Goal: Task Accomplishment & Management: Manage account settings

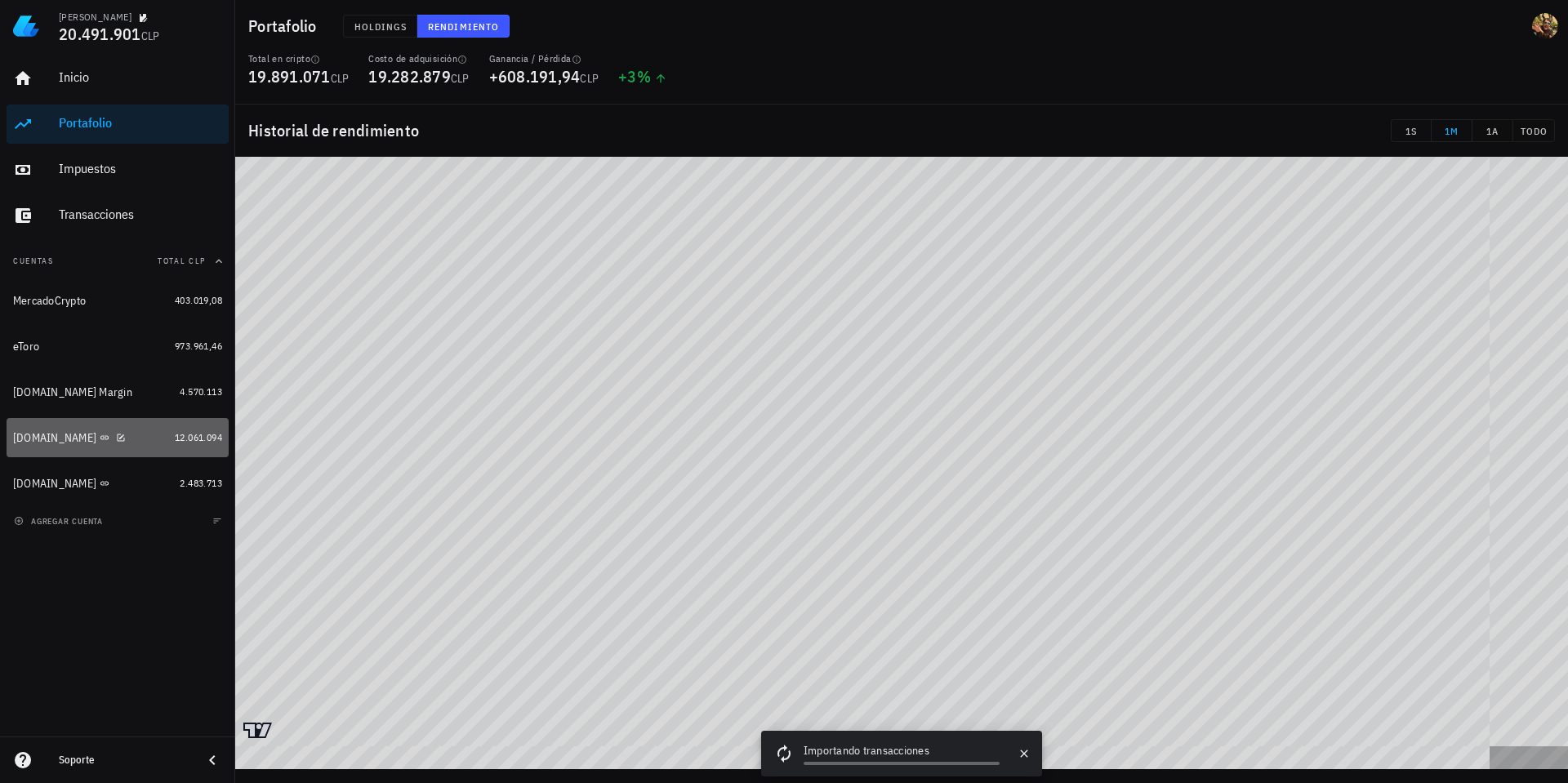
click at [46, 442] on div "[DOMAIN_NAME]" at bounding box center [55, 438] width 84 height 14
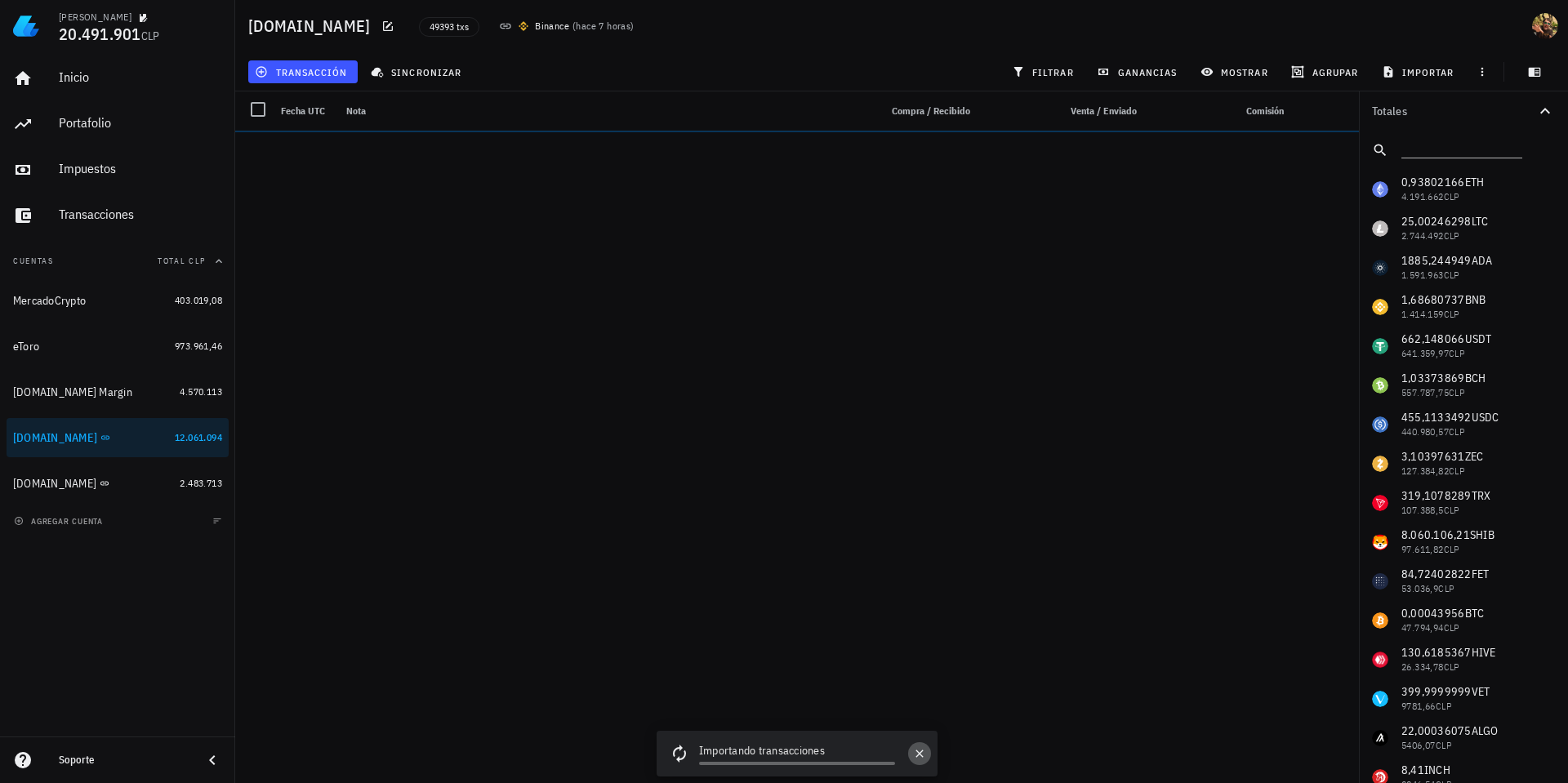
click at [923, 755] on icon "button" at bounding box center [920, 754] width 13 height 13
click at [444, 70] on span "sincronizar" at bounding box center [418, 72] width 87 height 13
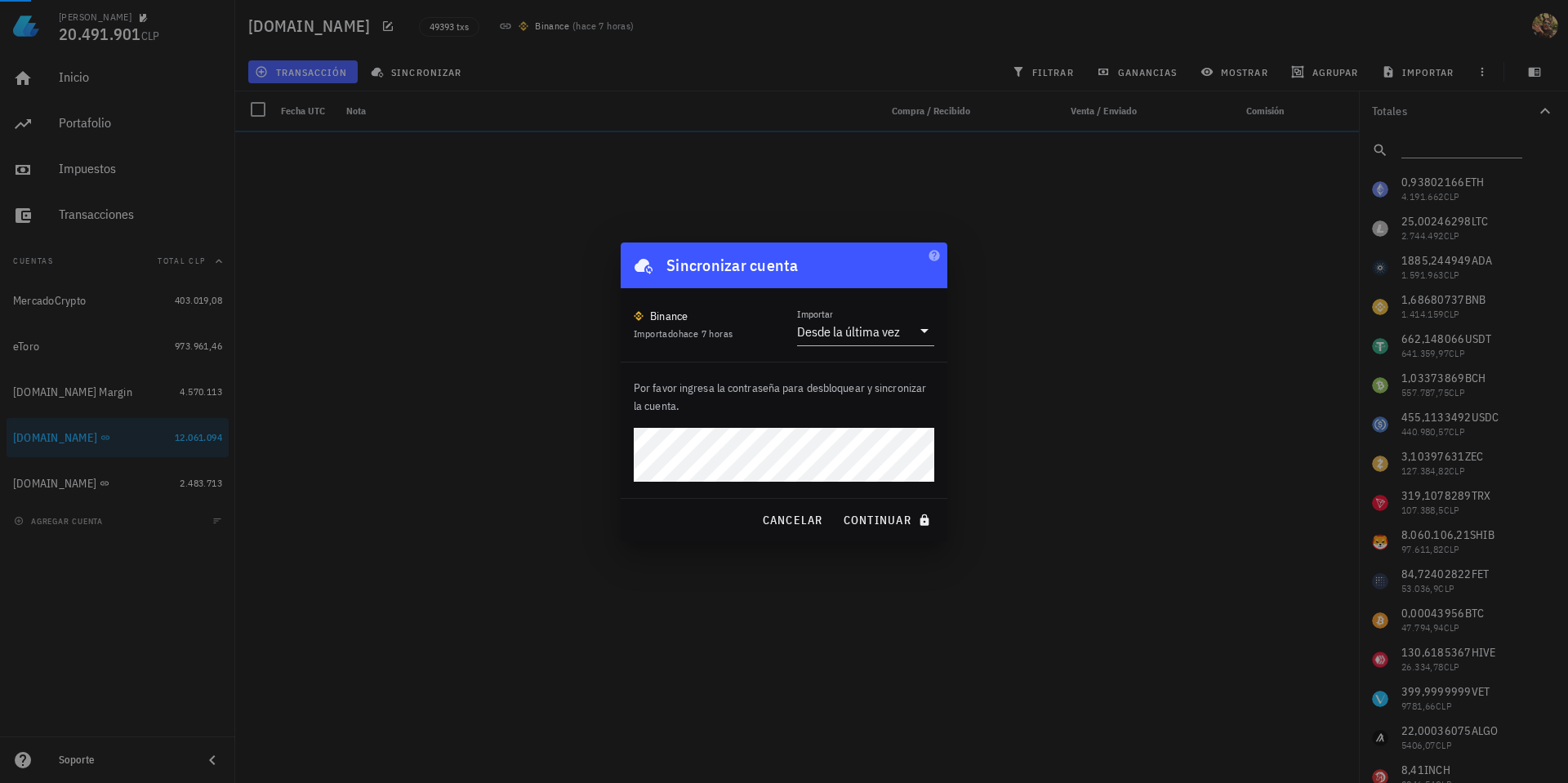
click at [908, 330] on div at bounding box center [784, 391] width 1568 height 783
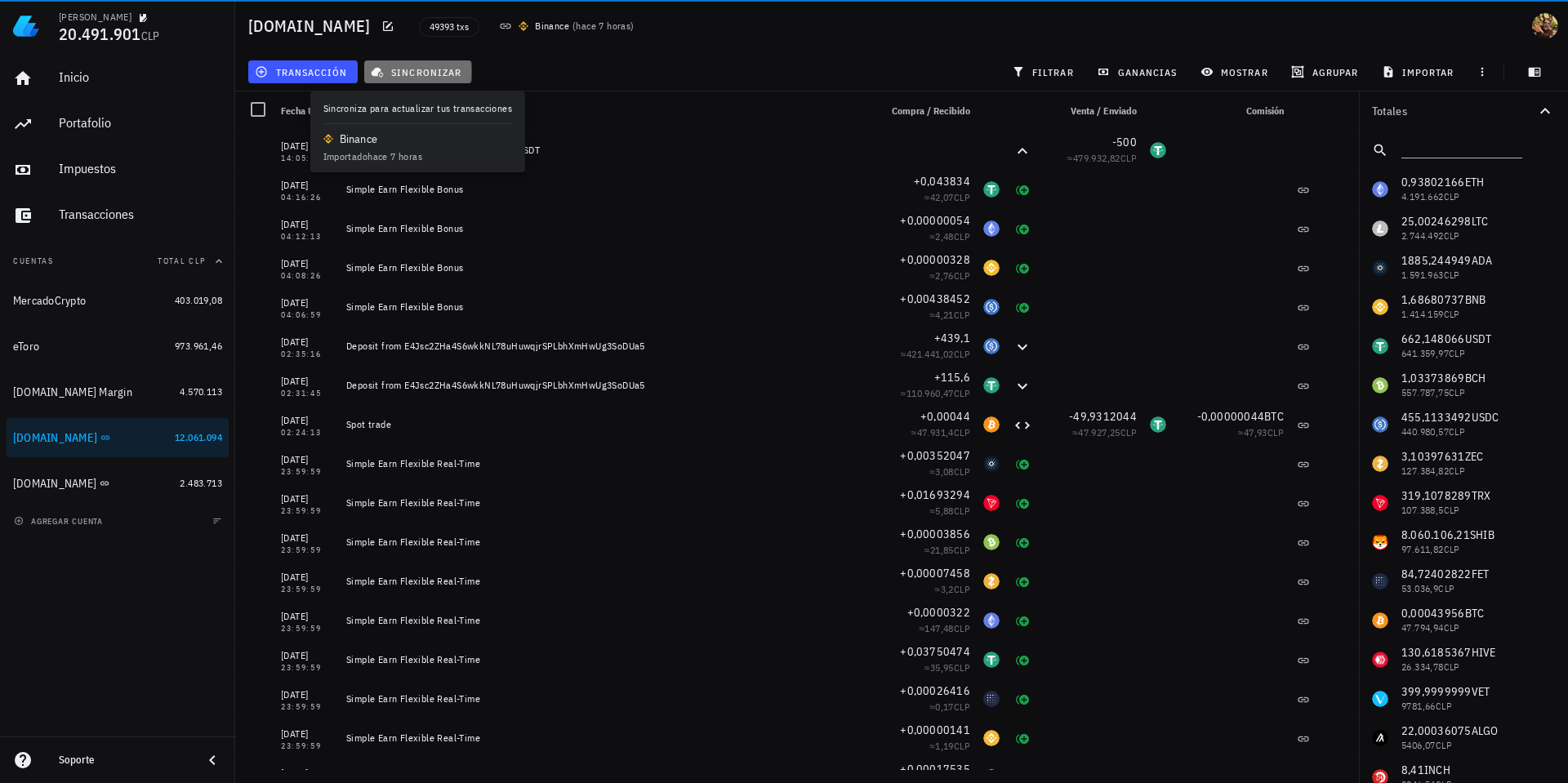
click at [420, 66] on span "sincronizar" at bounding box center [418, 72] width 87 height 13
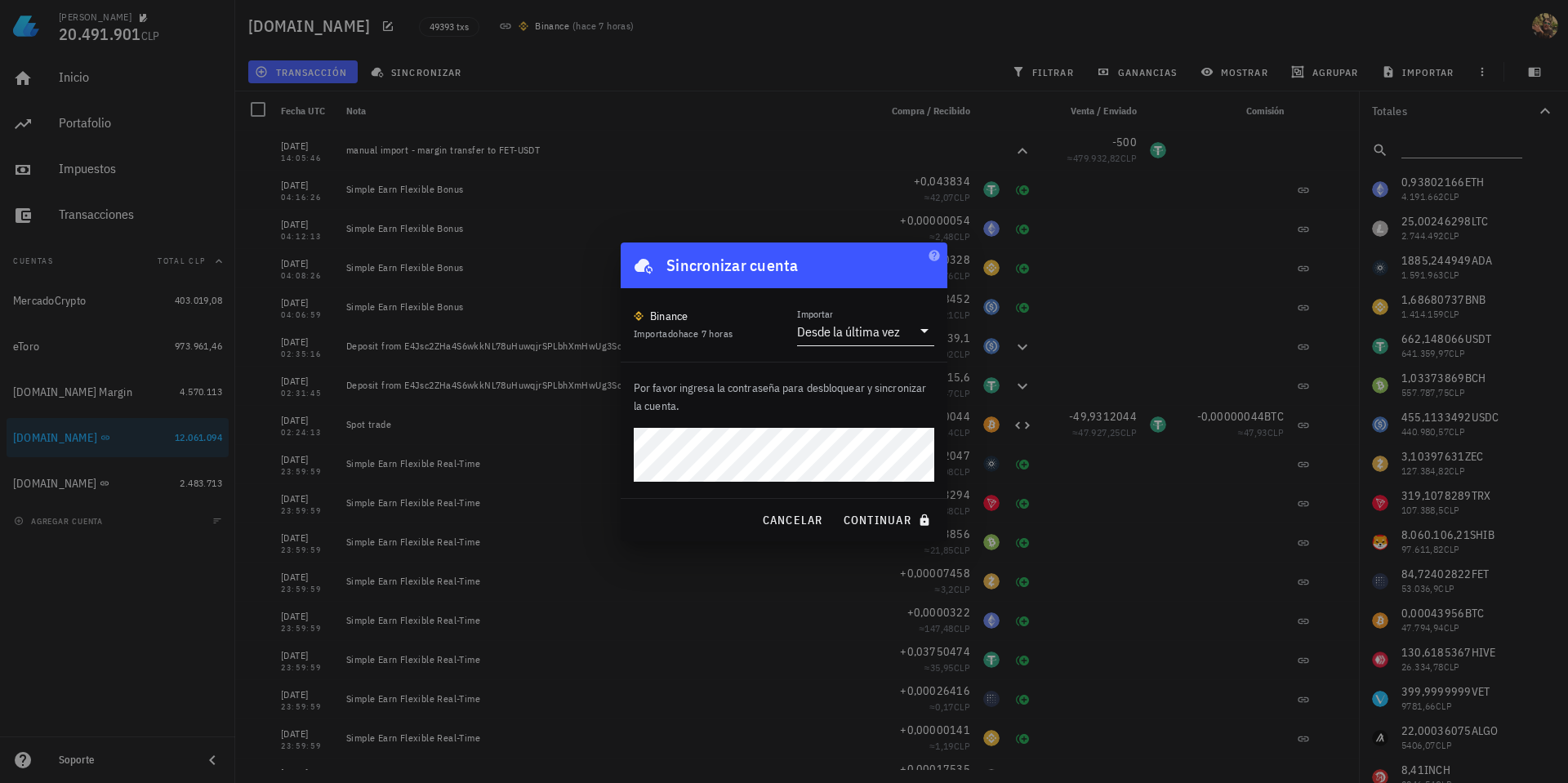
click at [909, 336] on input "Importar" at bounding box center [906, 331] width 9 height 27
click at [879, 423] on div "Intervalo de tiempo" at bounding box center [865, 421] width 111 height 15
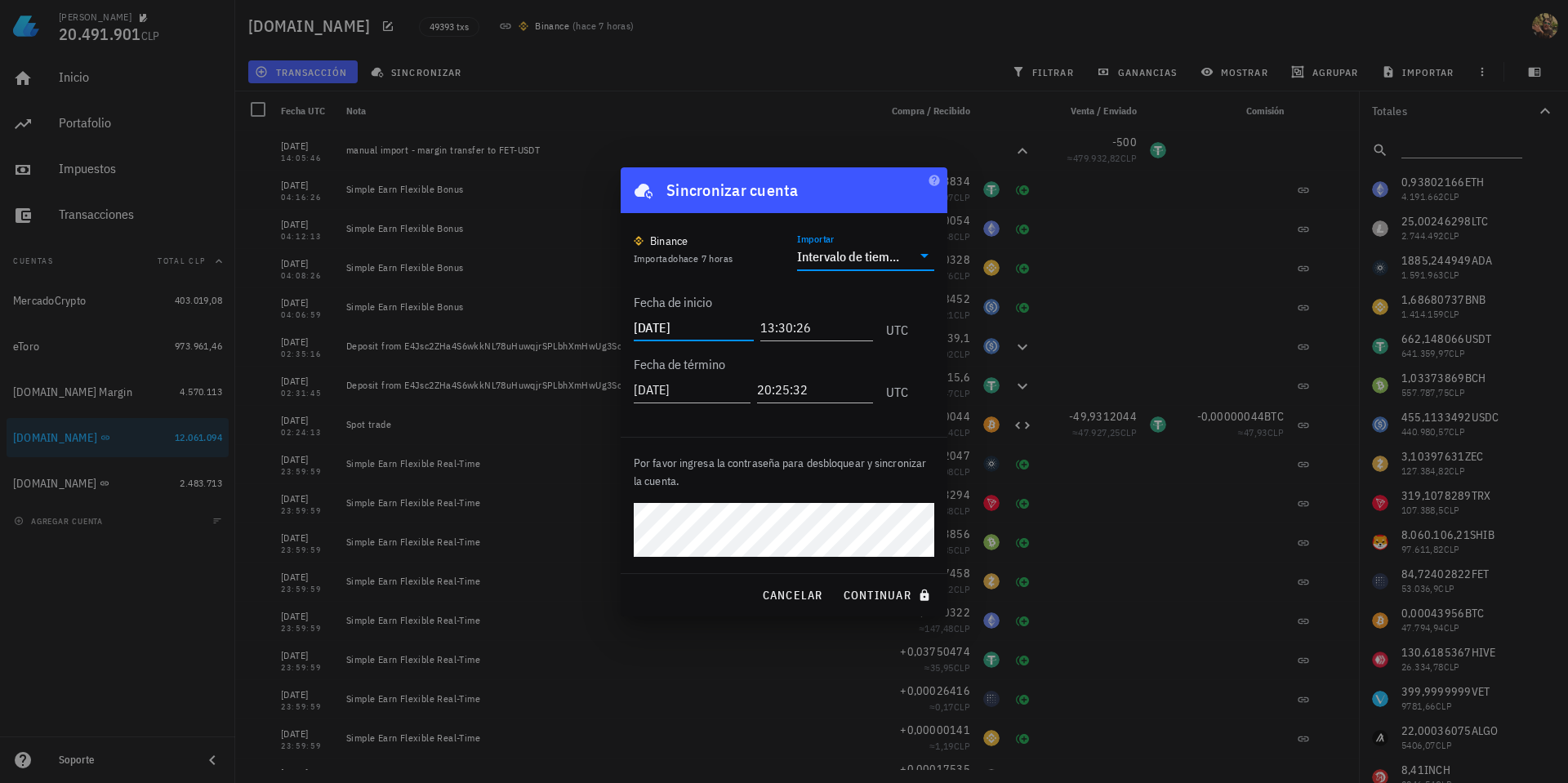
click at [670, 329] on input "2025-08-27" at bounding box center [694, 327] width 120 height 27
type input "2025-06-30"
type input "00:00:00"
click at [716, 386] on input "2025-08-27" at bounding box center [694, 390] width 120 height 27
click at [681, 394] on input "2025-08-27" at bounding box center [694, 390] width 120 height 27
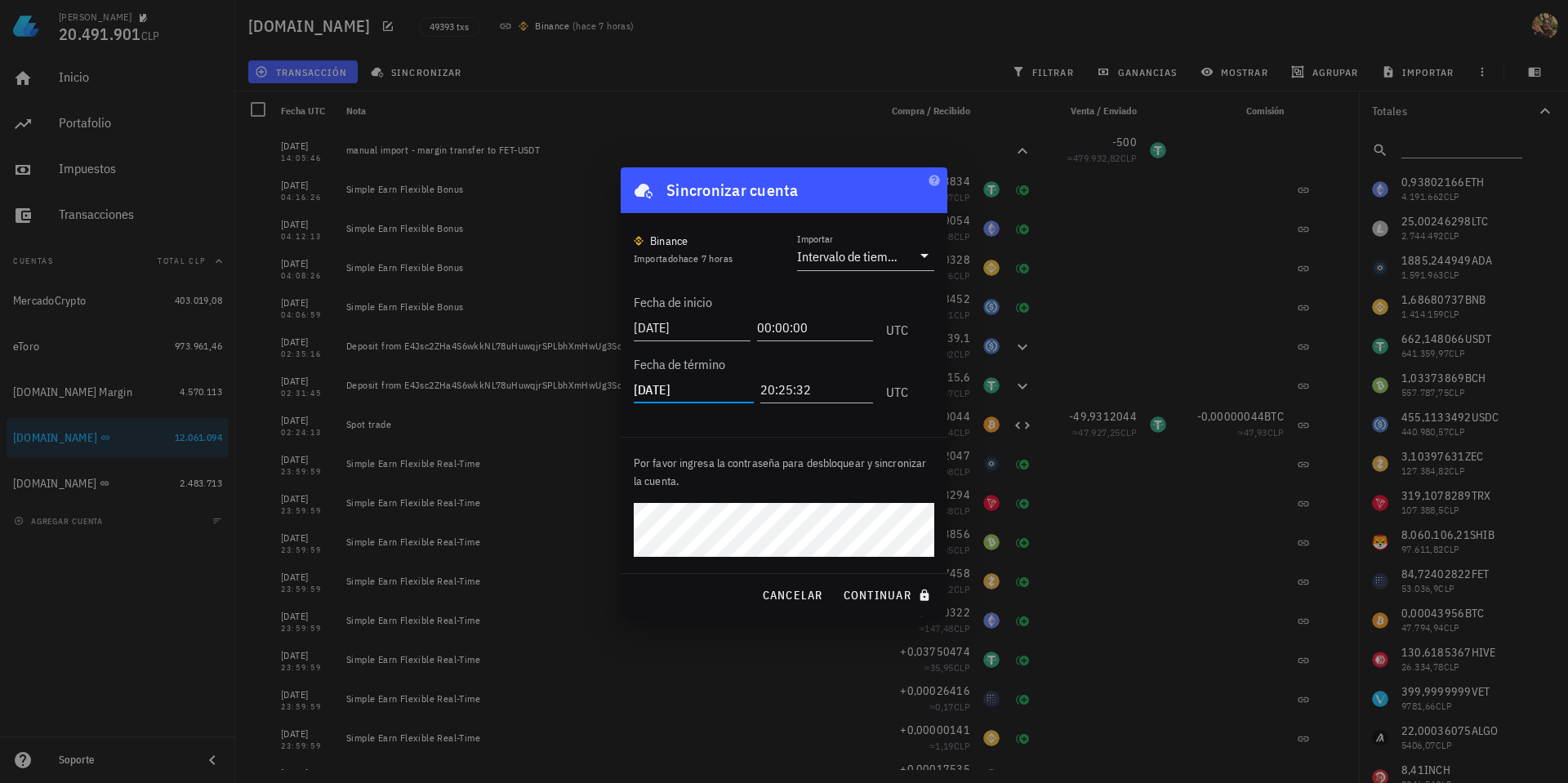
drag, startPoint x: 682, startPoint y: 387, endPoint x: 695, endPoint y: 388, distance: 13.0
click at [682, 386] on input "2025-08-27" at bounding box center [694, 390] width 120 height 27
type input "2025-08-01"
type input "00:00:00"
click at [868, 596] on span "continuar" at bounding box center [888, 594] width 91 height 14
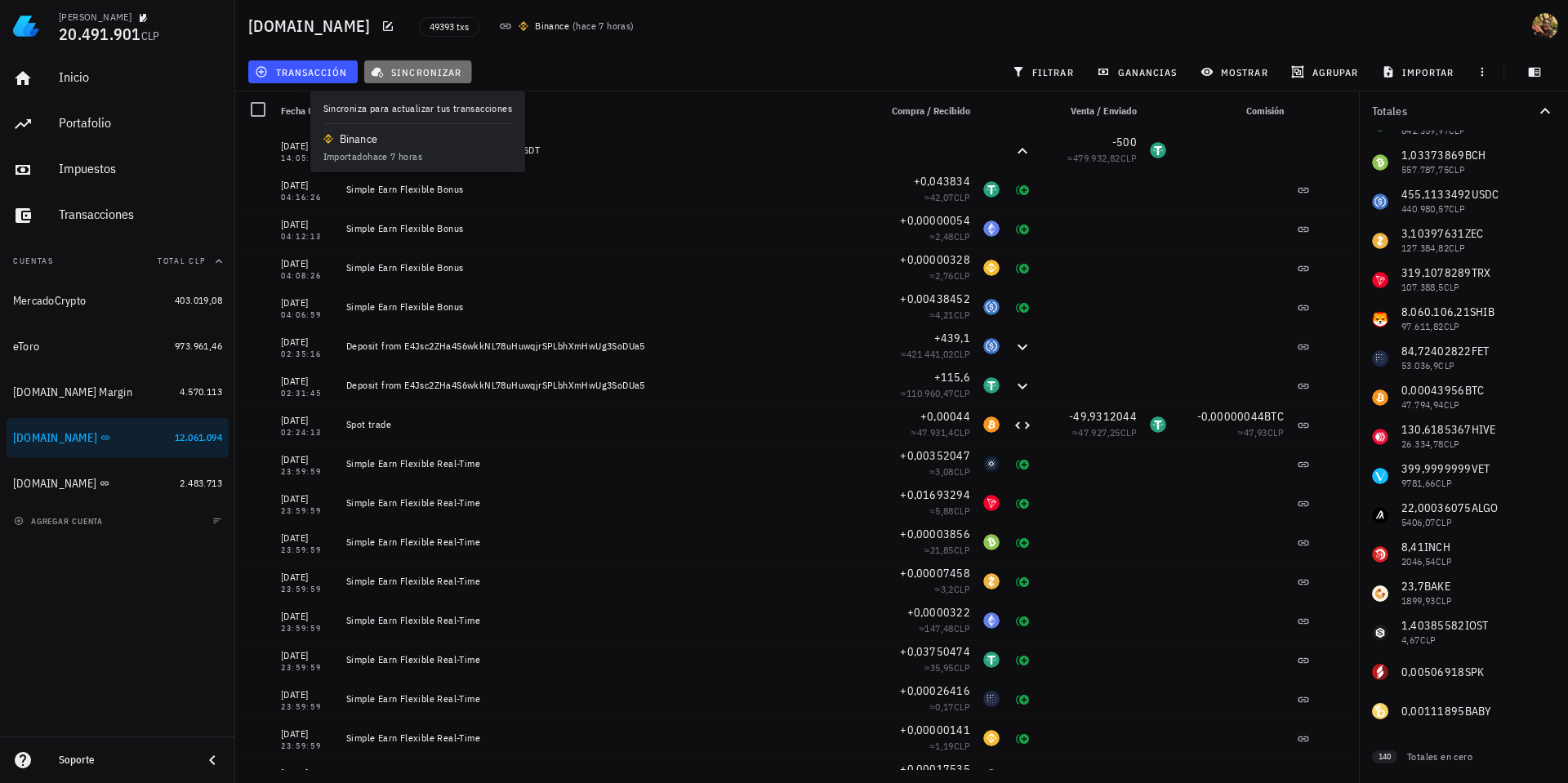
click at [443, 75] on span "sincronizar" at bounding box center [418, 72] width 87 height 13
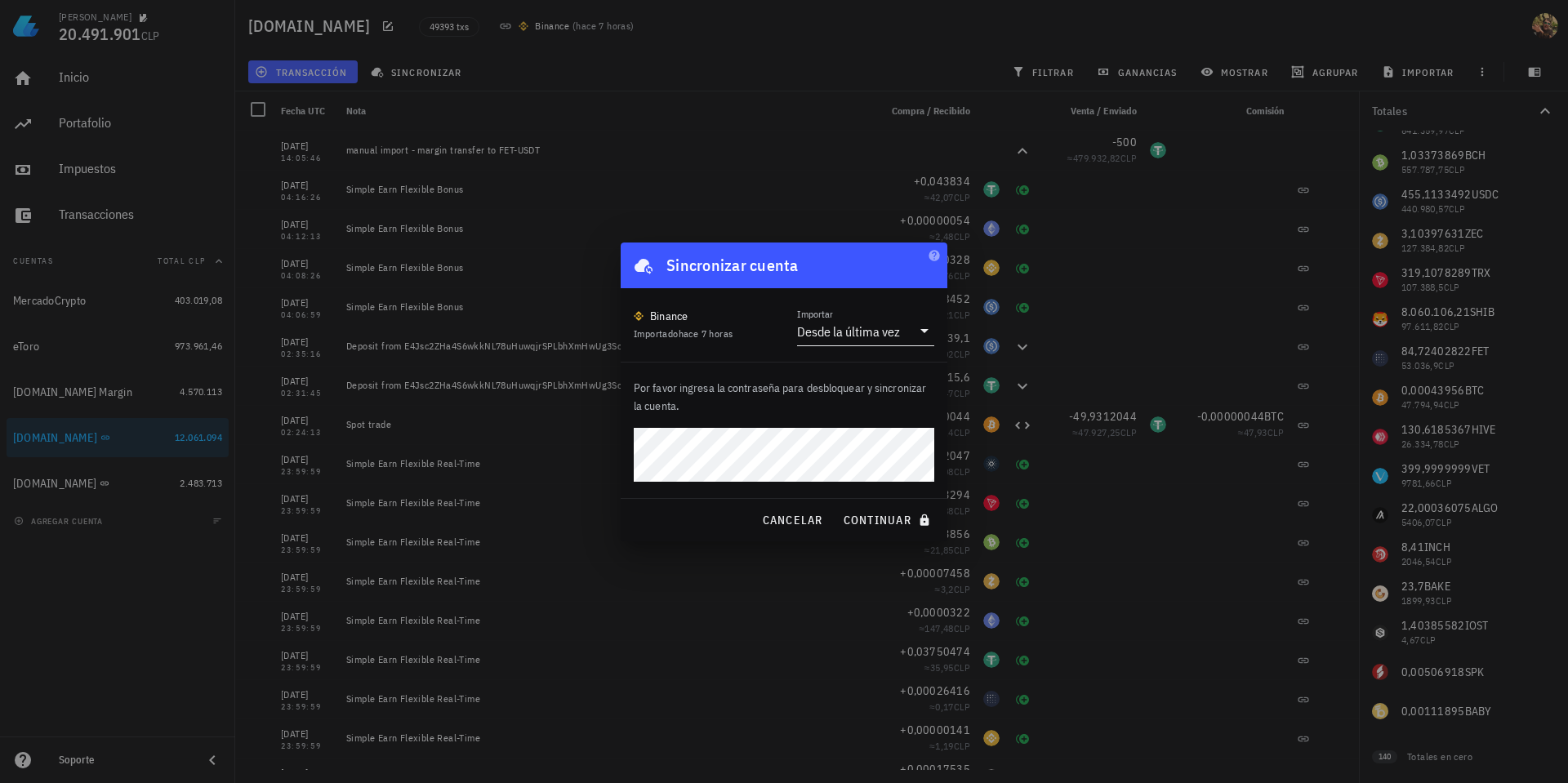
click at [903, 338] on input "Importar" at bounding box center [906, 331] width 9 height 27
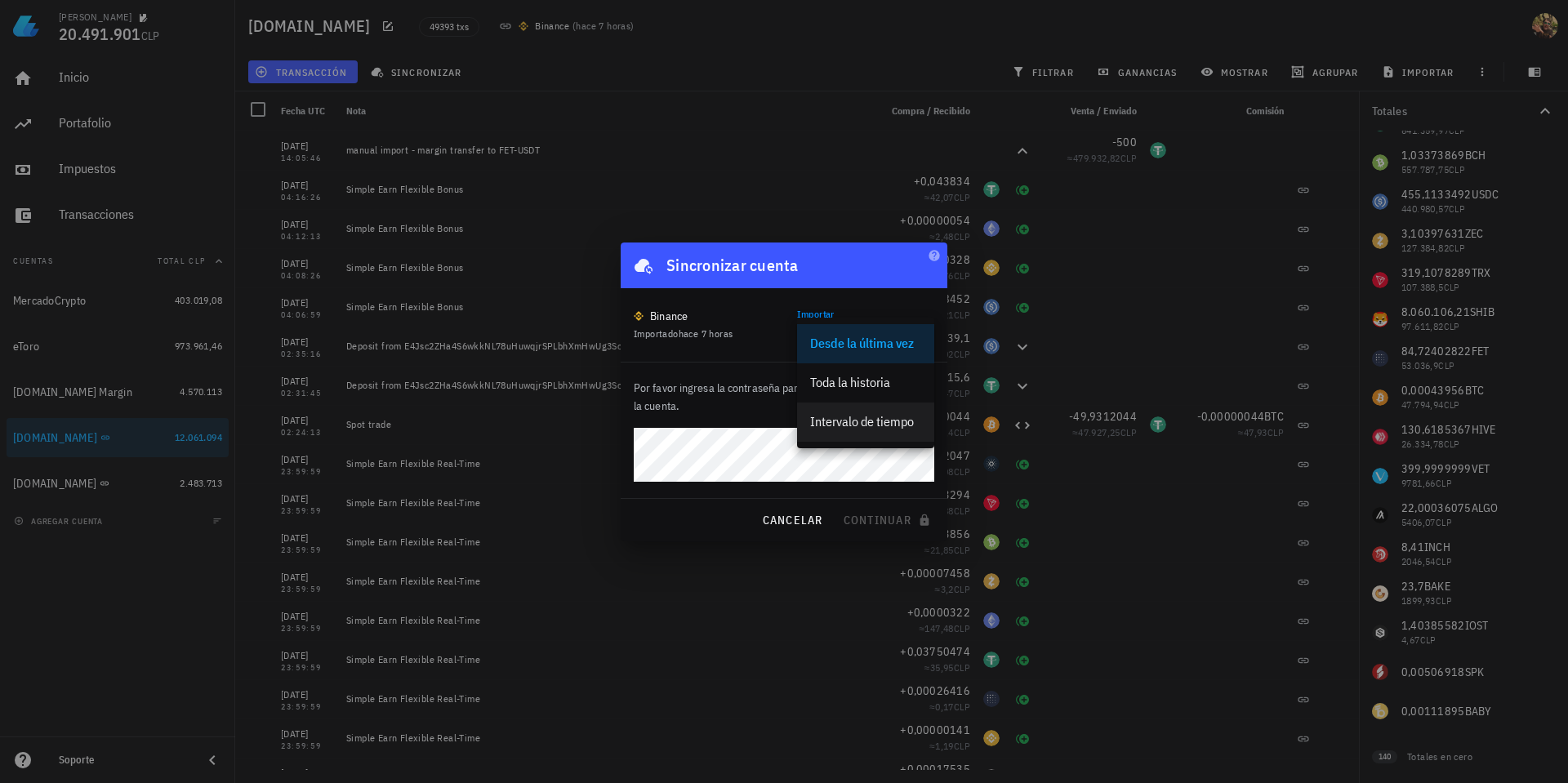
click at [879, 428] on div "Intervalo de tiempo" at bounding box center [865, 421] width 111 height 15
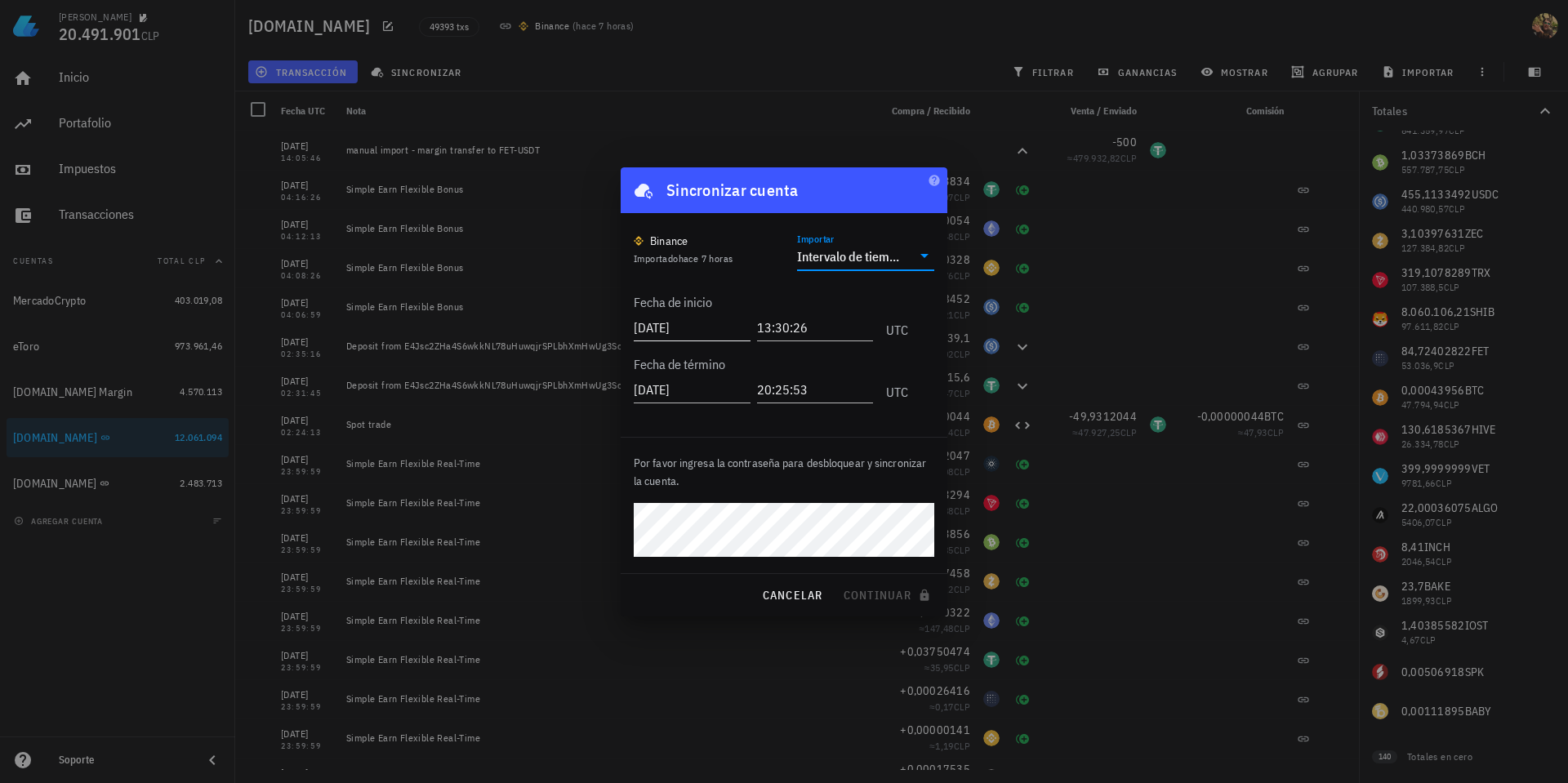
click at [675, 330] on input "2025-08-27" at bounding box center [692, 327] width 117 height 27
type input "2025-06-30"
type input "2025-08-01"
type input "00:00:00"
click at [879, 599] on span "continuar" at bounding box center [888, 594] width 91 height 14
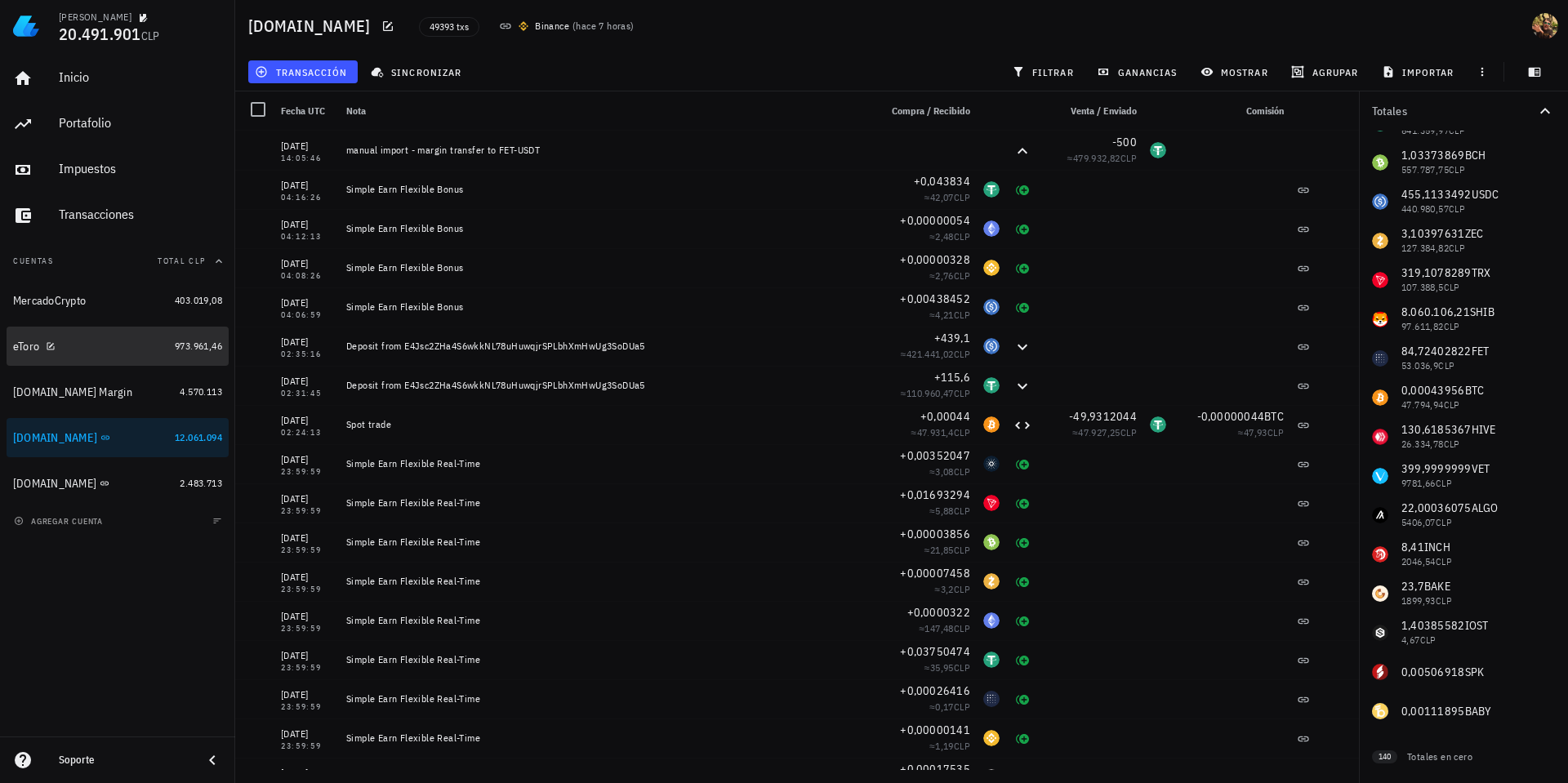
drag, startPoint x: 102, startPoint y: 356, endPoint x: 139, endPoint y: 344, distance: 38.9
click at [102, 355] on div "eToro" at bounding box center [90, 346] width 155 height 35
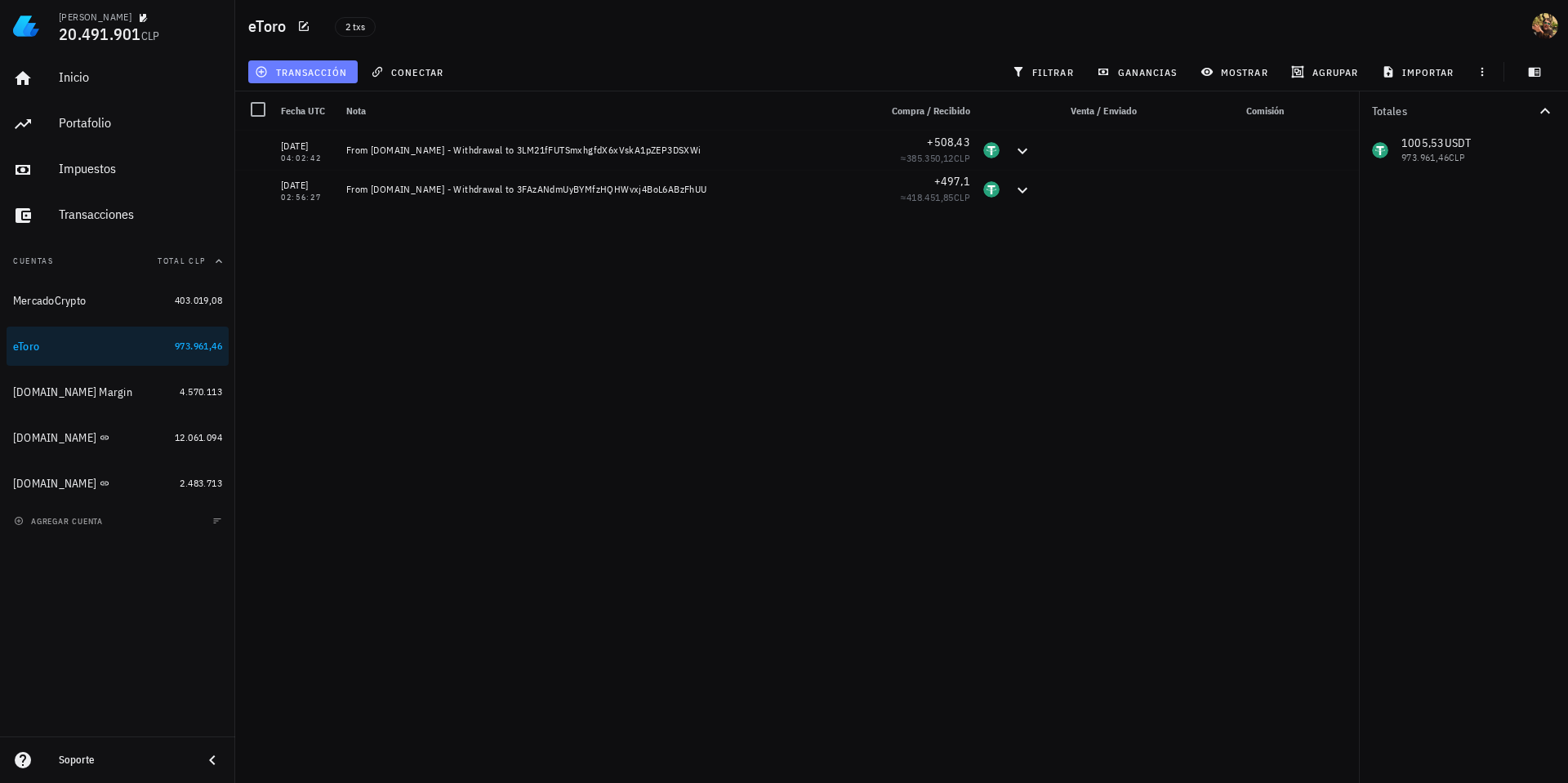
click at [322, 65] on span "transacción" at bounding box center [303, 72] width 89 height 13
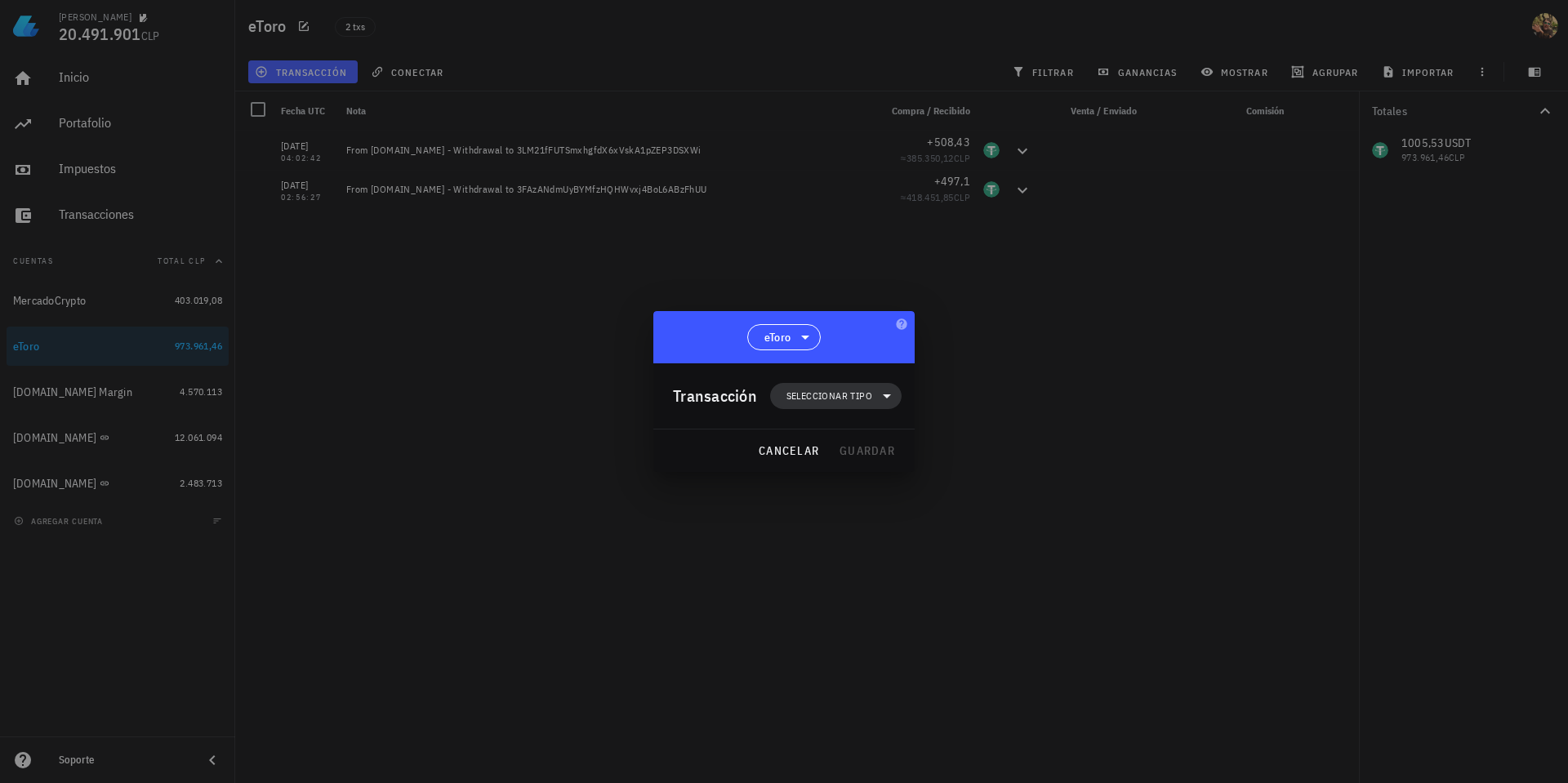
click at [839, 398] on span "Seleccionar tipo" at bounding box center [829, 396] width 85 height 16
click at [887, 434] on div "Compra/Venta" at bounding box center [846, 435] width 152 height 32
click at [1014, 441] on div "Compra/Venta" at bounding box center [1014, 441] width 97 height 13
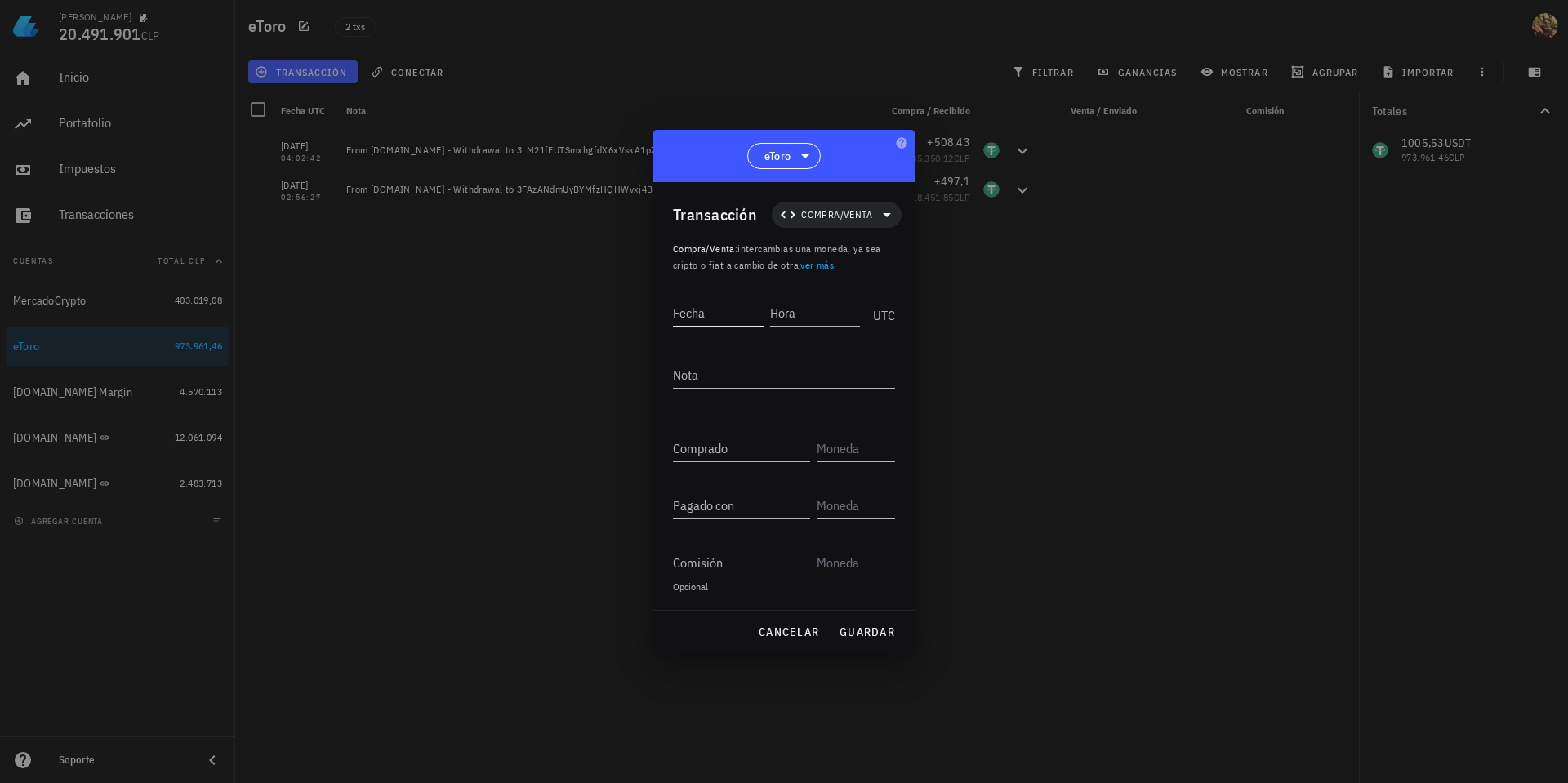
click at [686, 318] on input "Fecha" at bounding box center [718, 313] width 90 height 27
type input "2025-08-25"
type input "21:15:00"
type textarea "compra ETH en etoro"
click at [736, 441] on input "Comprado" at bounding box center [741, 448] width 138 height 27
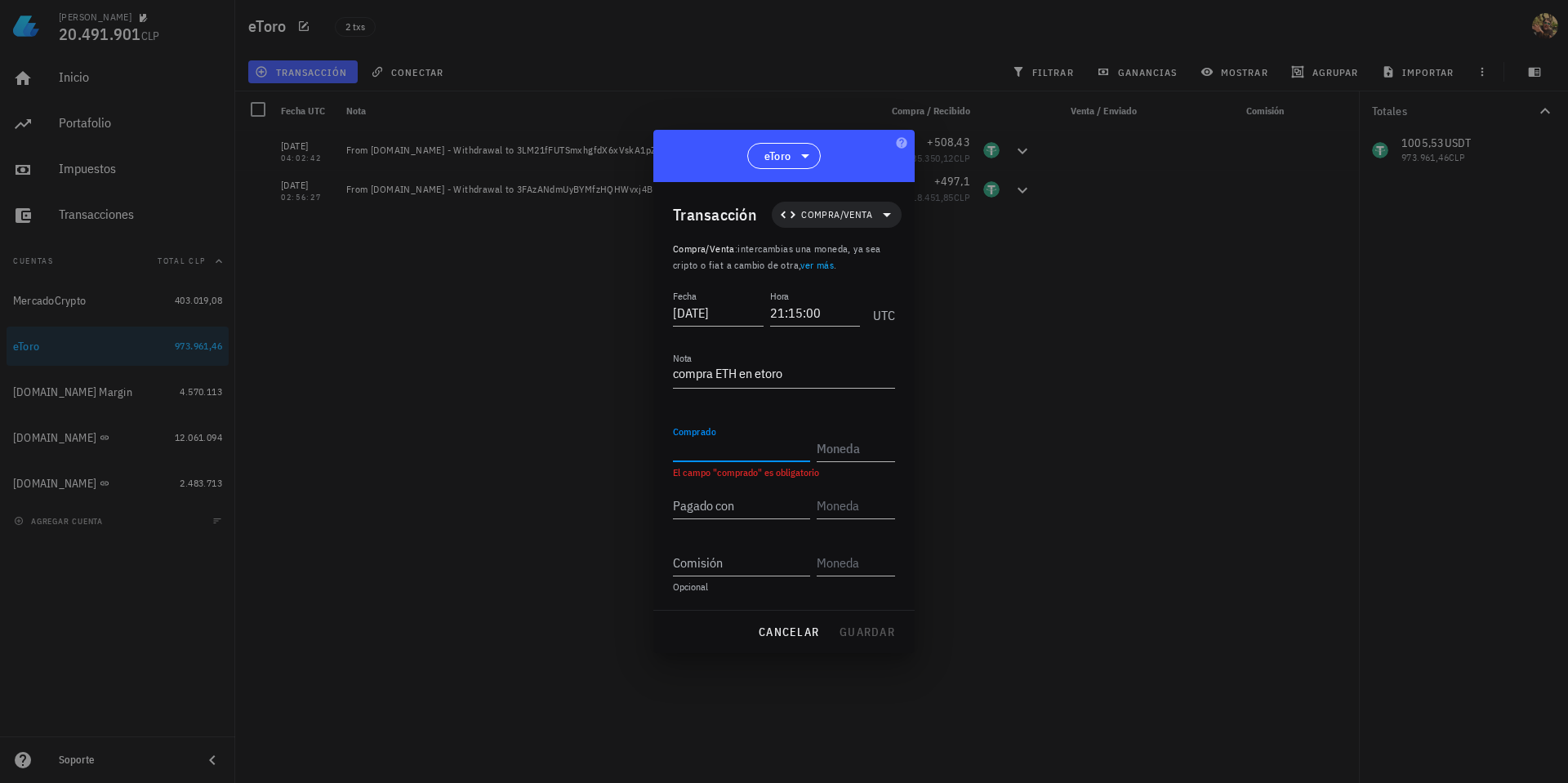
paste input "0,22922"
type input "0,22922"
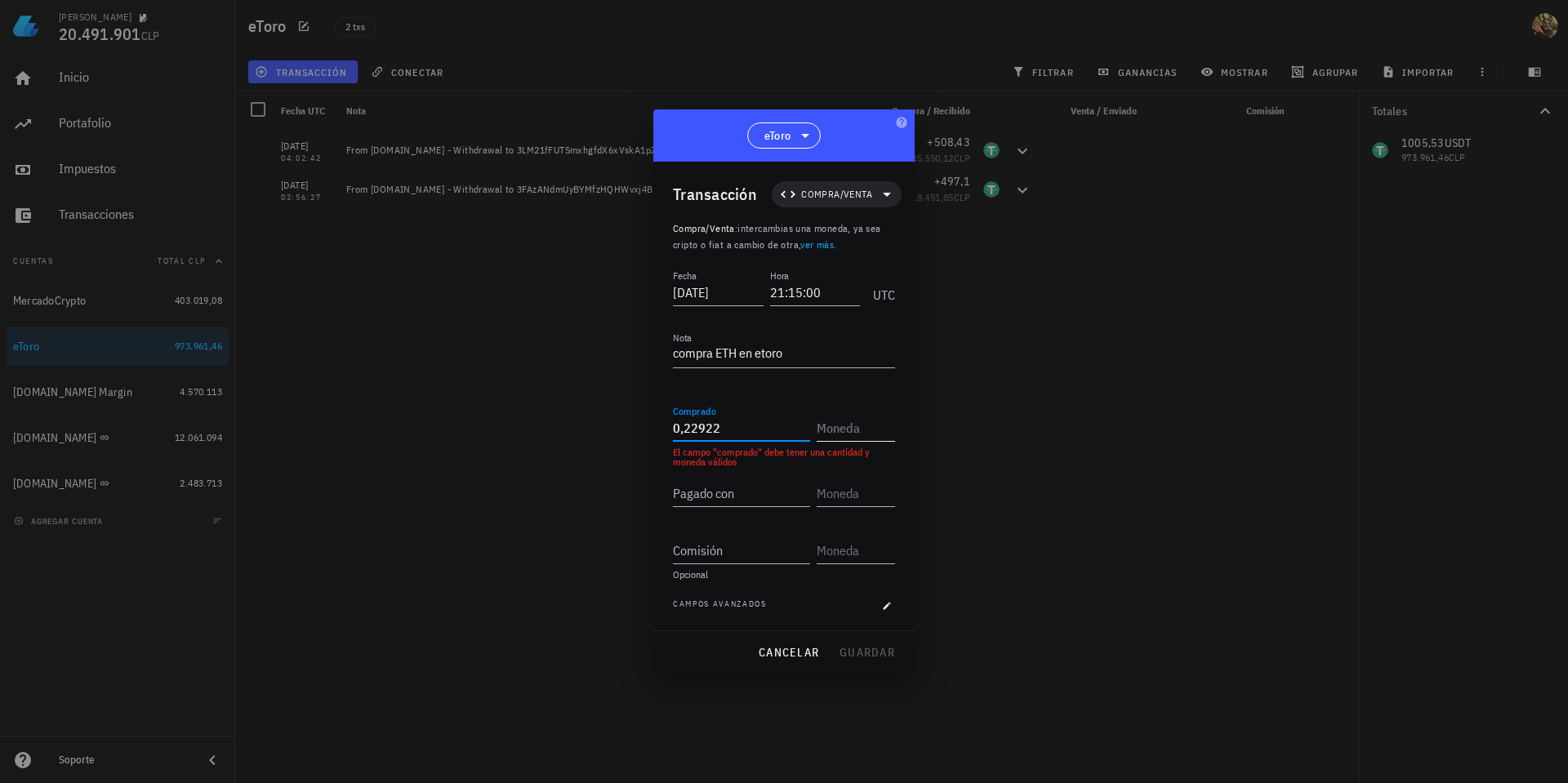
click at [858, 428] on input "text" at bounding box center [853, 428] width 75 height 27
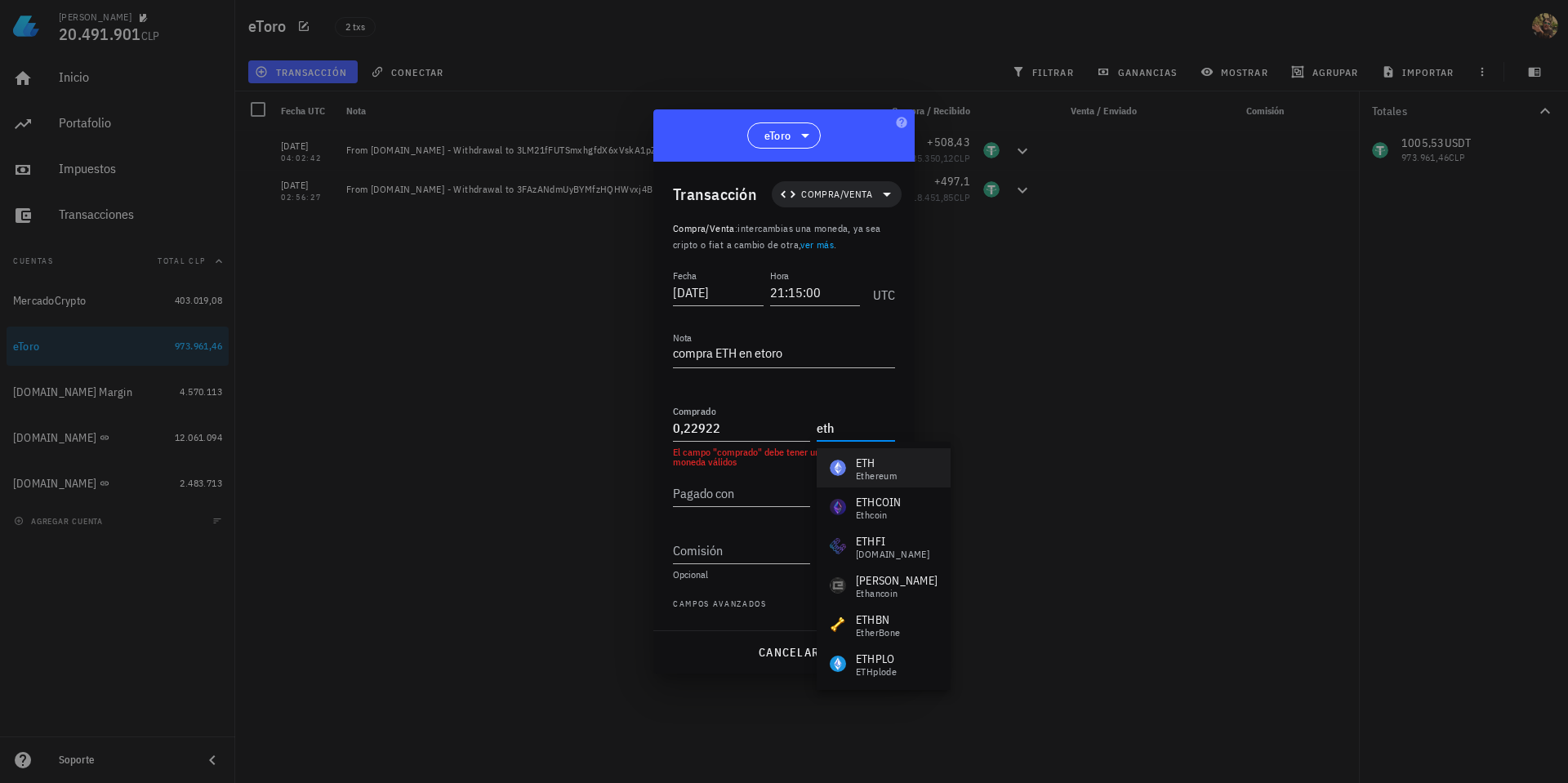
click at [860, 471] on div "Ethereum" at bounding box center [876, 475] width 41 height 9
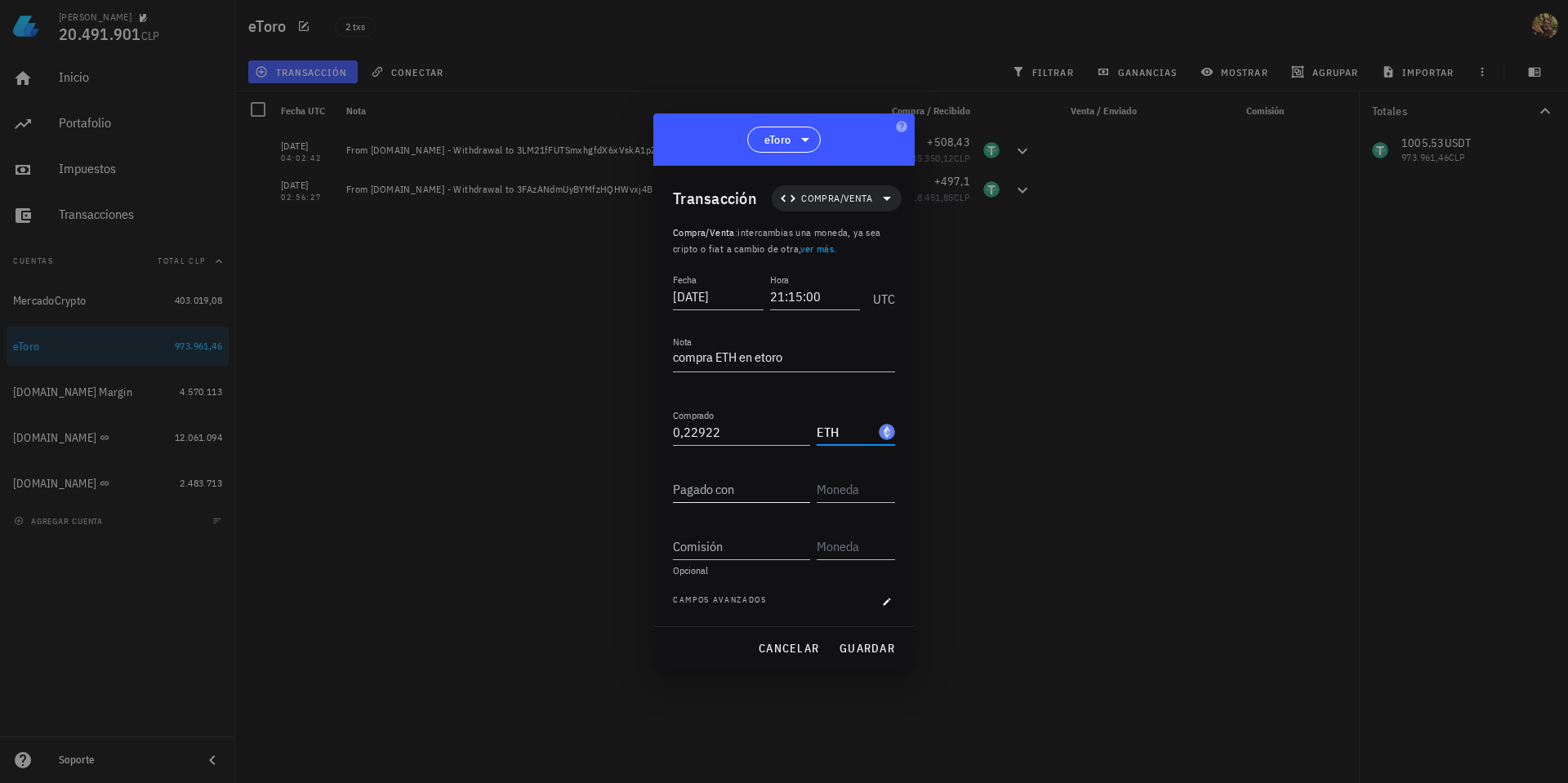
type input "ETH"
click at [740, 494] on input "Pagado con" at bounding box center [741, 490] width 138 height 27
type input "1.005,53"
click at [839, 488] on input "text" at bounding box center [853, 490] width 75 height 27
click at [849, 523] on div "USDT Tether" at bounding box center [856, 530] width 53 height 27
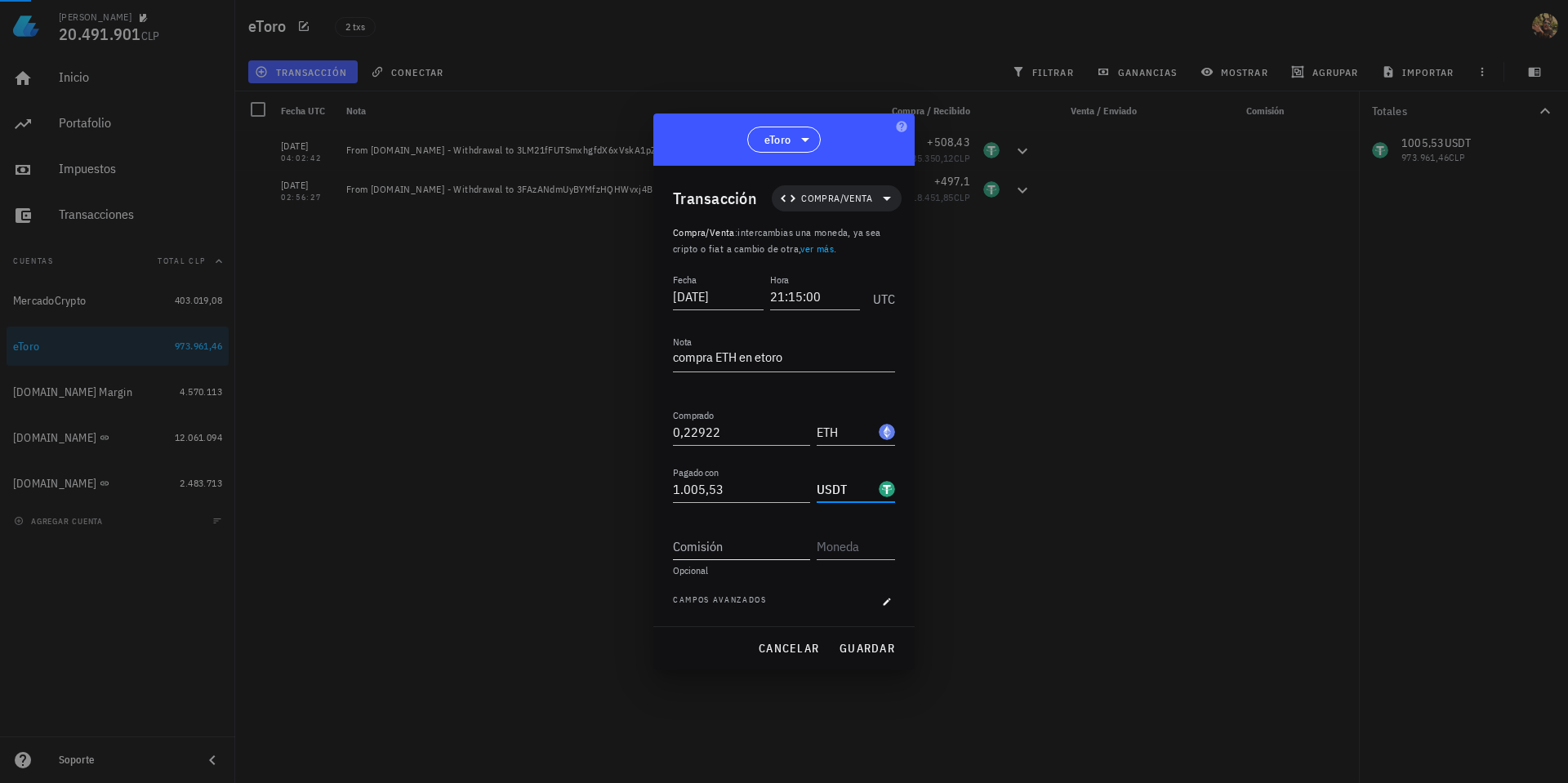
type input "USDT"
click at [776, 549] on input "Comisión" at bounding box center [741, 547] width 138 height 27
type input "10,5"
click at [868, 537] on input "text" at bounding box center [853, 547] width 75 height 27
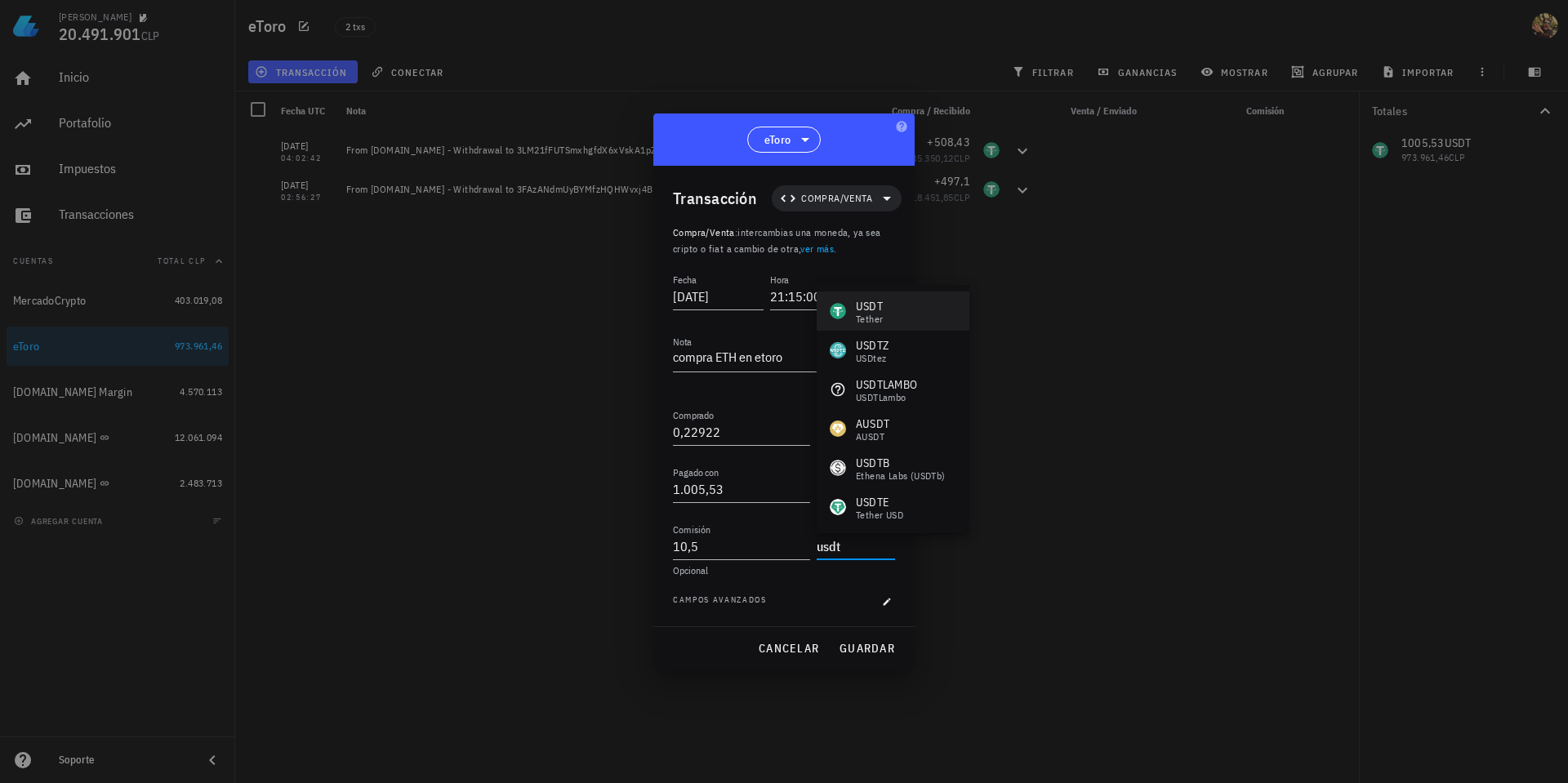
click at [917, 308] on div "USDT Tether" at bounding box center [892, 310] width 153 height 39
type input "USDT"
click at [714, 488] on input "1005,53" at bounding box center [741, 490] width 138 height 27
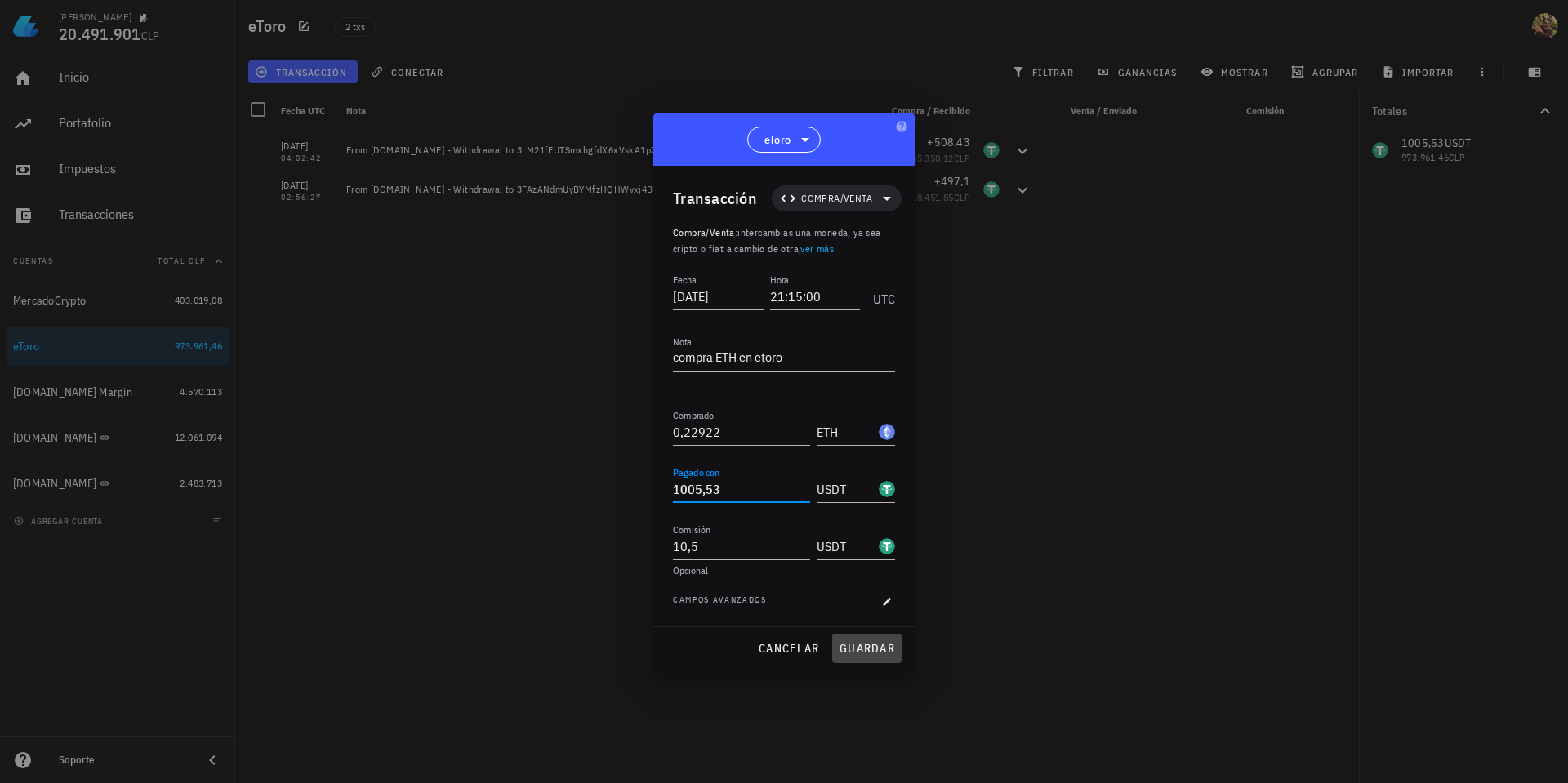
type input "1.005,53"
click at [871, 657] on button "guardar" at bounding box center [867, 648] width 69 height 29
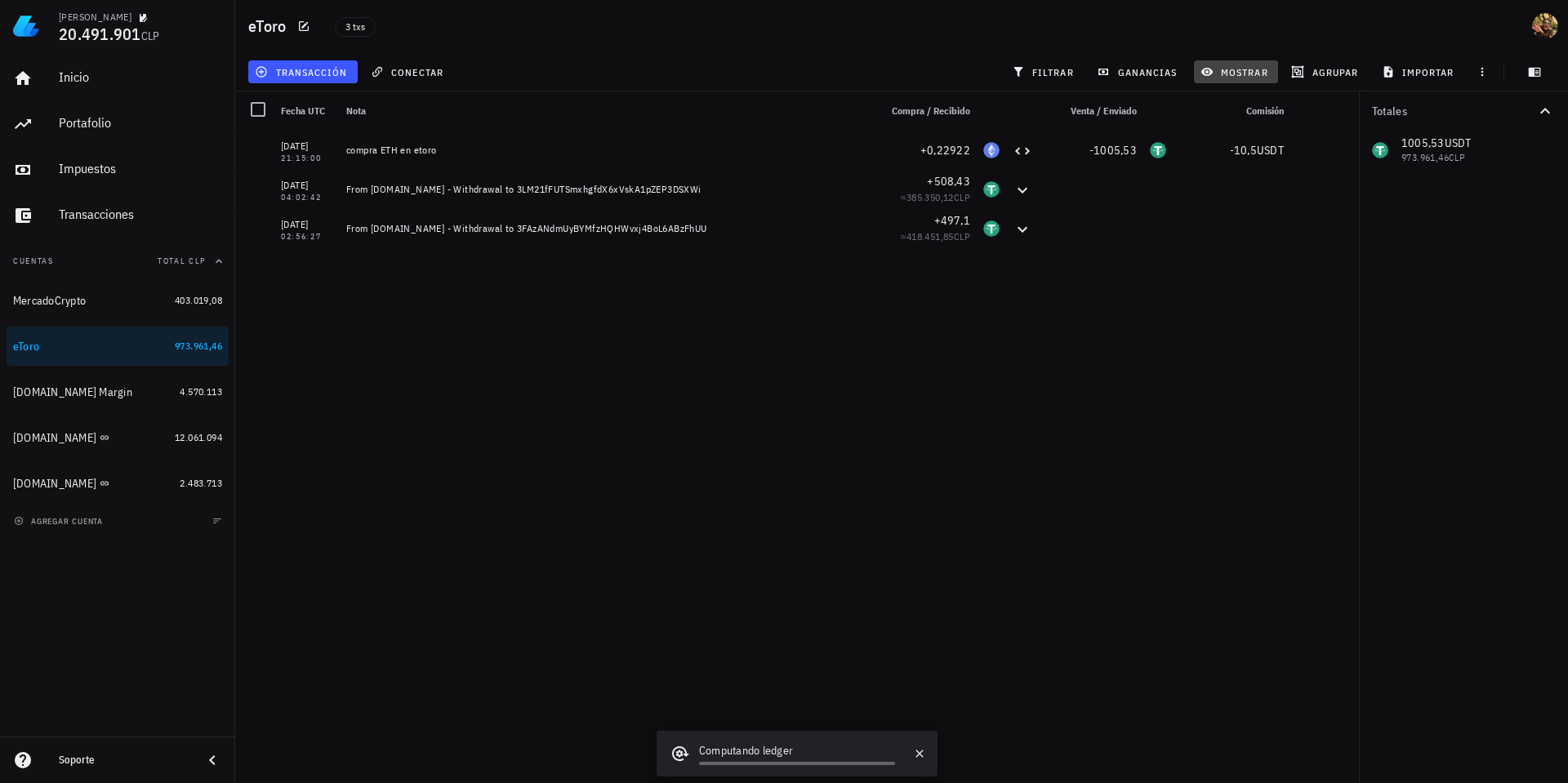
click at [1229, 69] on span "mostrar" at bounding box center [1236, 72] width 65 height 13
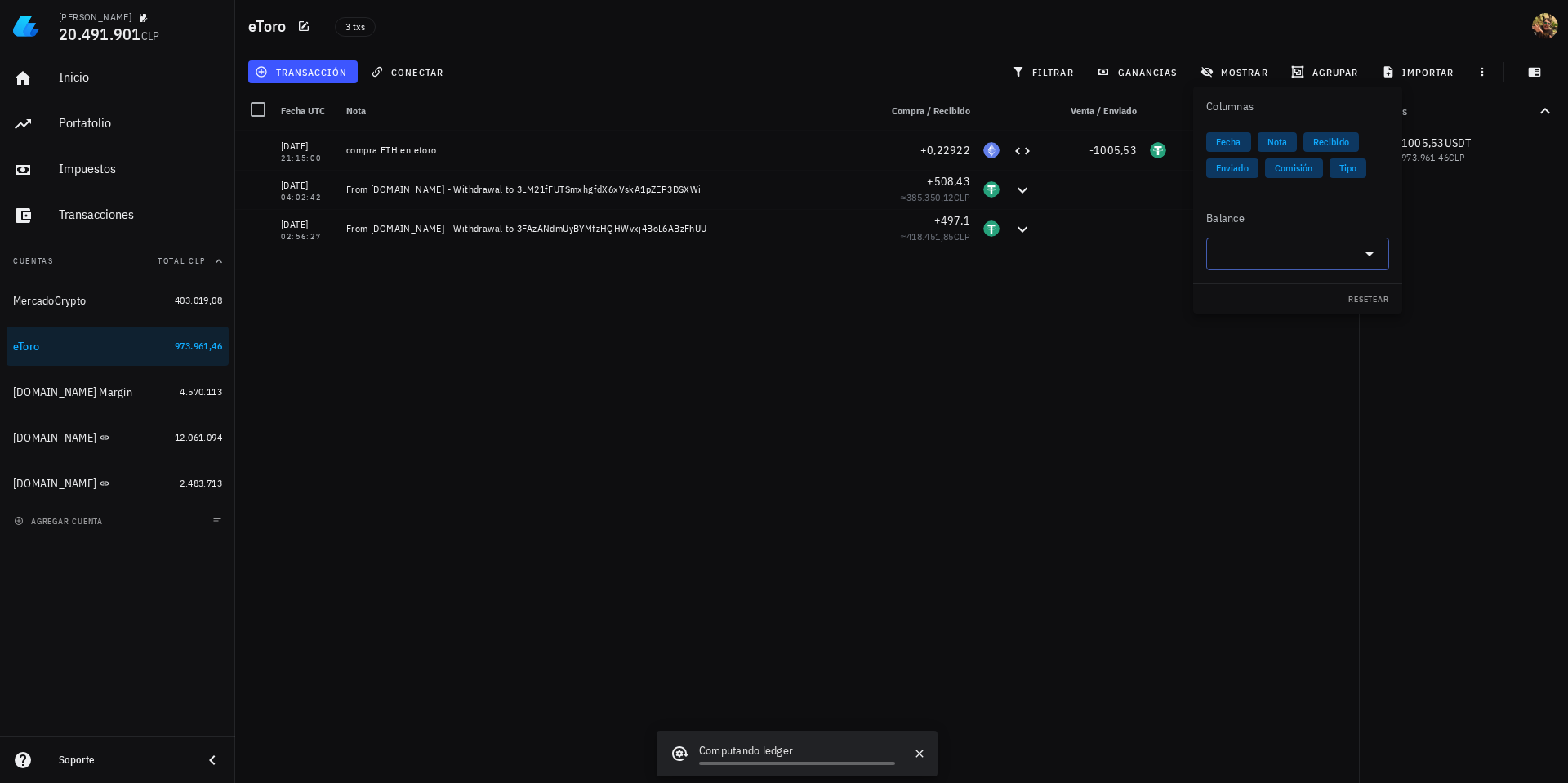
click at [1291, 260] on input "text" at bounding box center [1284, 254] width 138 height 27
click at [1282, 293] on div "USDT Tether" at bounding box center [1297, 293] width 183 height 32
click at [1109, 355] on div "25/08/2025 21:15:00 compra ETH en etoro +0,22922 -1005,53 -10,5 USDT 03/08/2020…" at bounding box center [797, 451] width 1124 height 640
type input "USDT"
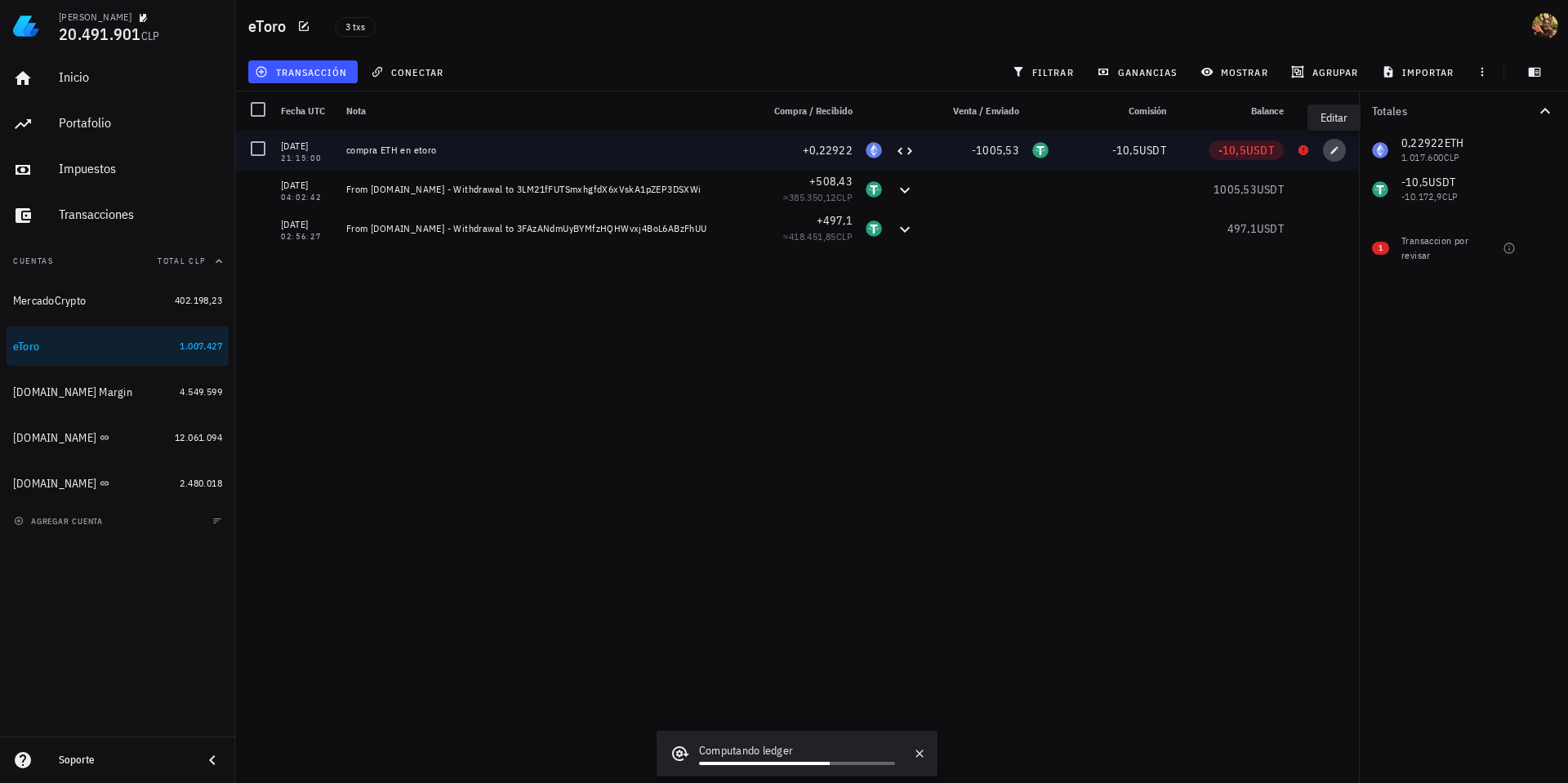
click at [1335, 156] on button "button" at bounding box center [1335, 150] width 23 height 23
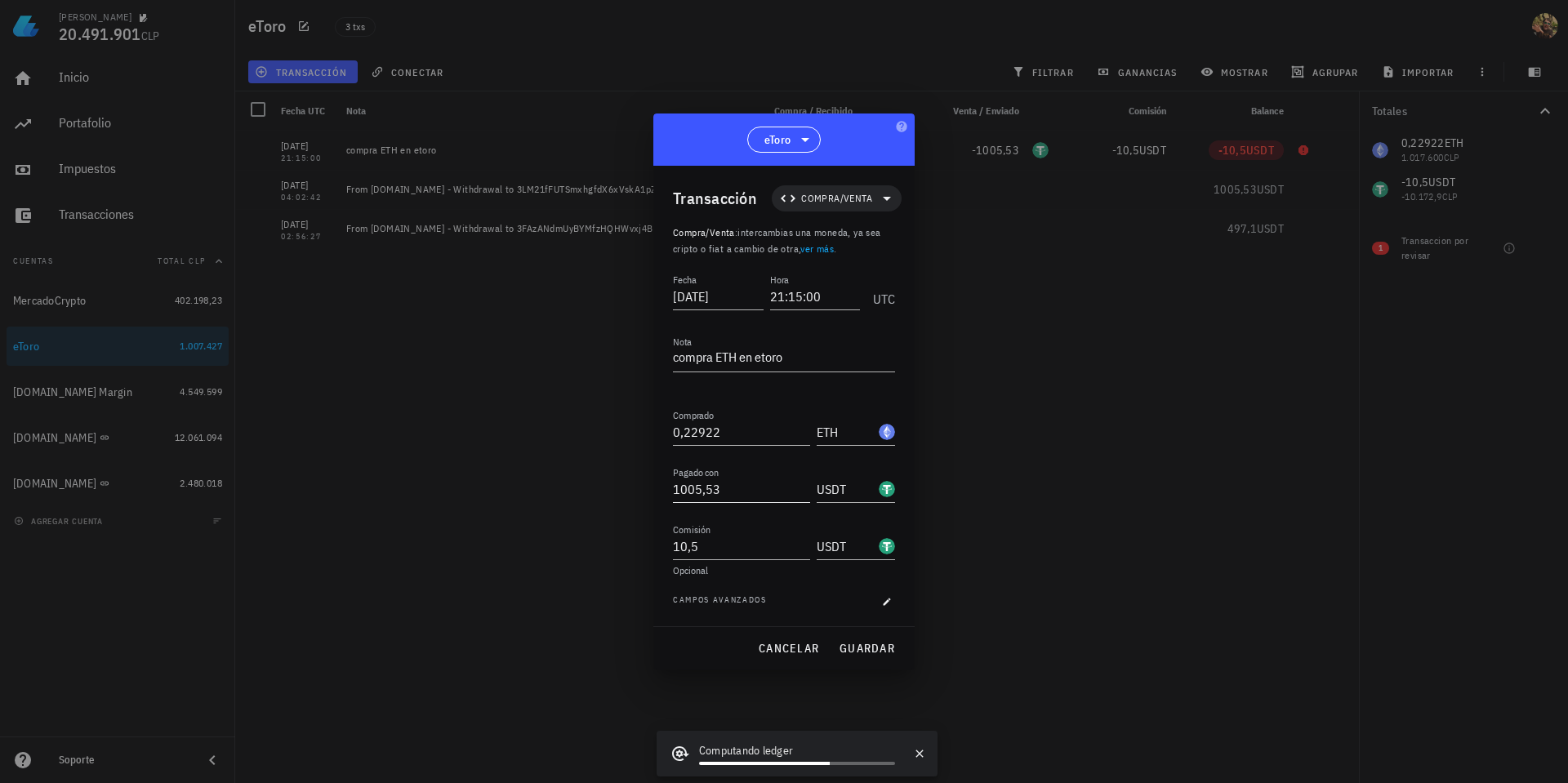
click at [705, 493] on input "1005,53" at bounding box center [741, 490] width 138 height 27
drag, startPoint x: 695, startPoint y: 485, endPoint x: 644, endPoint y: 489, distance: 51.2
click at [644, 489] on div "Nicolás 20.491.901 CLP Inicio Portafolio Impuestos Transacciones Cuentas Total …" at bounding box center [784, 391] width 1568 height 783
click at [702, 492] on input "995,53" at bounding box center [741, 490] width 138 height 27
click at [857, 650] on span "guardar" at bounding box center [866, 647] width 56 height 14
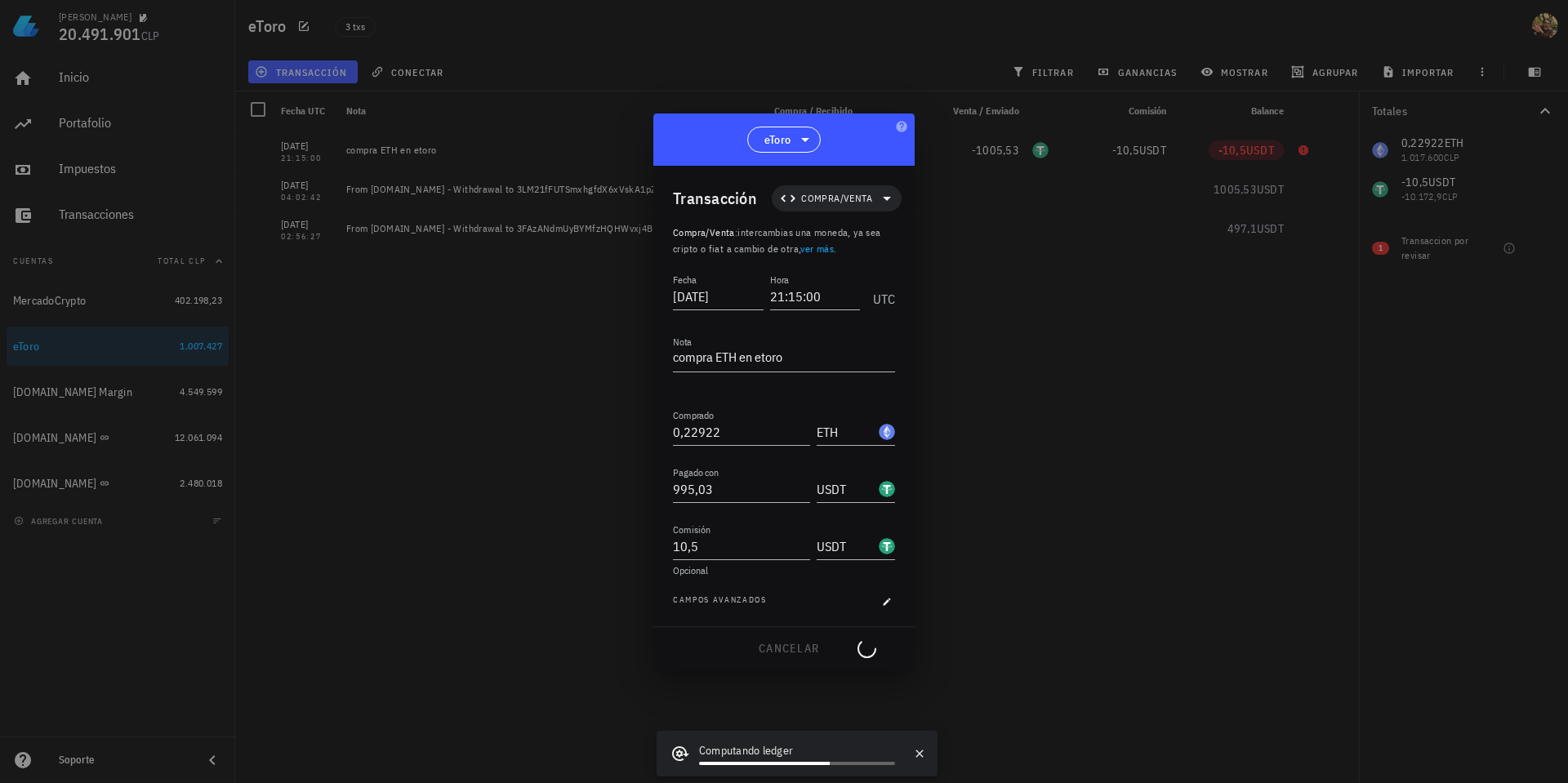
type input "1.005,53"
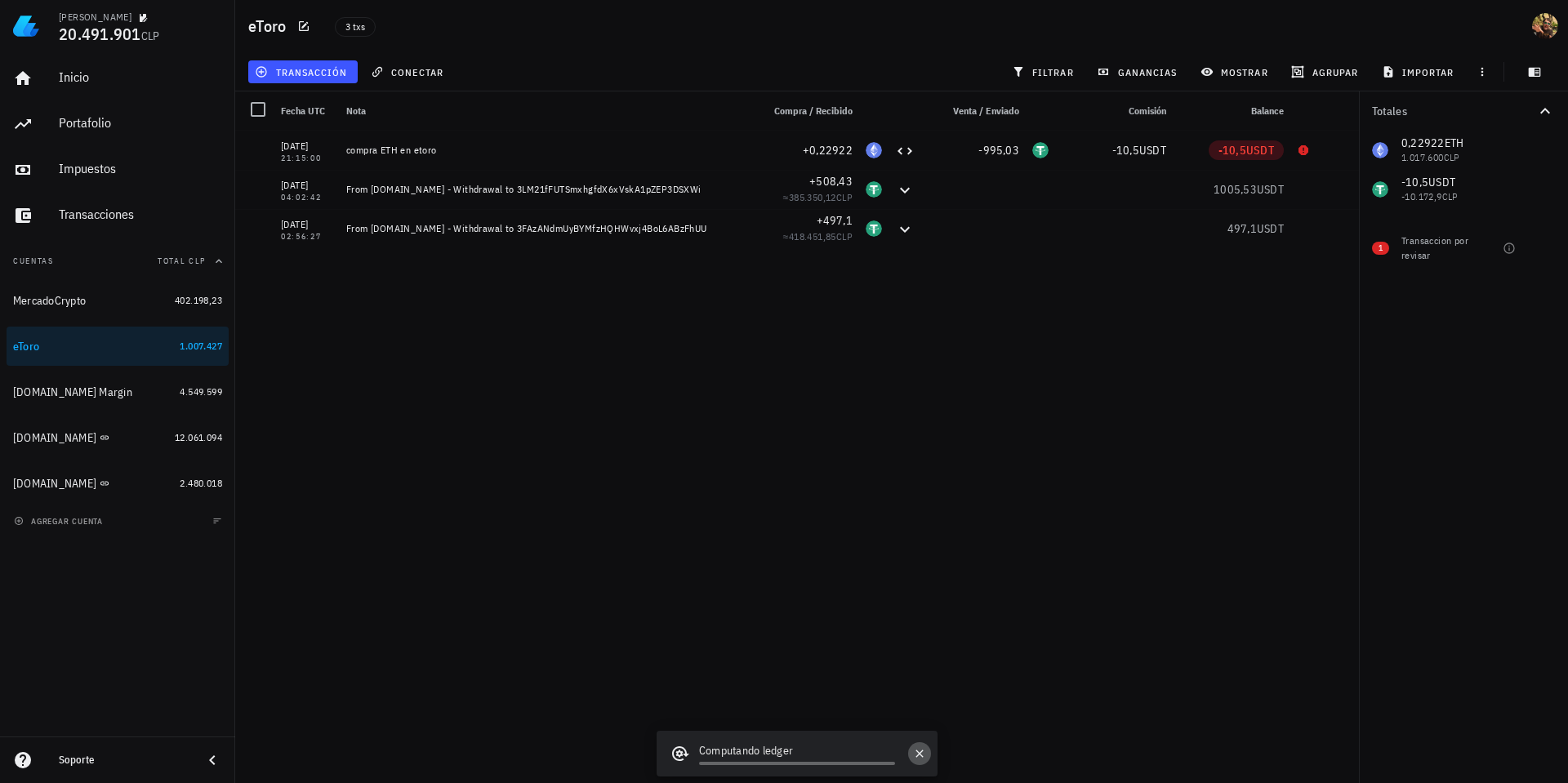
click at [923, 756] on icon "button" at bounding box center [919, 754] width 8 height 8
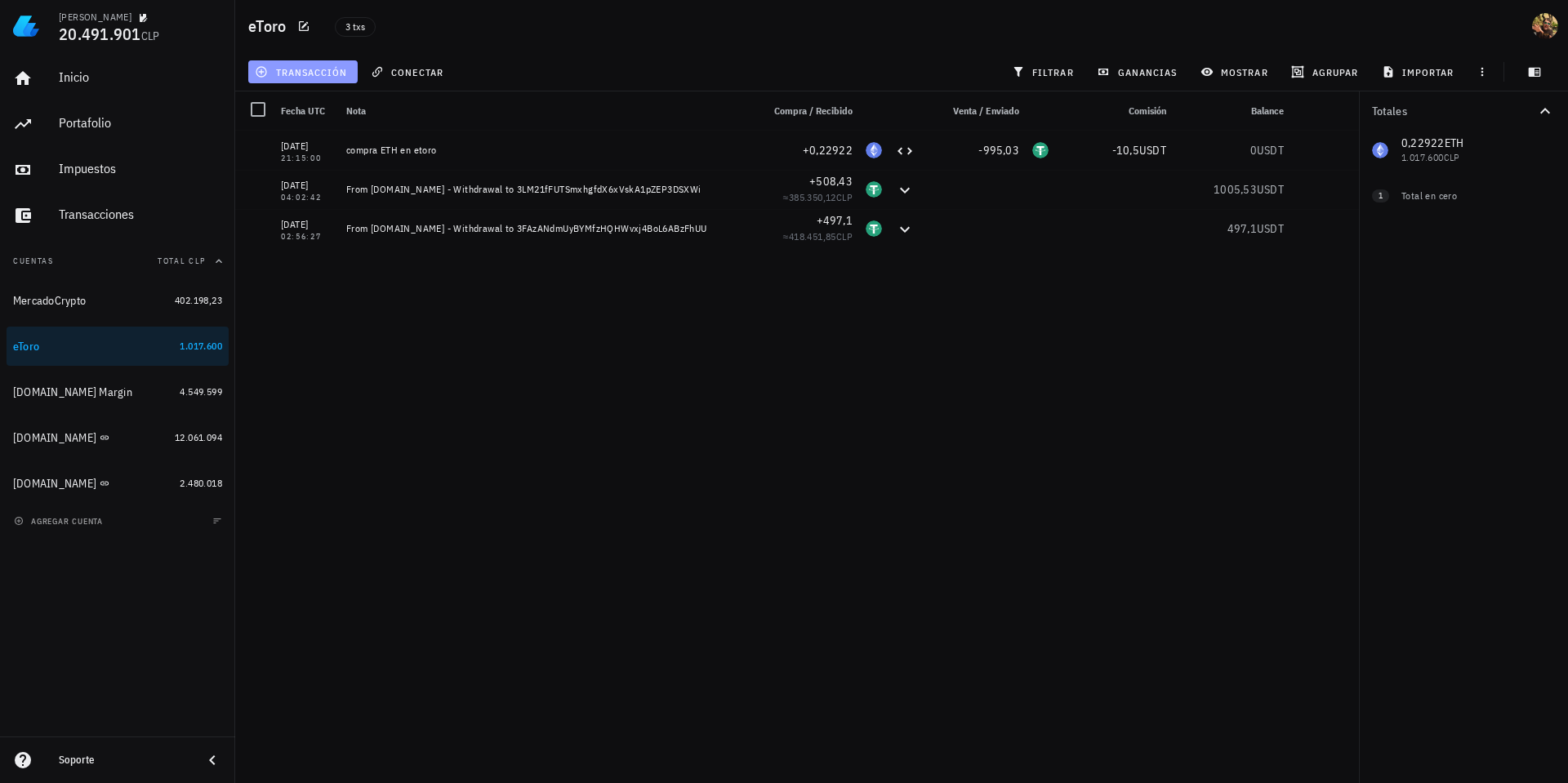
click at [310, 63] on button "transacción" at bounding box center [303, 72] width 109 height 23
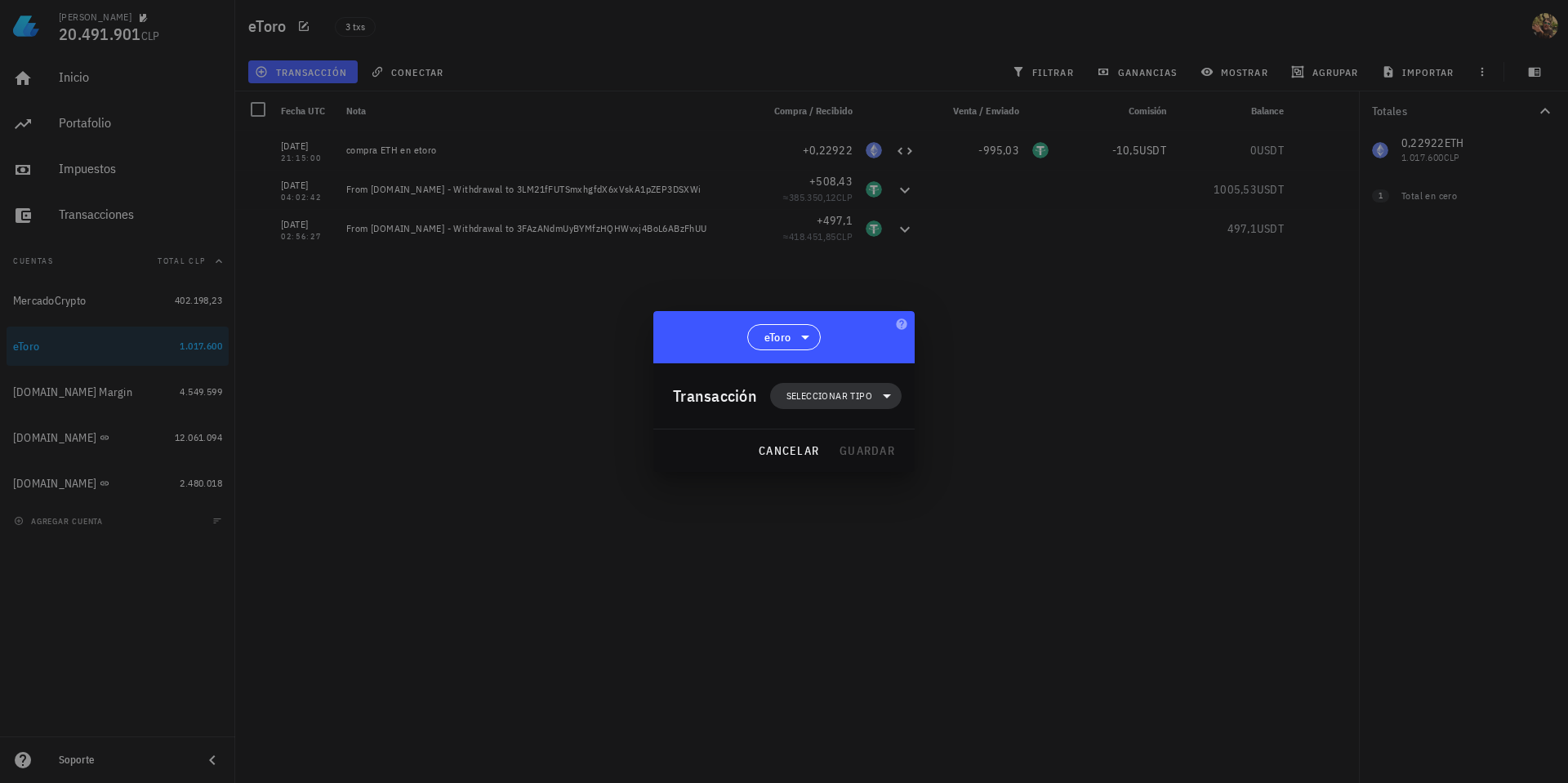
click at [826, 401] on span "Seleccionar tipo" at bounding box center [829, 396] width 85 height 16
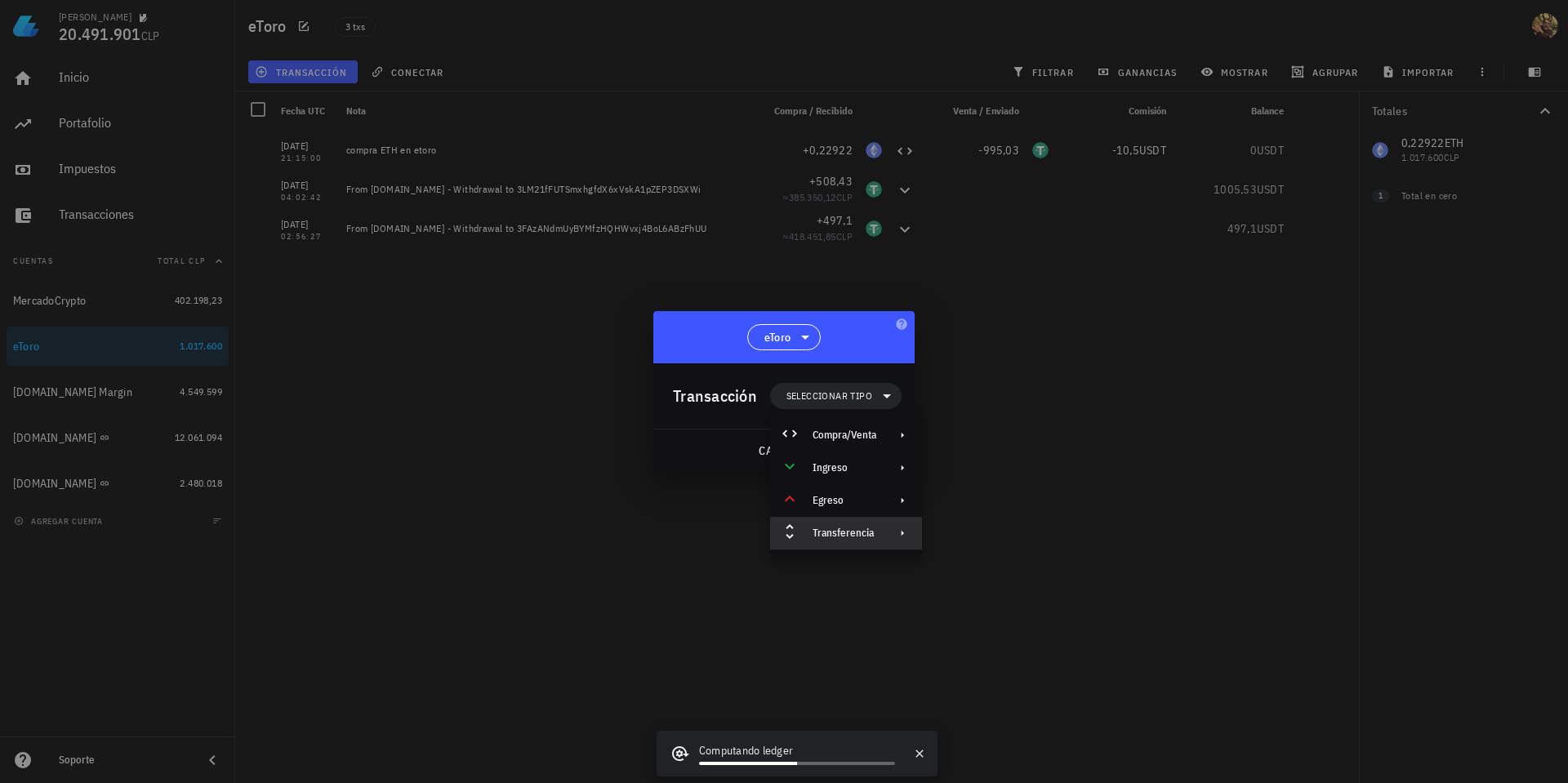
click at [864, 531] on div "Transferencia" at bounding box center [844, 533] width 64 height 13
click at [999, 566] on div "Retiro" at bounding box center [1014, 572] width 97 height 13
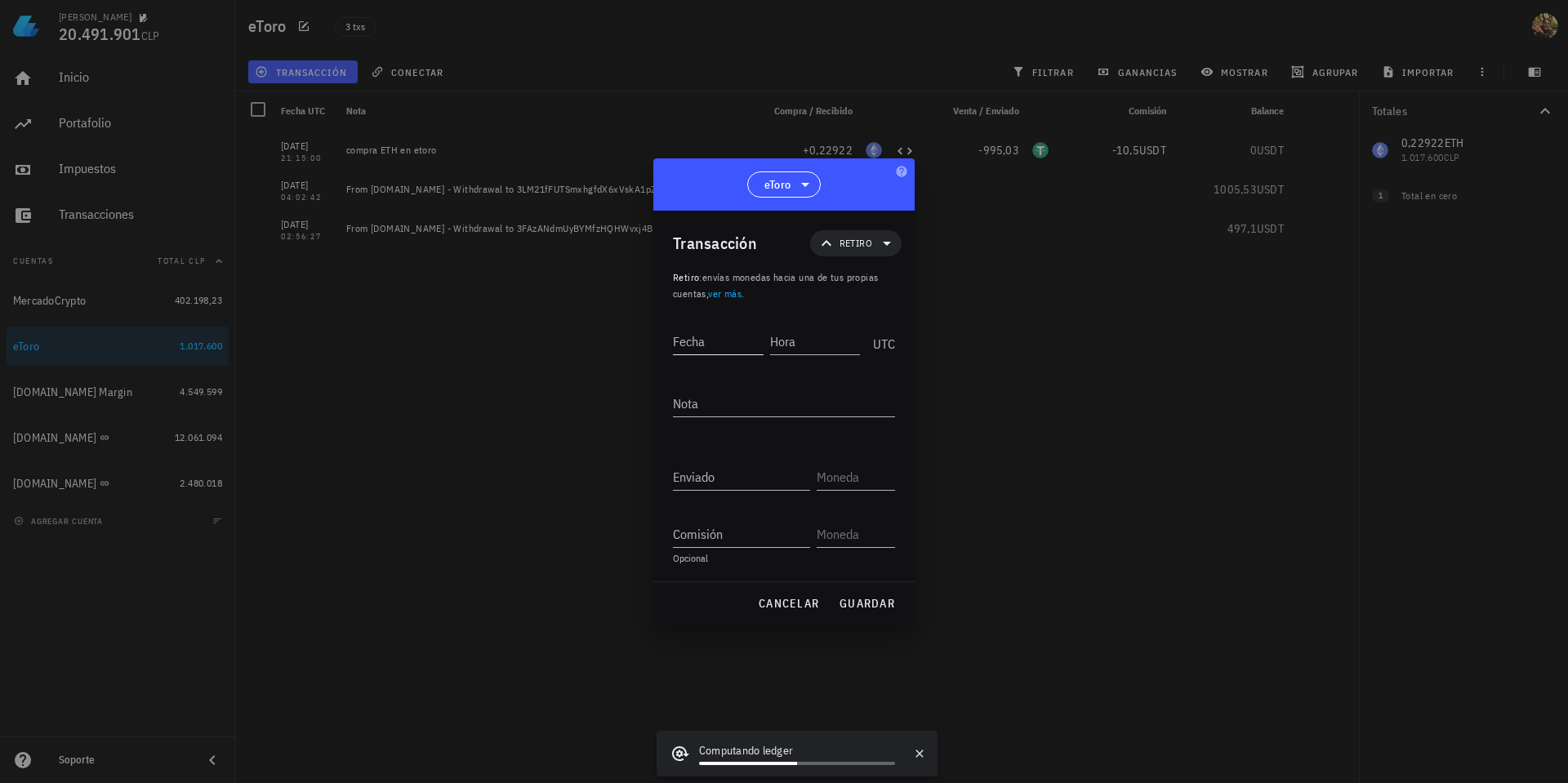
click at [710, 339] on input "Fecha" at bounding box center [718, 342] width 90 height 27
type input "2025-08-27"
click at [831, 336] on input "Hora" at bounding box center [816, 342] width 87 height 27
type input "04:23:59"
click at [792, 390] on textarea "Nota" at bounding box center [784, 403] width 222 height 27
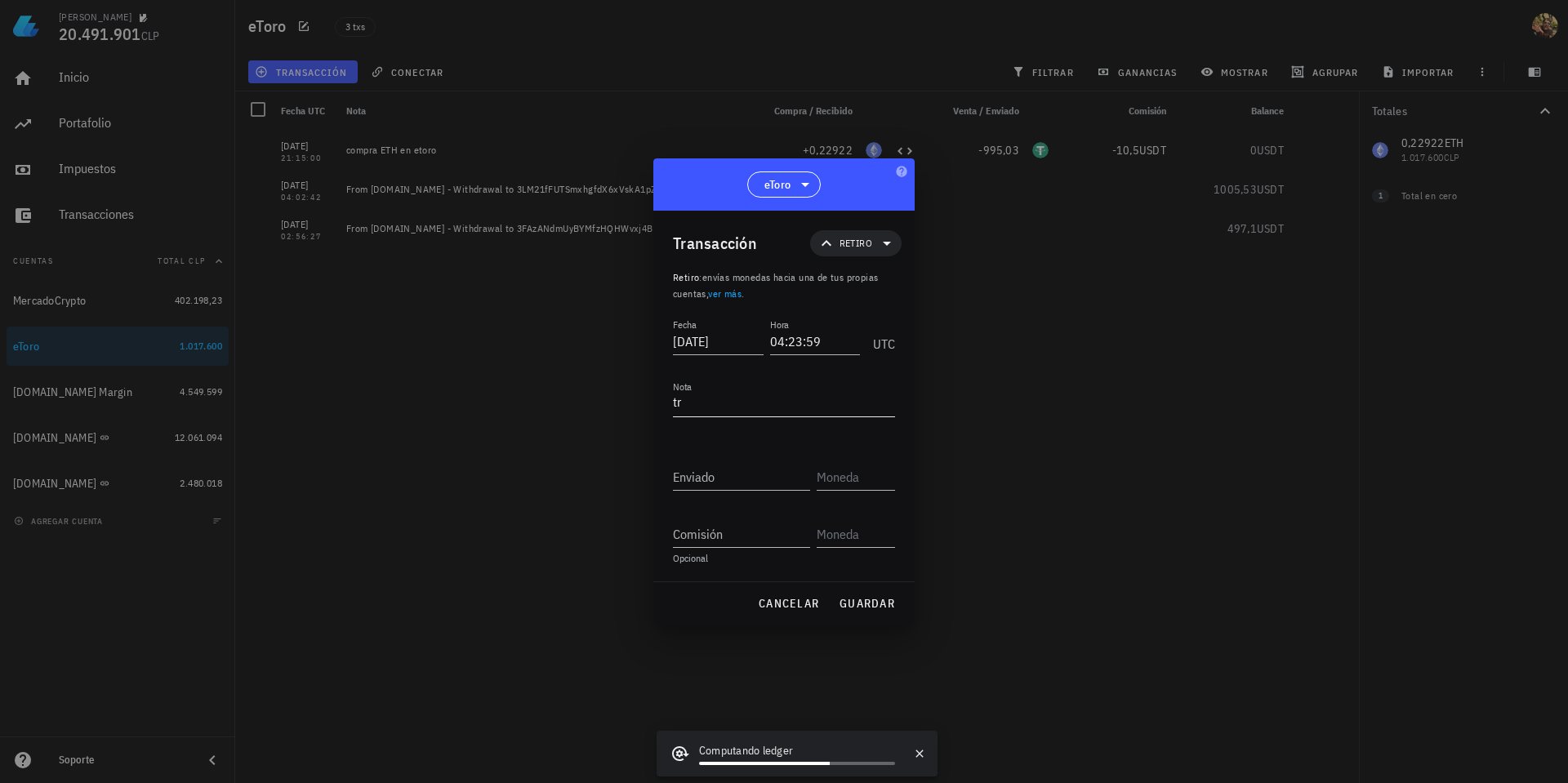
click at [753, 399] on textarea "tr" at bounding box center [784, 403] width 222 height 27
type textarea "t"
click at [812, 397] on textarea "transfer to binance" at bounding box center [784, 403] width 222 height 27
paste textarea "0x2ec8a915e71c0558e2be35e507e15b90d9b4855c"
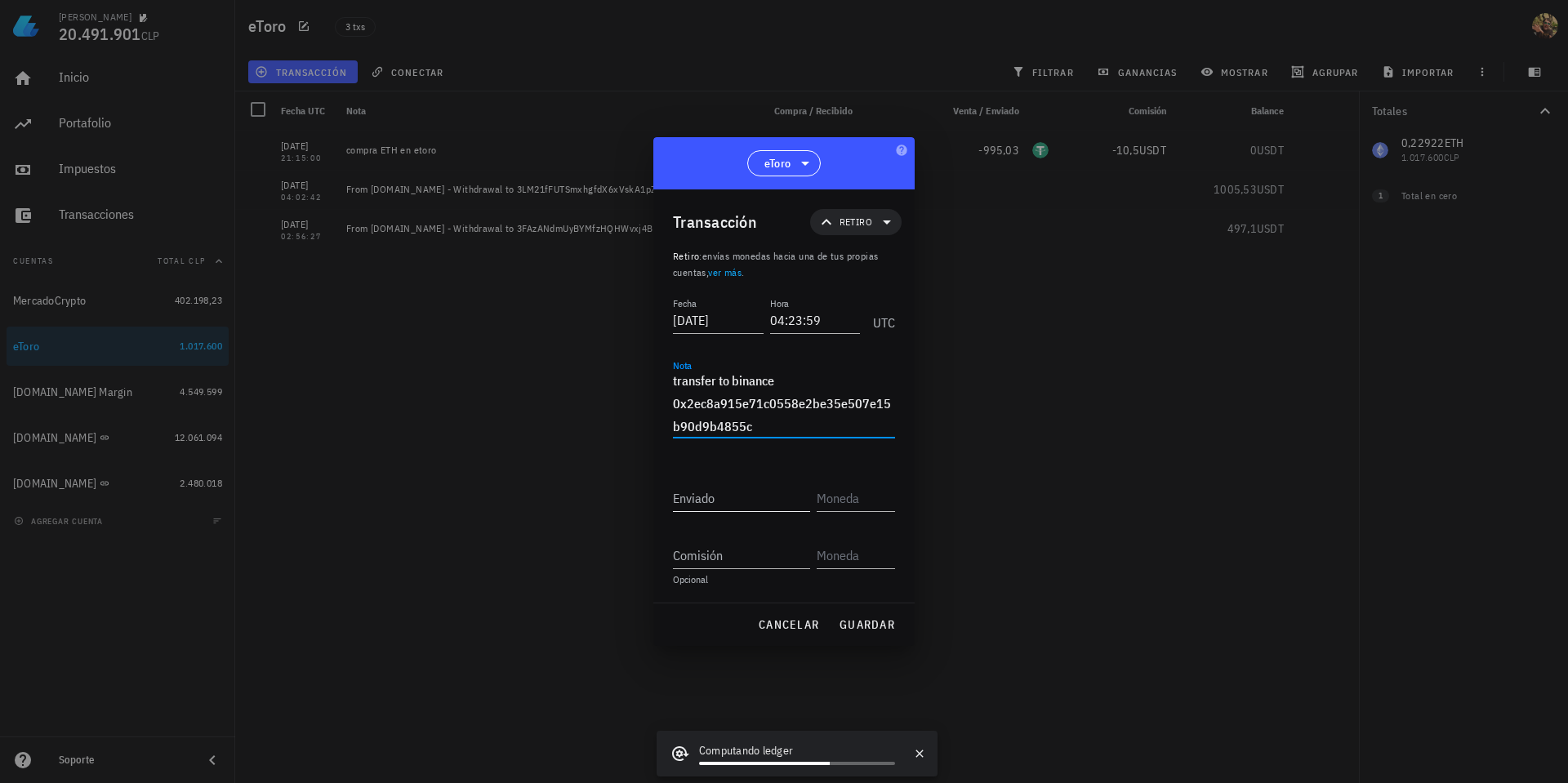
type textarea "transfer to binance 0x2ec8a915e71c0558e2be35e507e15b90d9b4855c"
click at [743, 502] on input "Enviado" at bounding box center [741, 498] width 138 height 27
click at [719, 502] on input "Enviado" at bounding box center [741, 498] width 138 height 27
paste input "0,22922"
type input "0,22922"
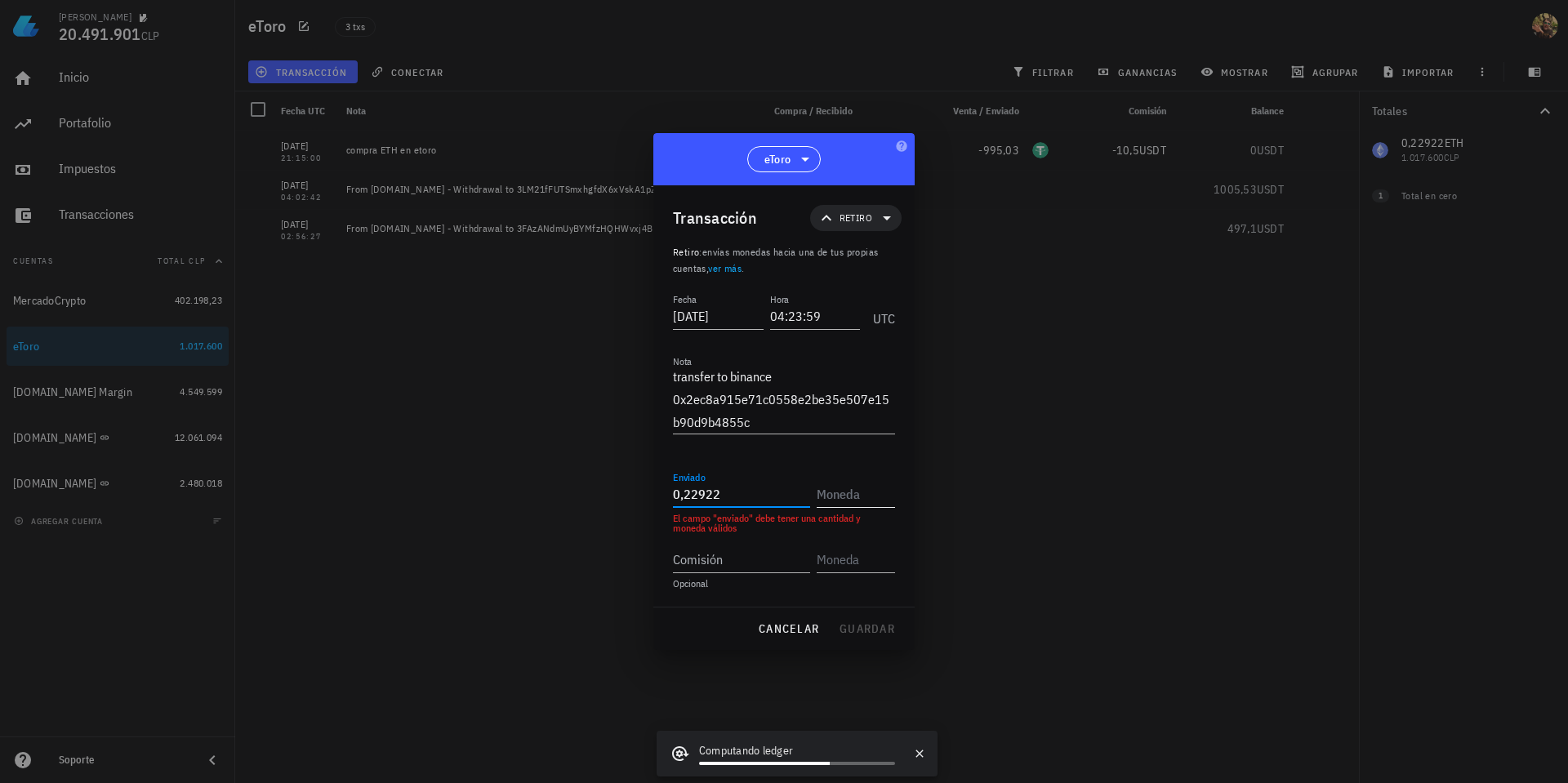
click at [849, 496] on input "text" at bounding box center [853, 494] width 75 height 27
drag, startPoint x: 879, startPoint y: 537, endPoint x: 961, endPoint y: 527, distance: 82.6
click at [879, 537] on div "Ethereum" at bounding box center [876, 542] width 41 height 9
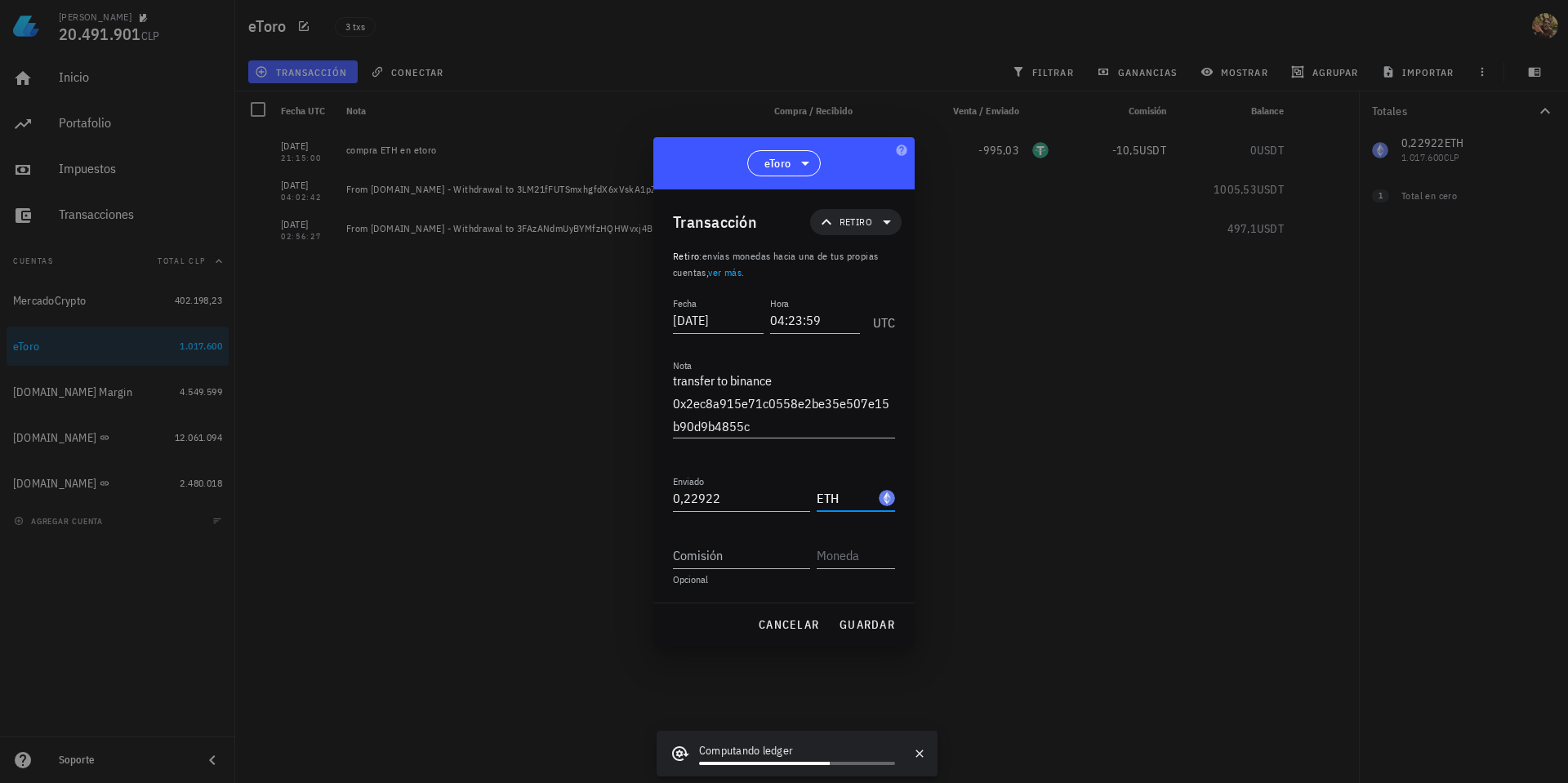
type input "ETH"
click at [688, 569] on div "Comisión Opcional" at bounding box center [784, 557] width 222 height 57
click at [700, 555] on div "Comisión" at bounding box center [741, 555] width 138 height 27
paste input "0,000006"
type input "0,000006"
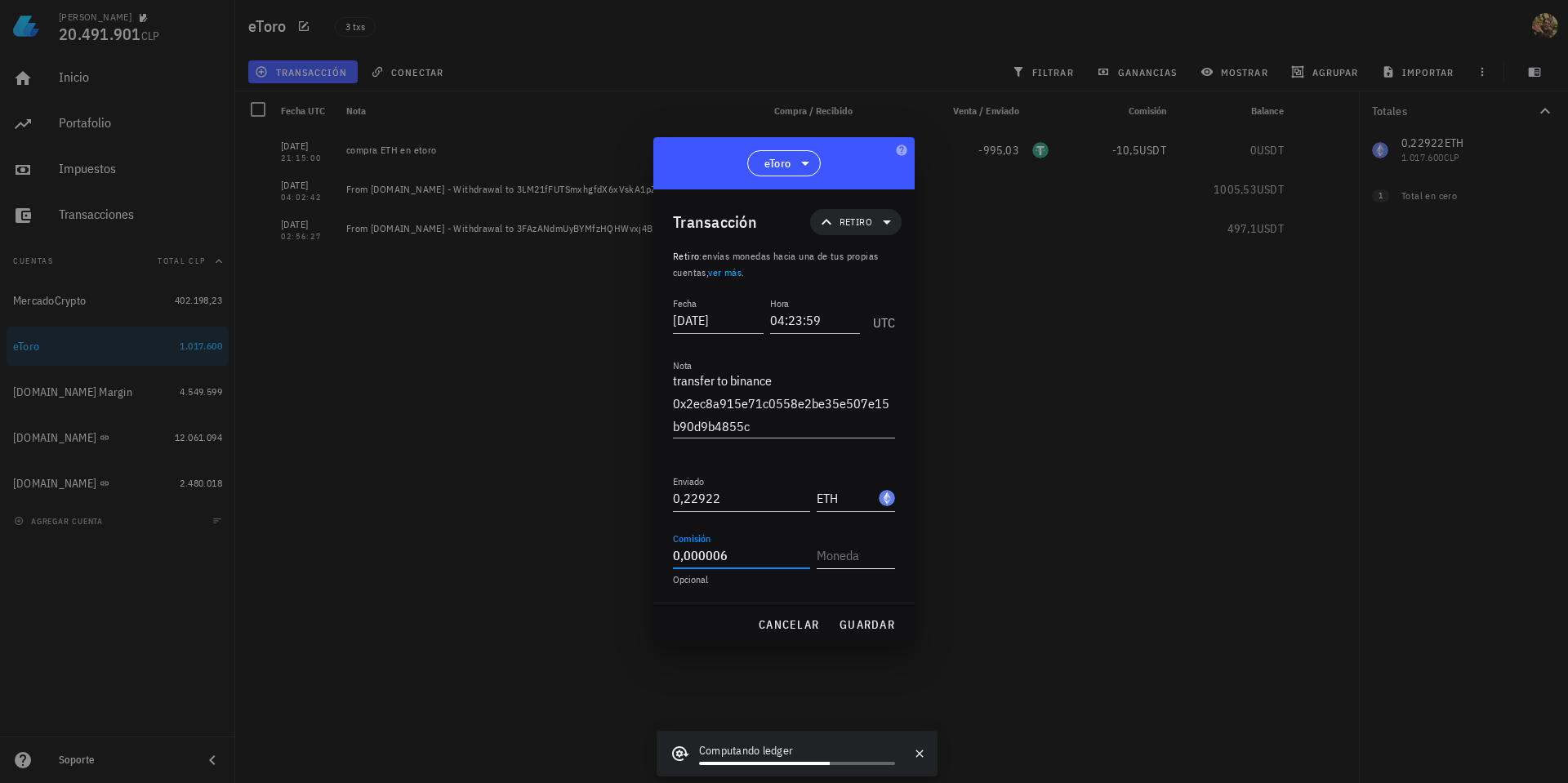
click at [863, 558] on input "text" at bounding box center [853, 555] width 75 height 27
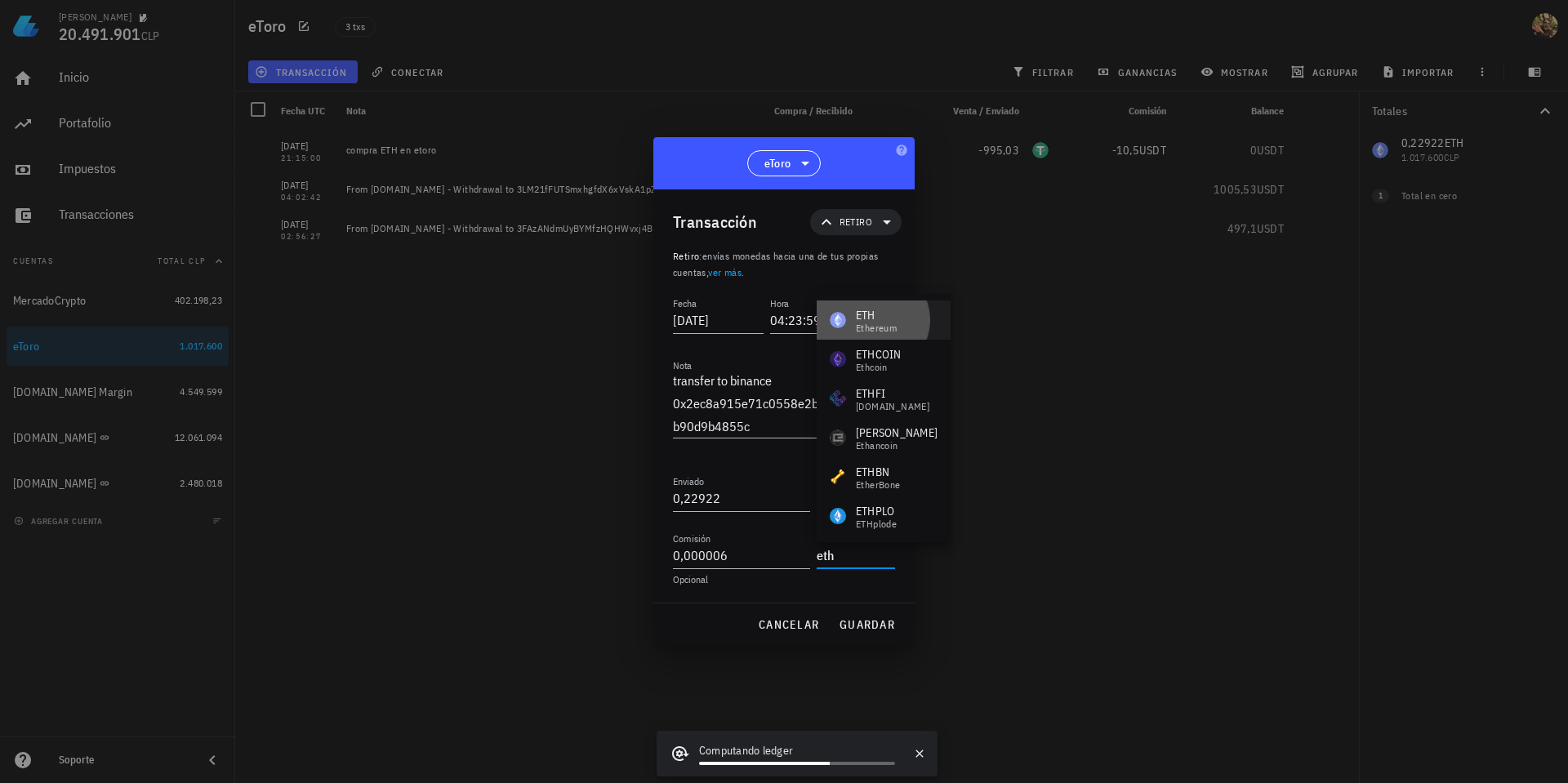
click at [887, 324] on div "Ethereum" at bounding box center [876, 328] width 41 height 9
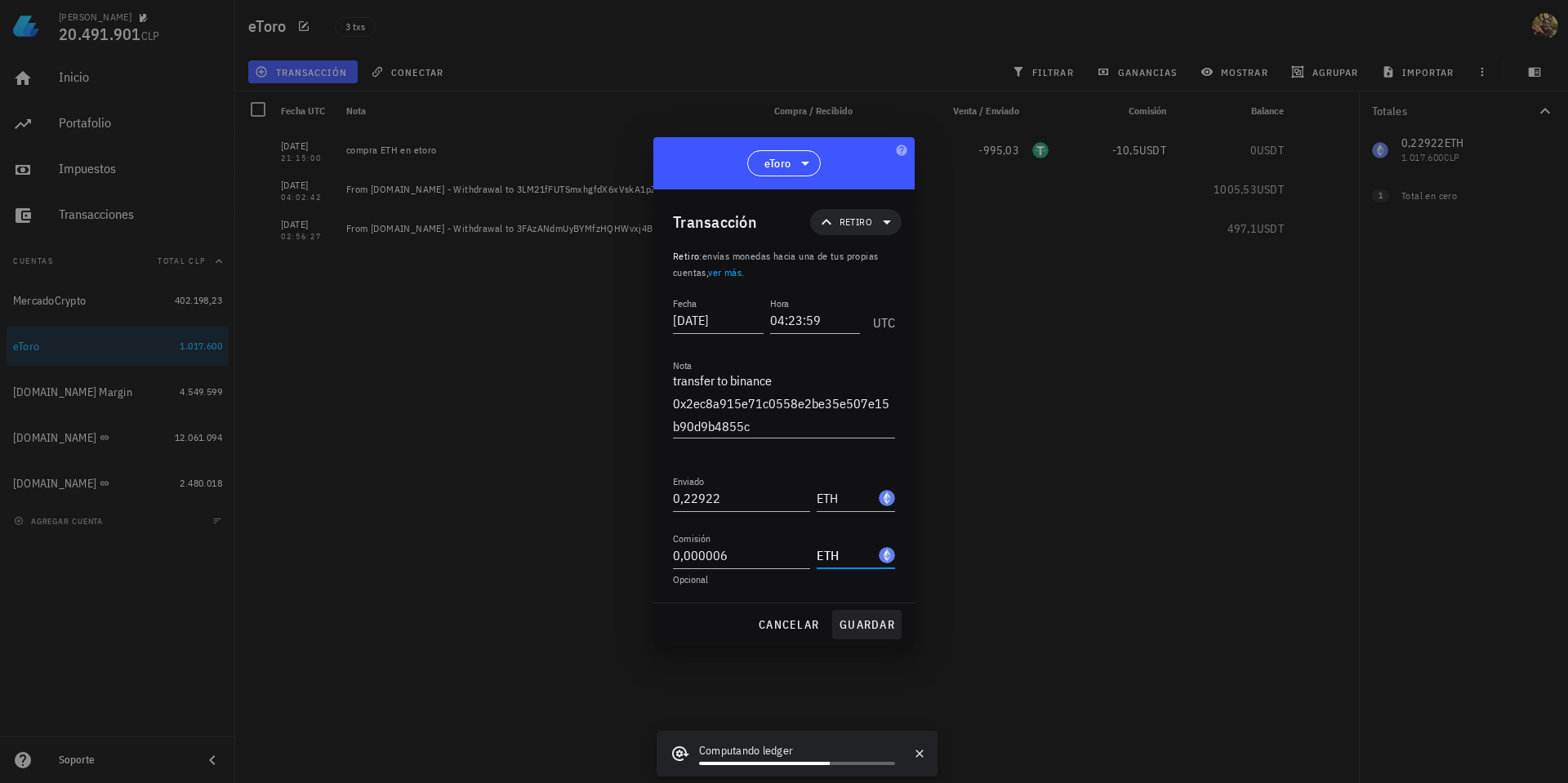
type input "ETH"
click at [869, 625] on span "guardar" at bounding box center [866, 624] width 56 height 14
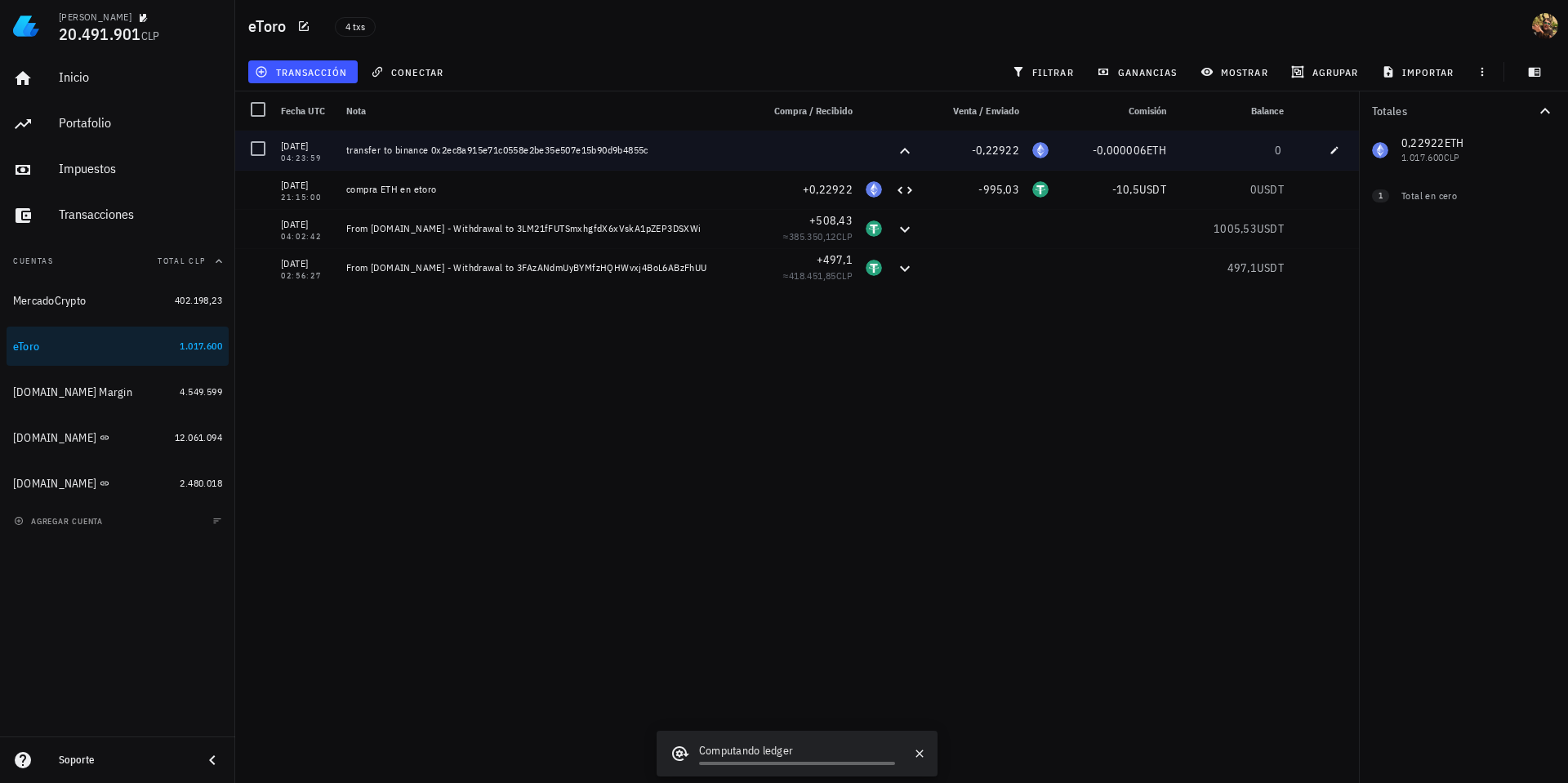
drag, startPoint x: 675, startPoint y: 148, endPoint x: 341, endPoint y: 155, distance: 334.1
click at [341, 155] on div "transfer to binance 0x2ec8a915e71c0558e2be35e507e15b90d9b4855c" at bounding box center [547, 150] width 415 height 39
click at [1333, 149] on icon "button" at bounding box center [1334, 150] width 9 height 9
type input "2025-08-27"
type input "04:23:59"
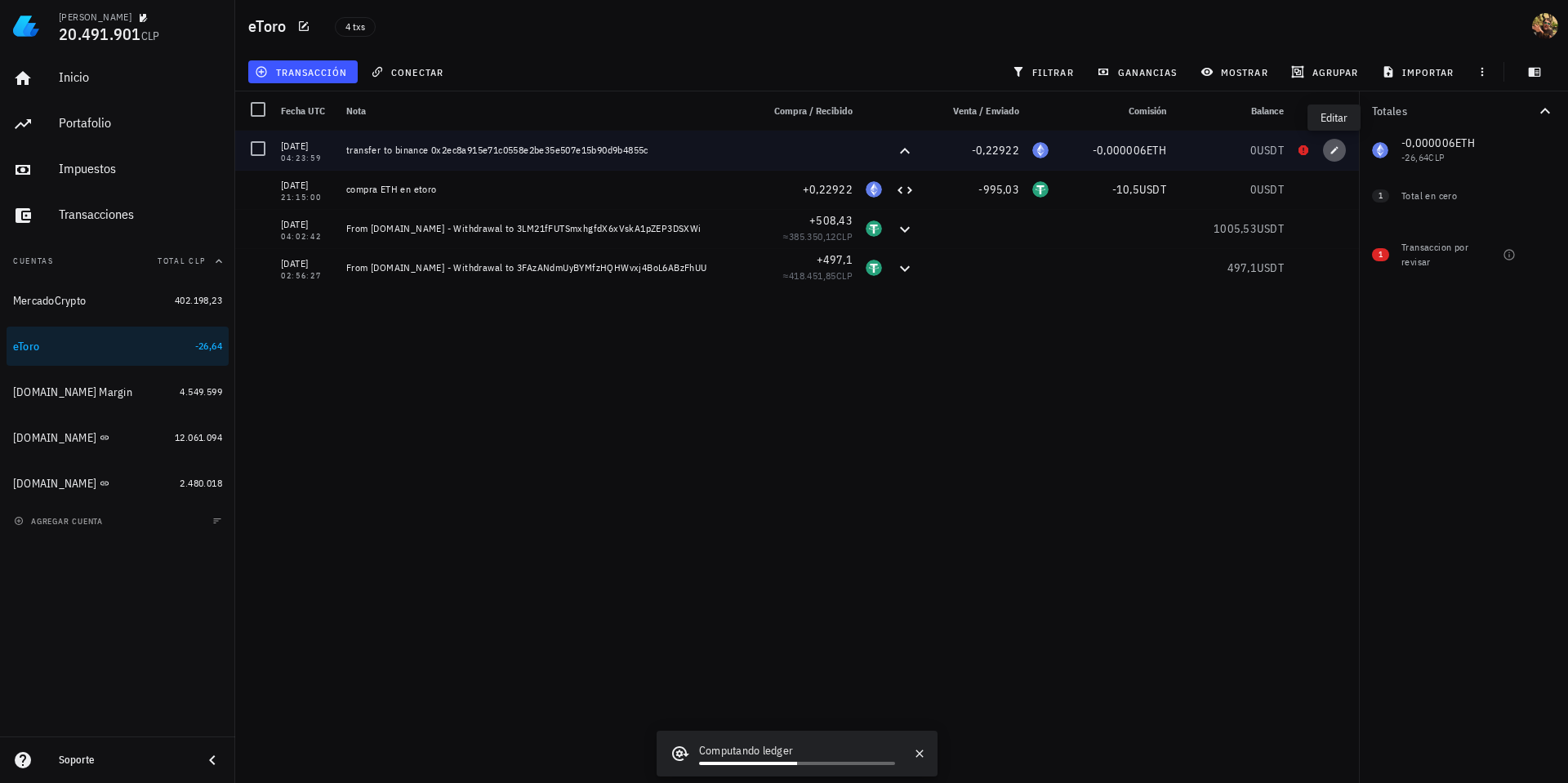
type textarea "transfer to binance 0x2ec8a915e71c0558e2be35e507e15b90d9b4855c"
type input "0,22922"
type input "ETH"
type input "0,000006"
type input "ETH"
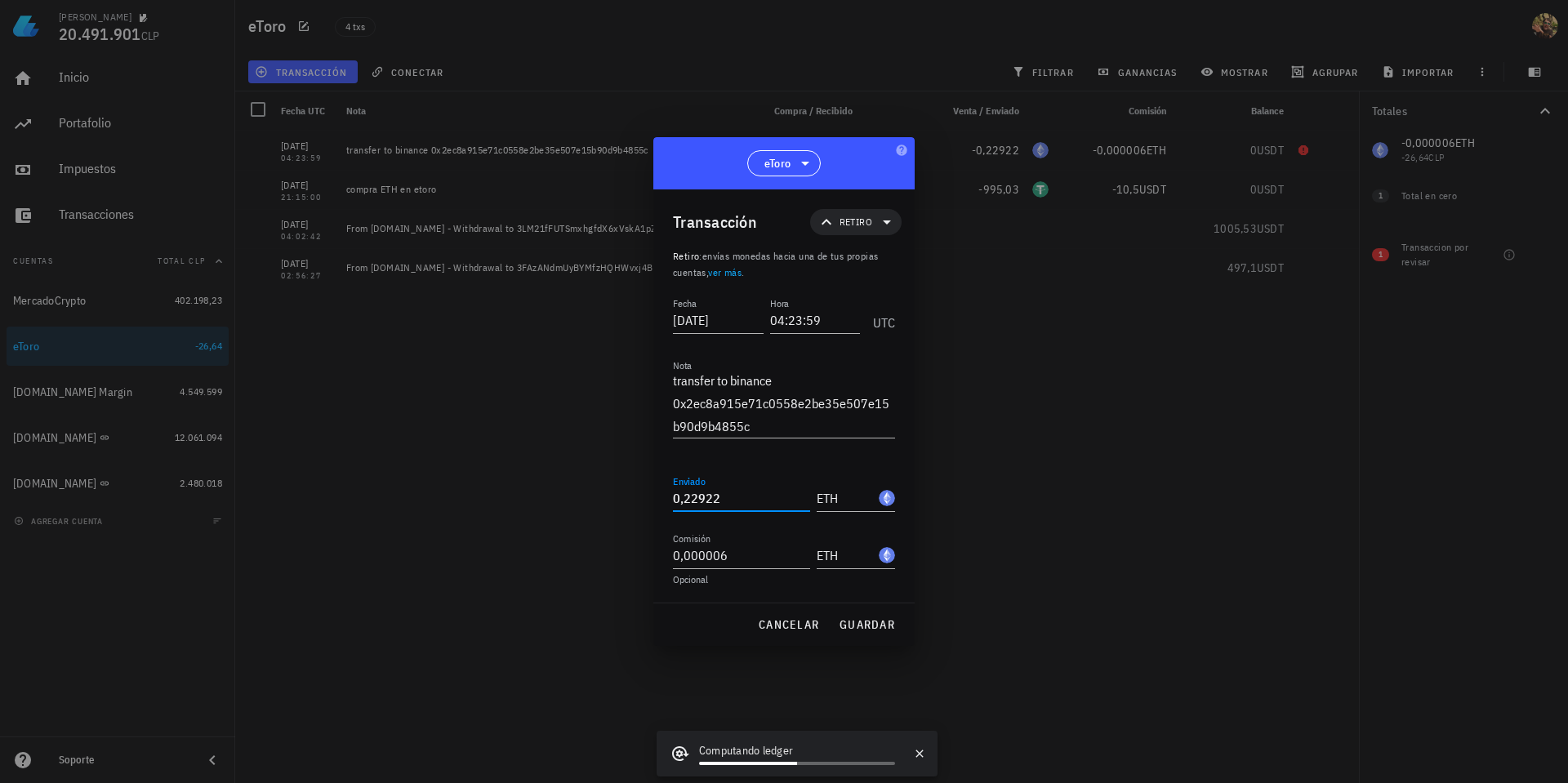
click at [733, 496] on input "0,22922" at bounding box center [741, 498] width 138 height 27
paste input "14"
click at [862, 615] on button "guardar" at bounding box center [867, 625] width 69 height 29
type input "0,22922"
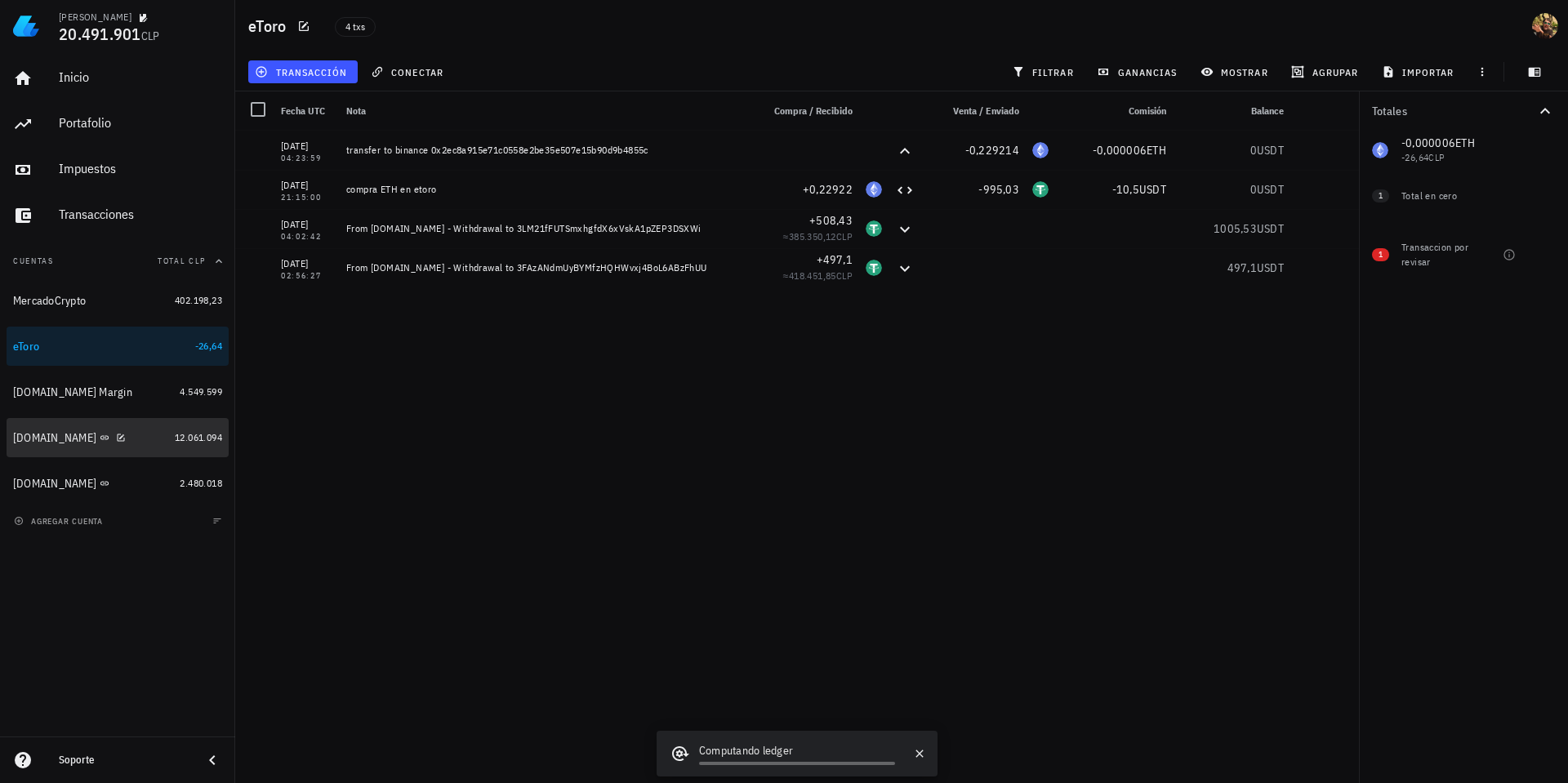
click at [40, 439] on div "[DOMAIN_NAME]" at bounding box center [55, 438] width 84 height 14
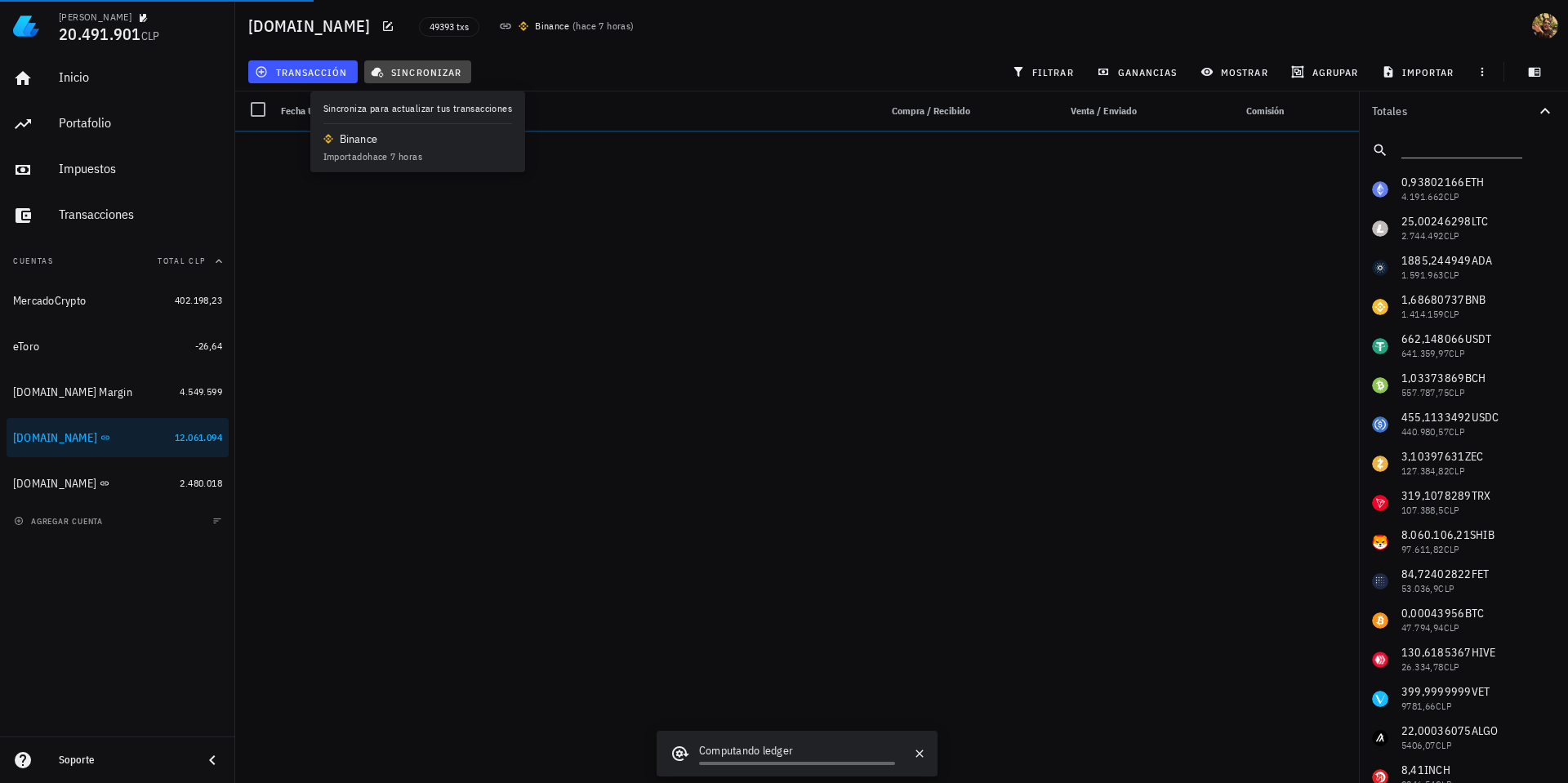
click at [440, 76] on span "sincronizar" at bounding box center [418, 72] width 87 height 13
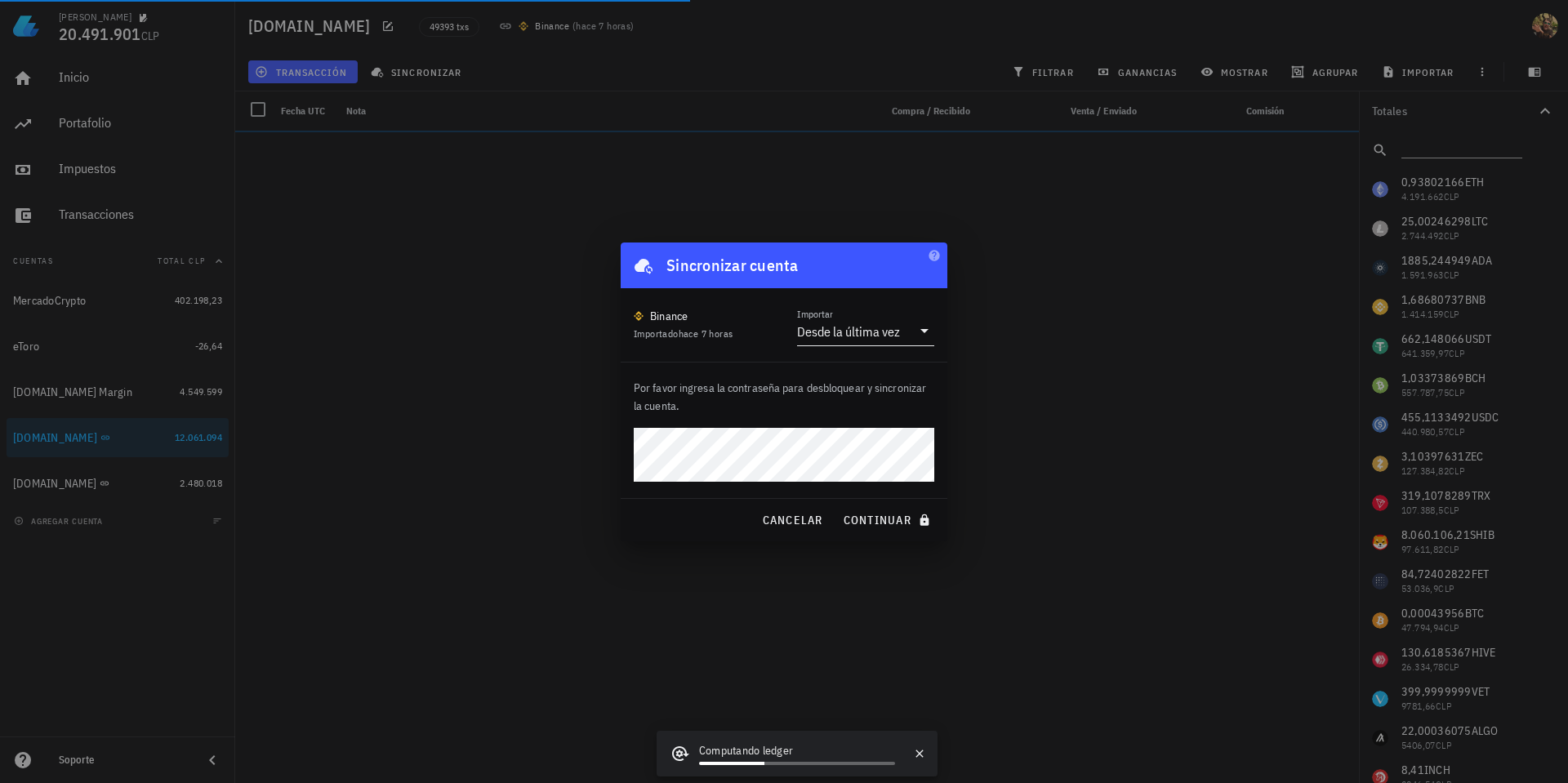
click at [885, 324] on div "Desde la última vez" at bounding box center [849, 331] width 103 height 16
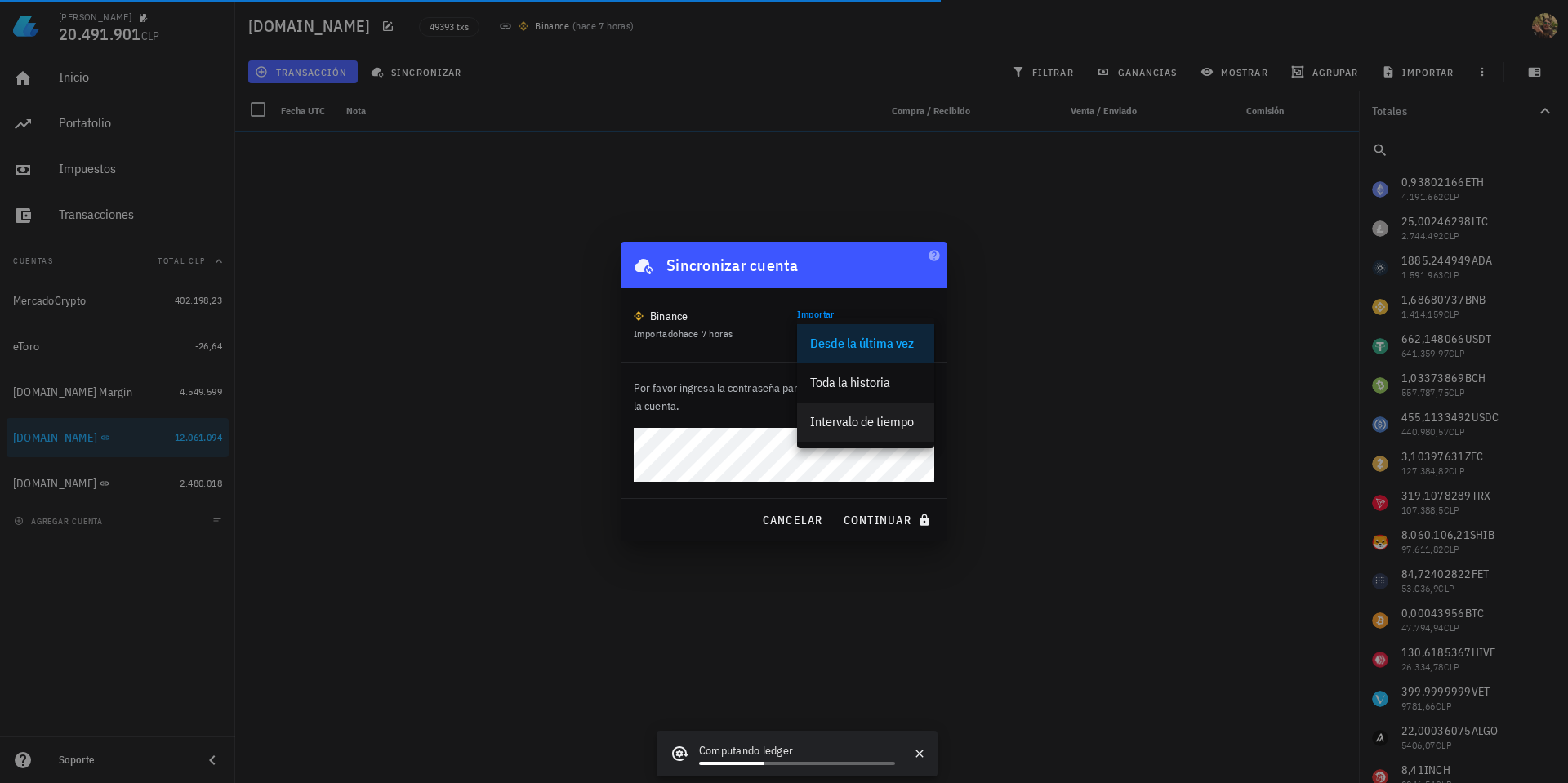
click at [887, 418] on div "Intervalo de tiempo" at bounding box center [865, 421] width 111 height 15
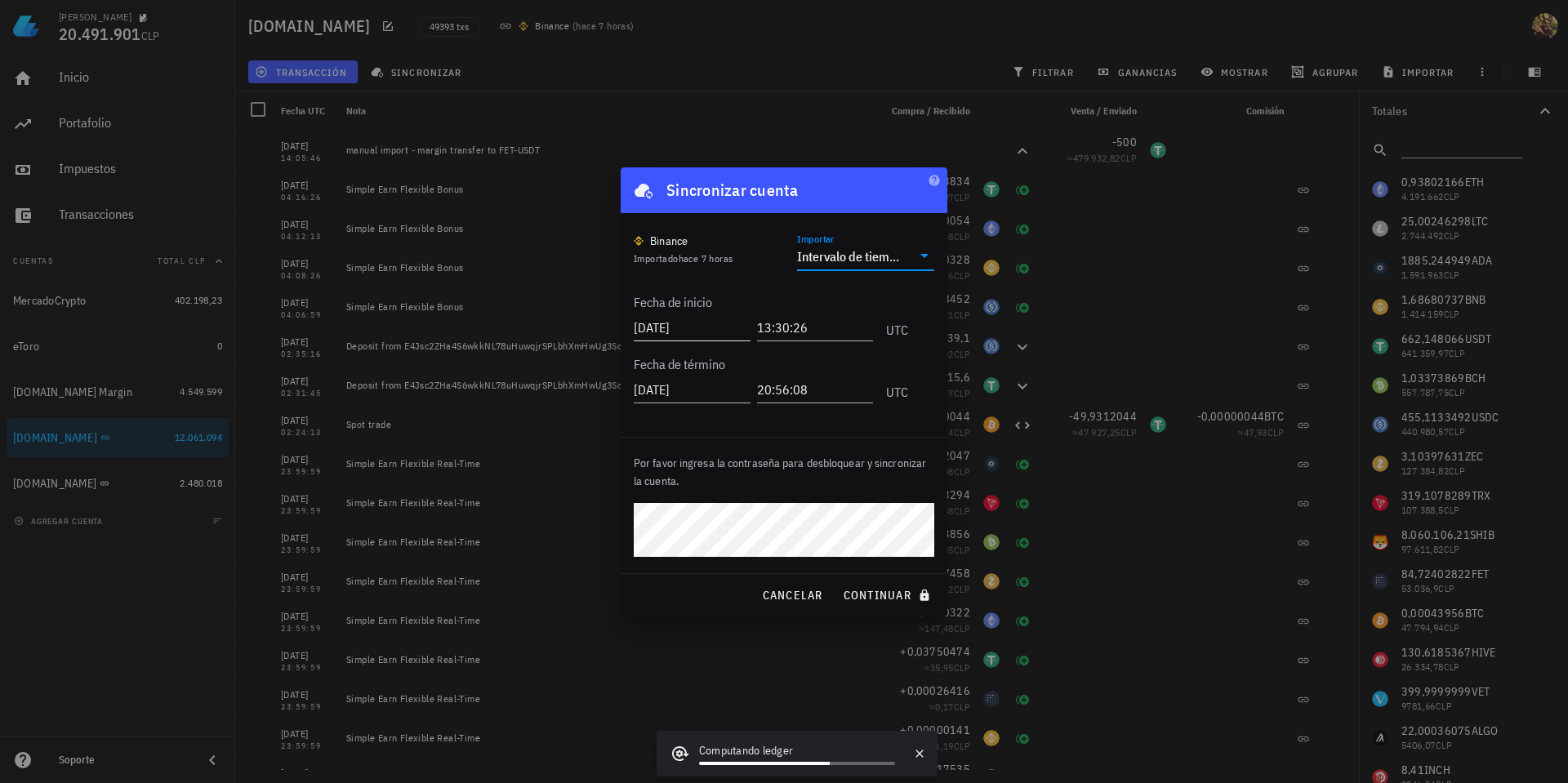
click at [671, 327] on input "2025-08-27" at bounding box center [692, 327] width 117 height 27
type input "2025-07-30"
click at [880, 595] on span "continuar" at bounding box center [888, 594] width 91 height 14
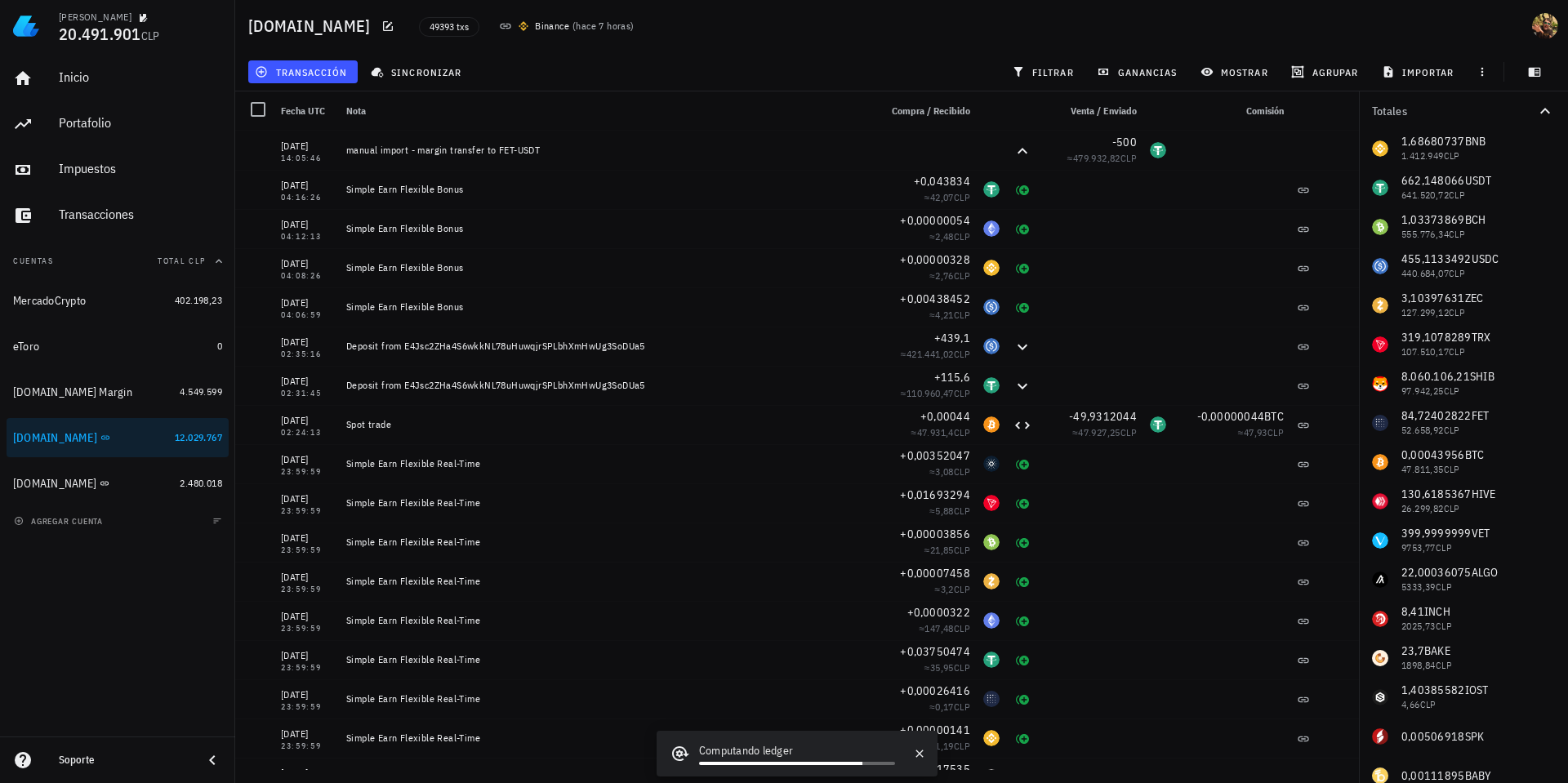
scroll to position [223, 0]
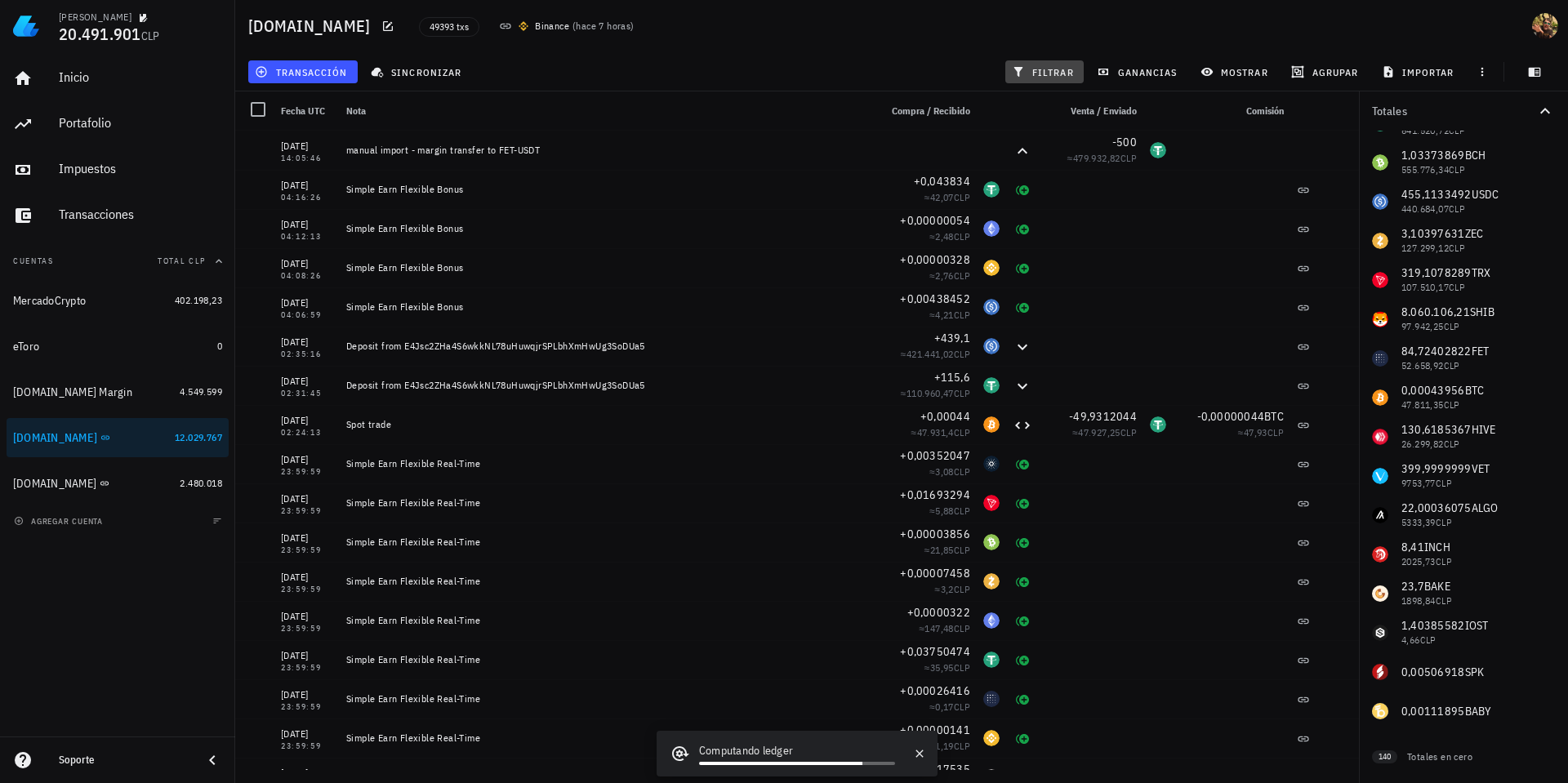
click at [1043, 65] on span "filtrar" at bounding box center [1044, 72] width 59 height 13
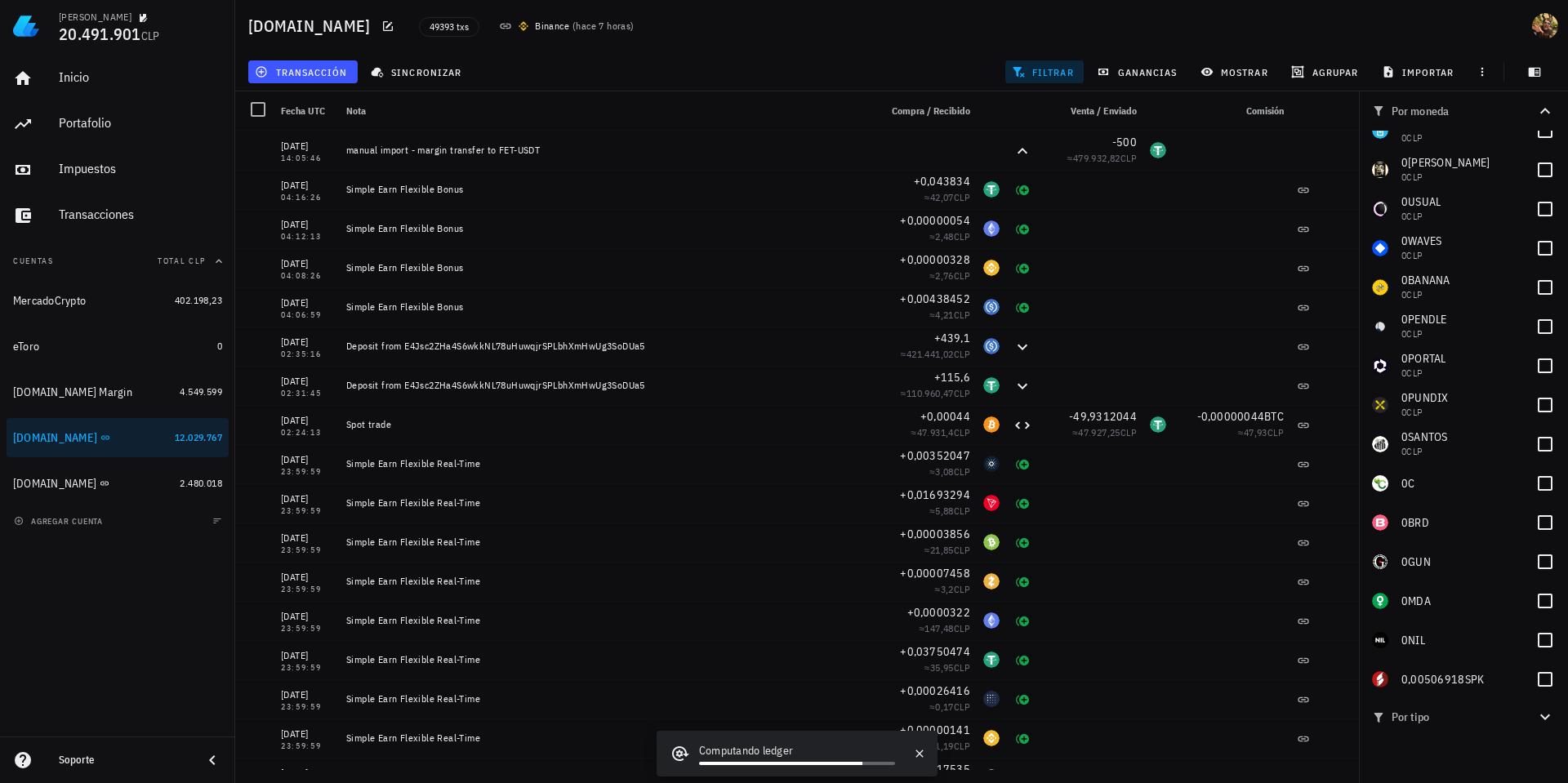
scroll to position [5290, 0]
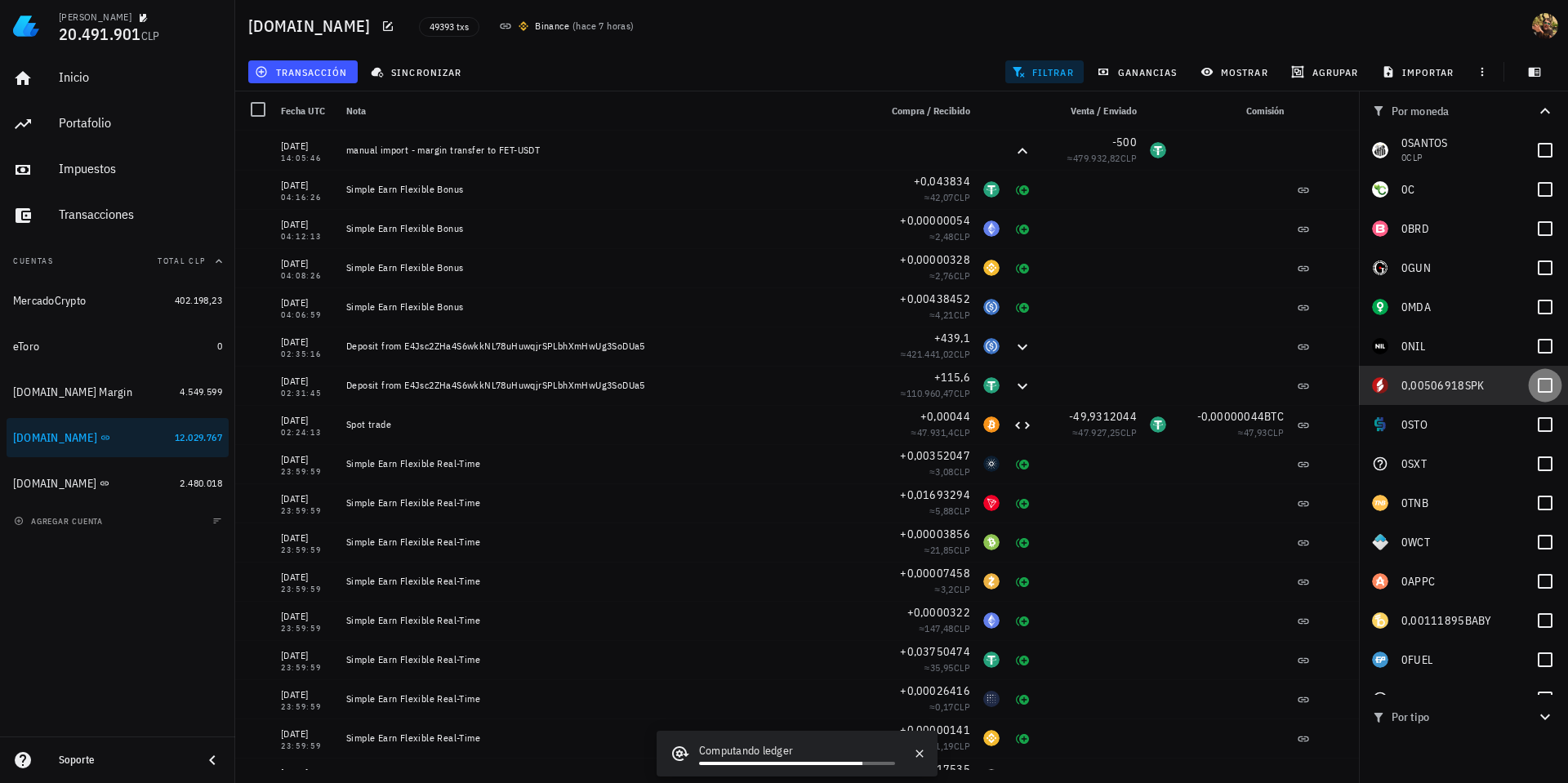
click at [1531, 390] on div at bounding box center [1544, 384] width 28 height 28
checkbox input "true"
click at [1531, 622] on div at bounding box center [1544, 620] width 28 height 28
checkbox input "true"
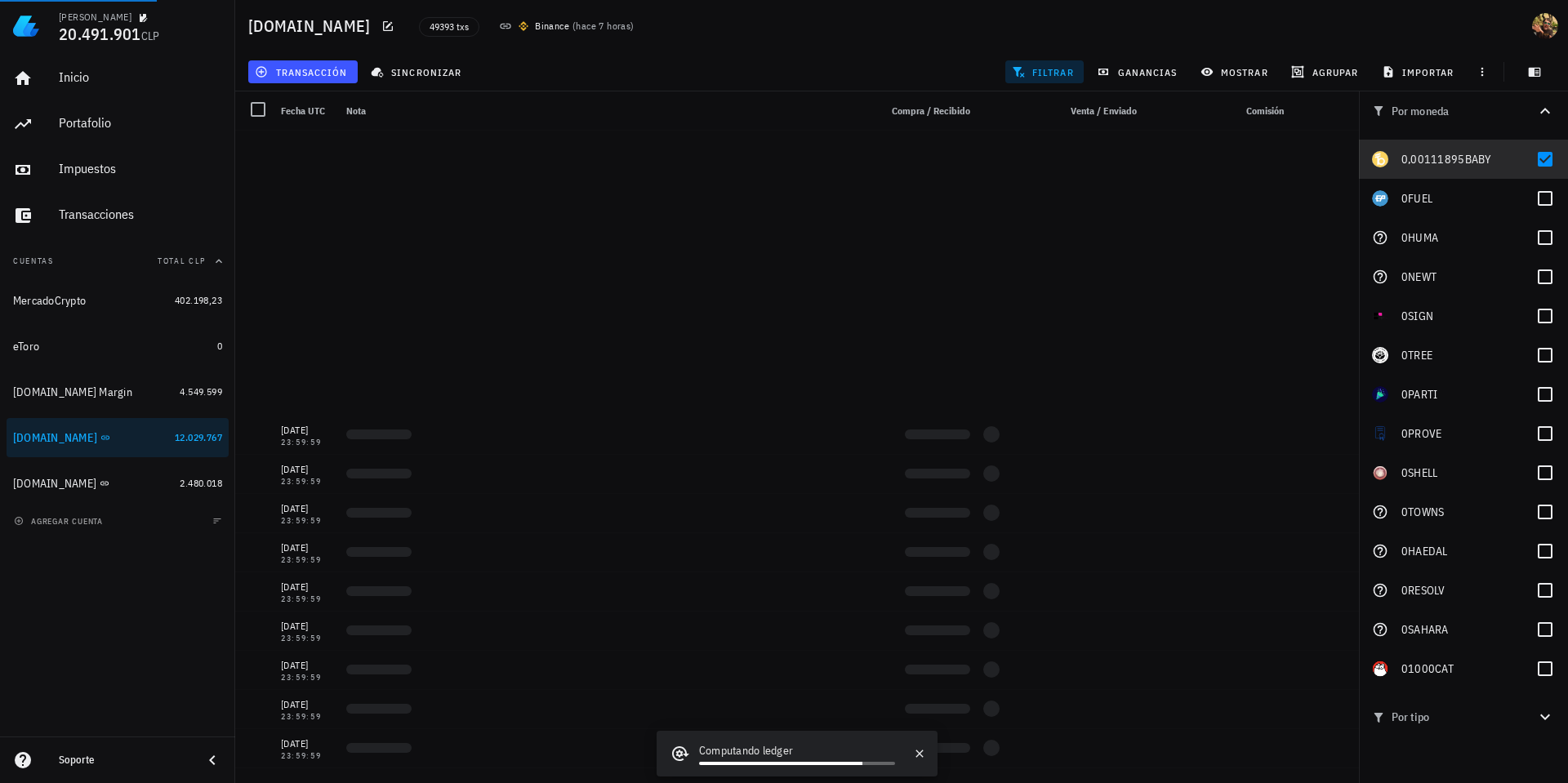
scroll to position [4769, 0]
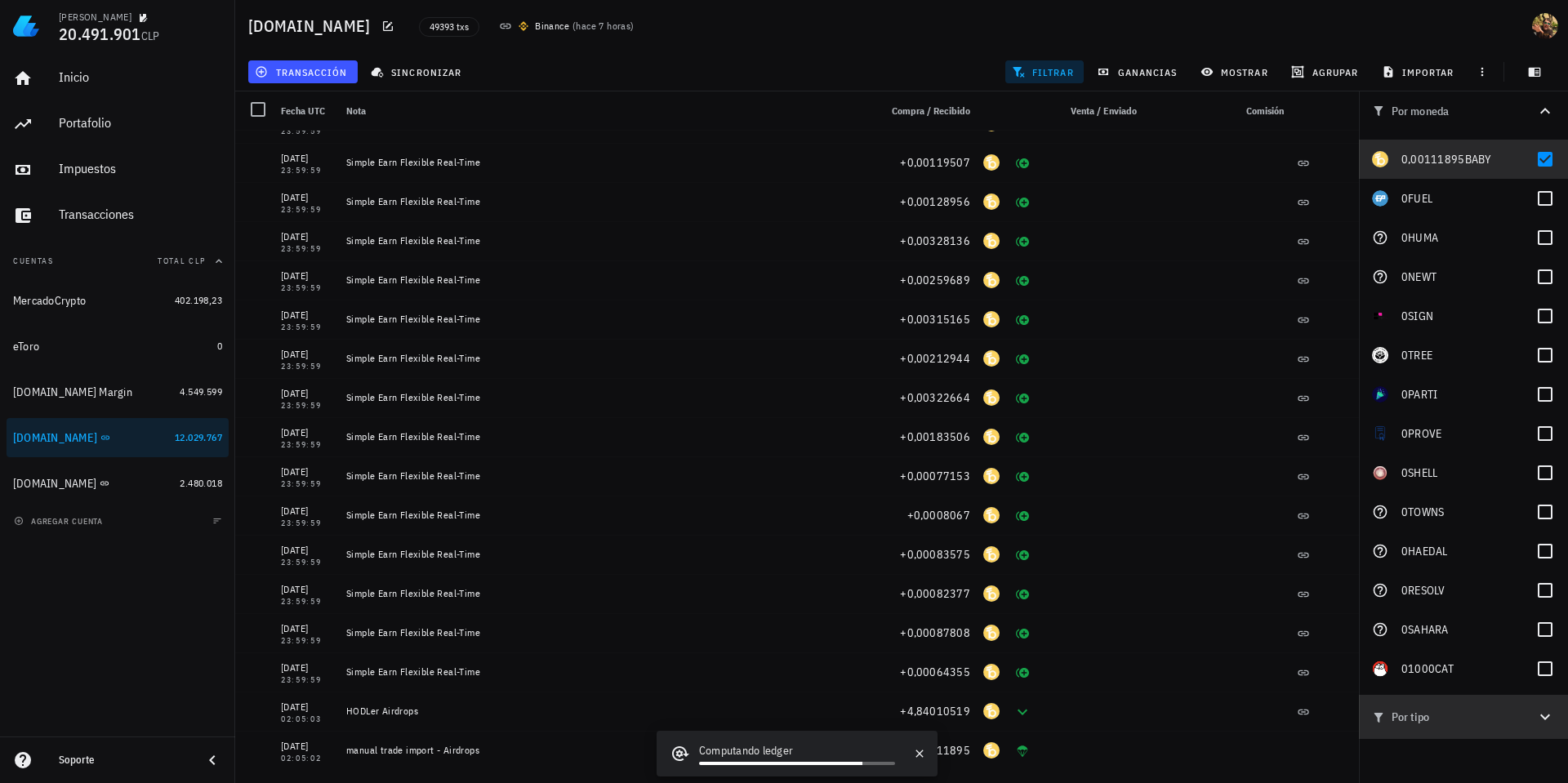
click at [1545, 716] on icon "button" at bounding box center [1544, 717] width 20 height 20
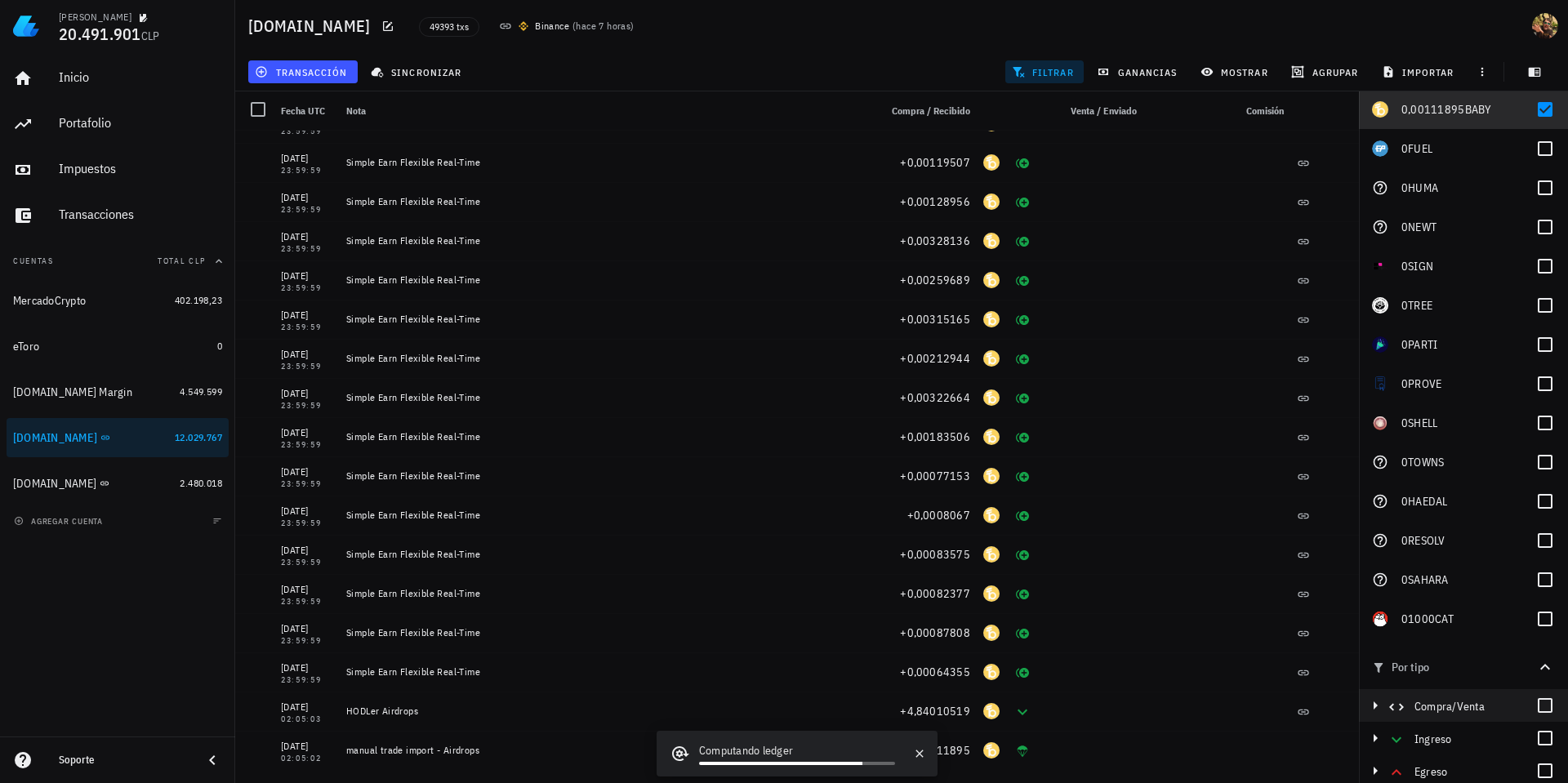
scroll to position [86, 0]
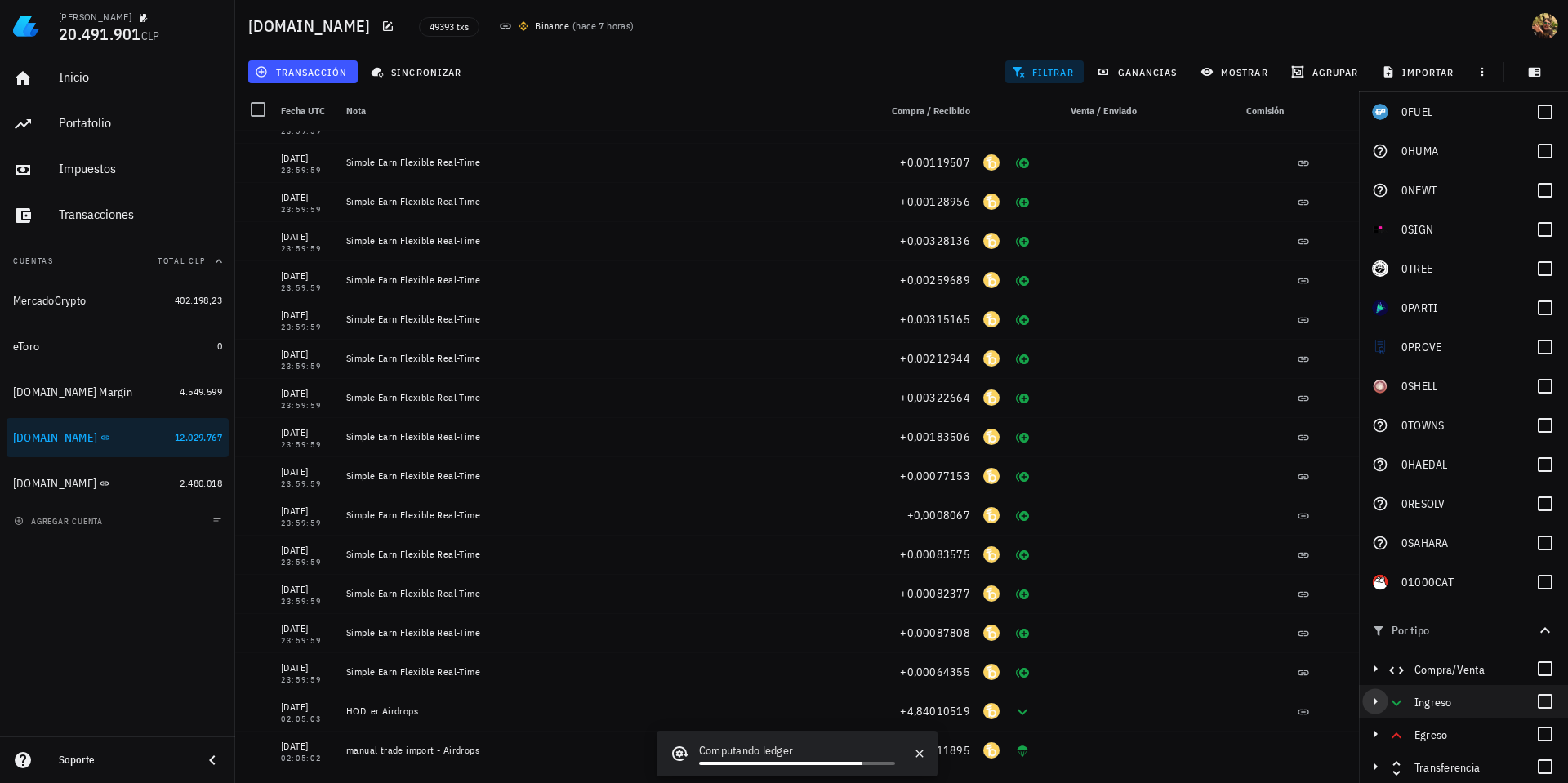
click at [1375, 707] on icon "button" at bounding box center [1374, 701] width 20 height 20
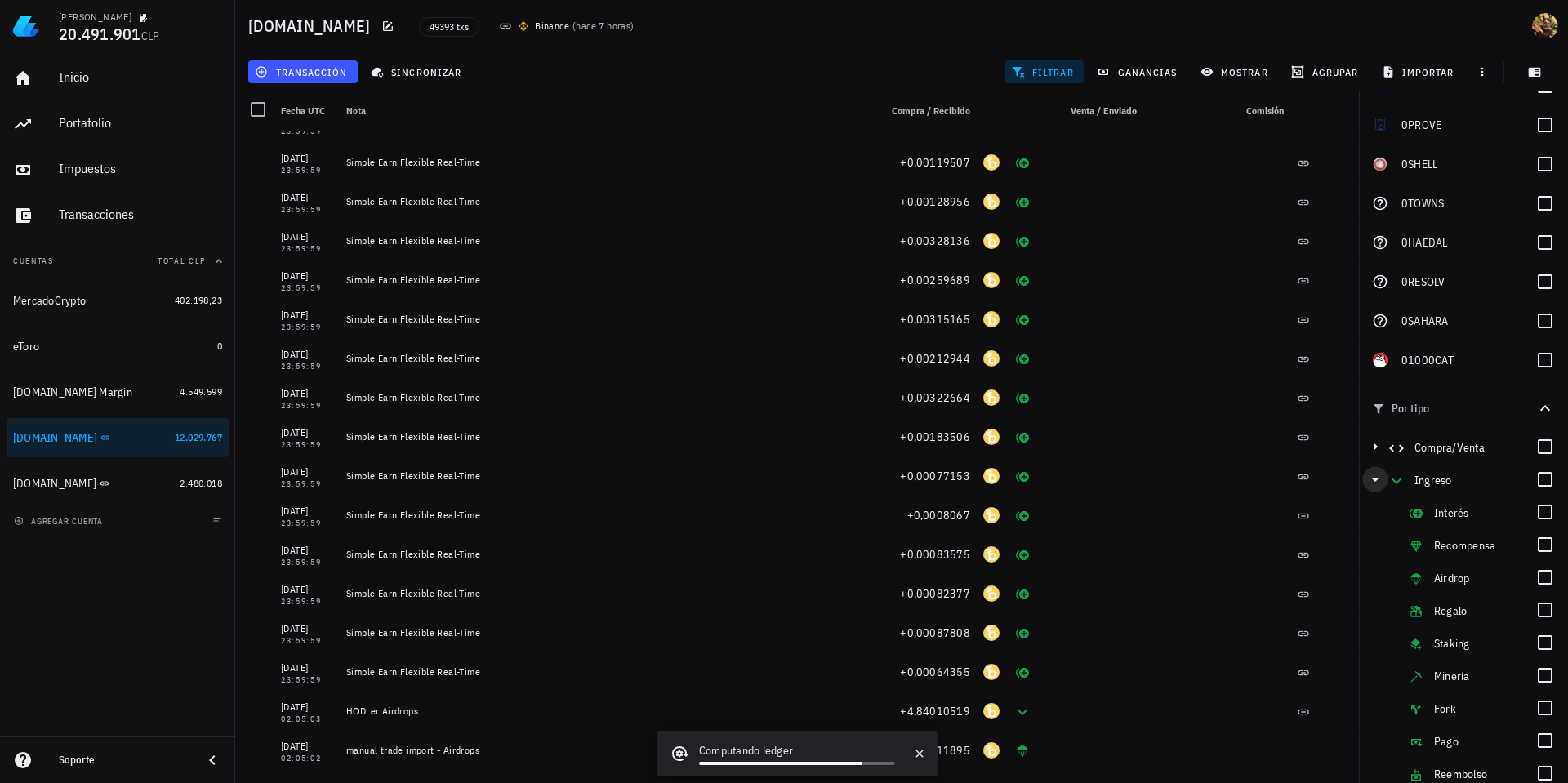
scroll to position [446, 0]
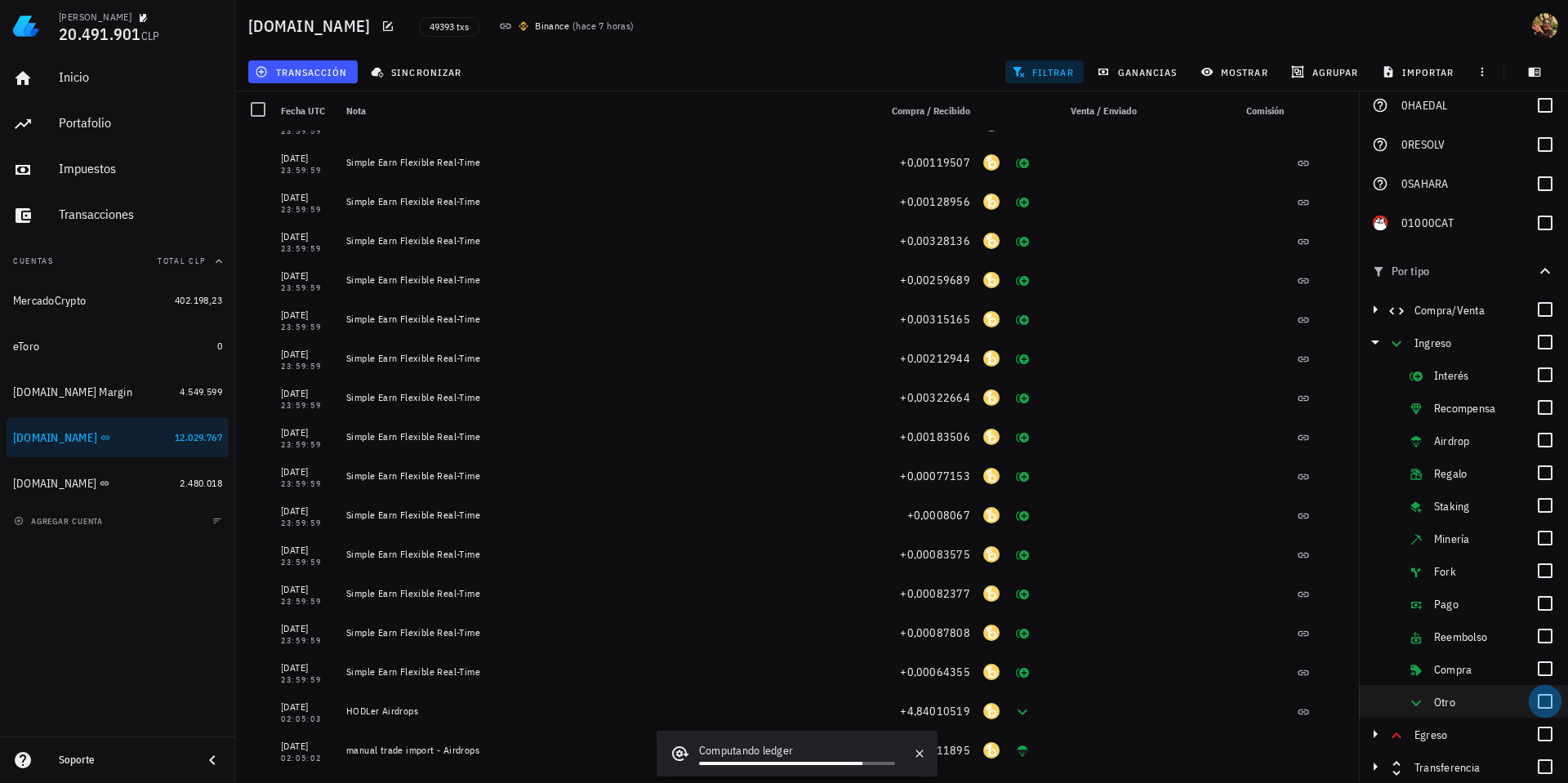
click at [1533, 706] on div at bounding box center [1544, 700] width 28 height 28
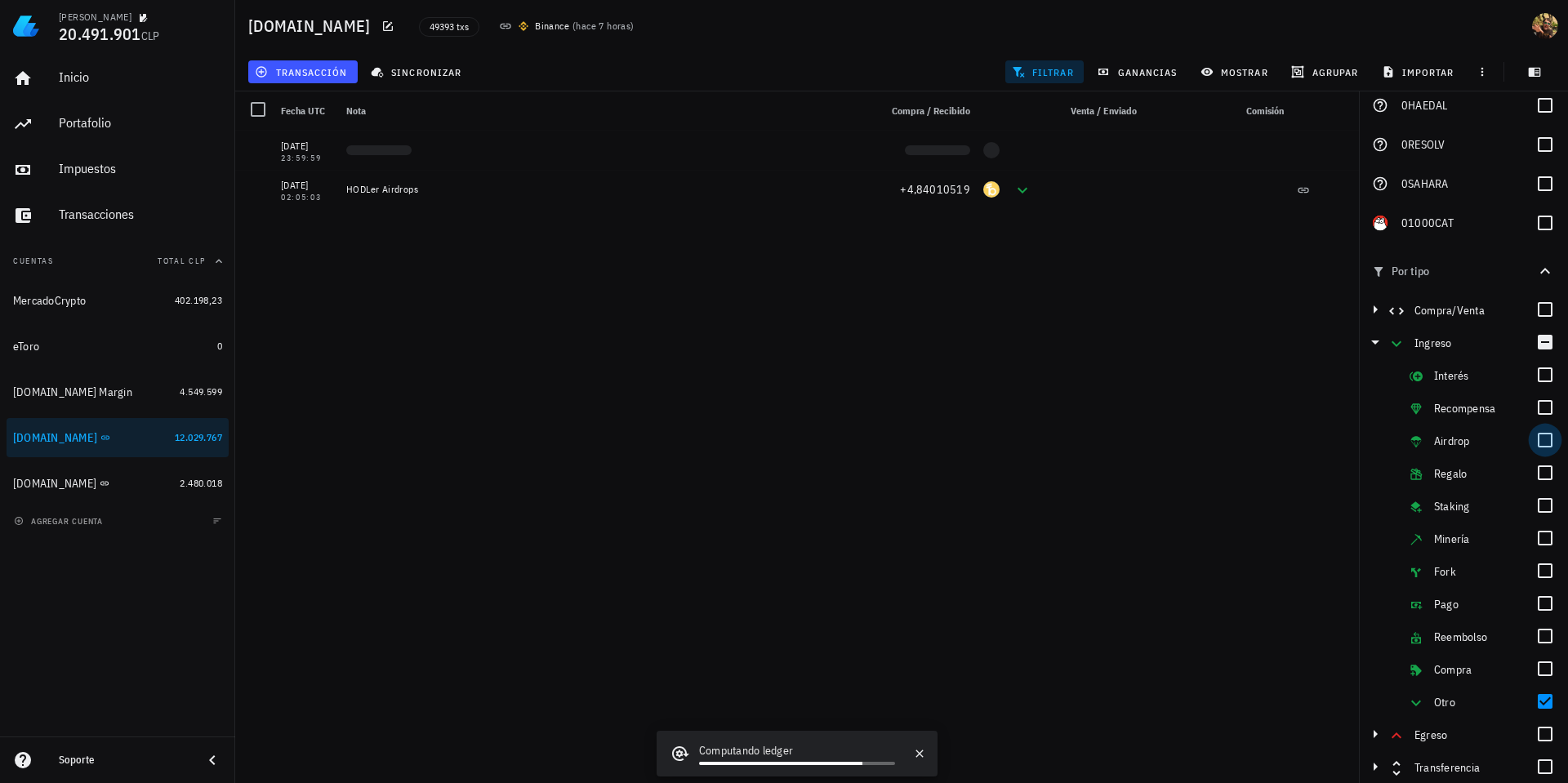
scroll to position [0, 0]
drag, startPoint x: 1536, startPoint y: 442, endPoint x: 1084, endPoint y: 611, distance: 482.6
click at [1536, 441] on div at bounding box center [1544, 439] width 28 height 28
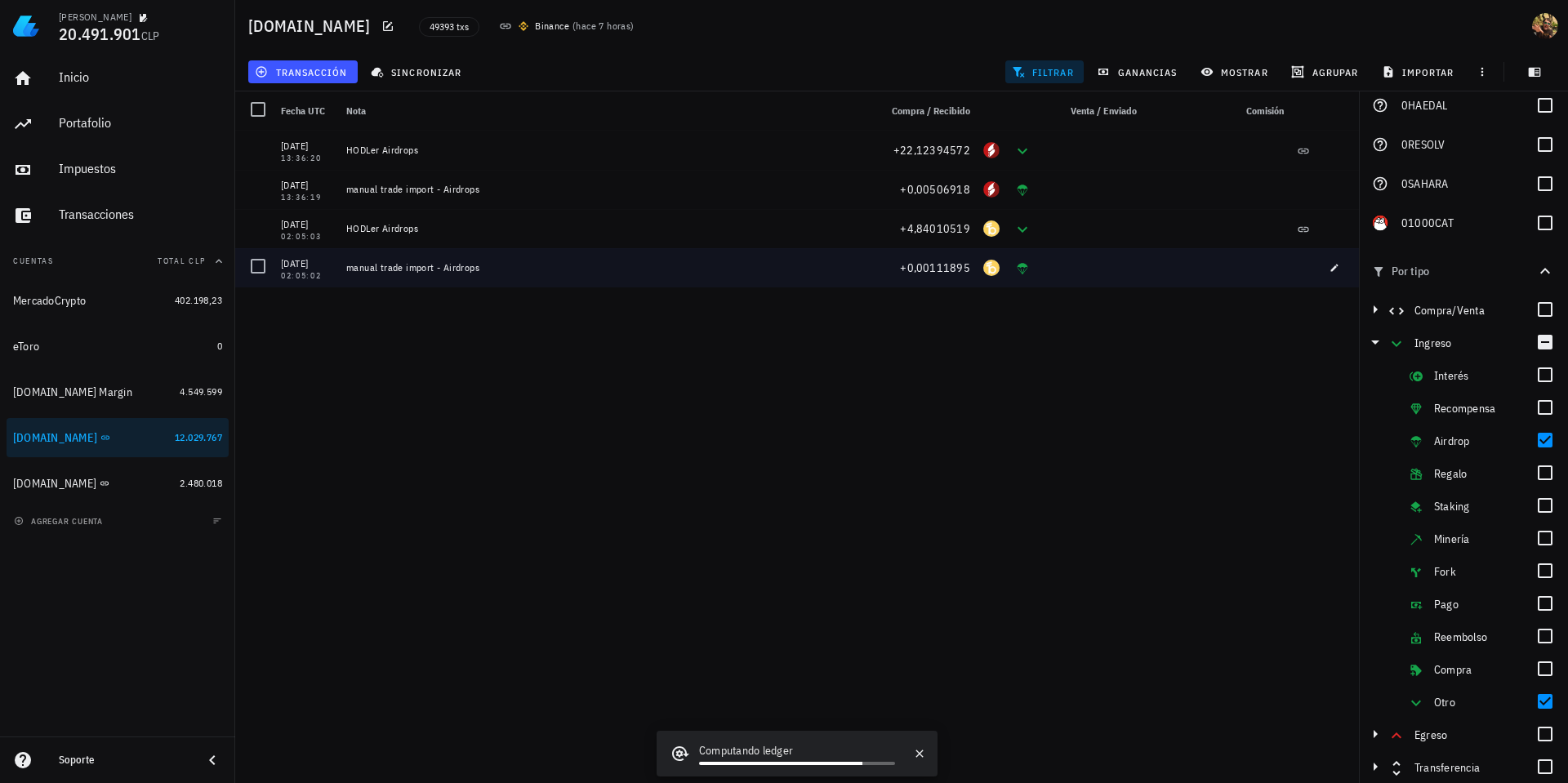
drag, startPoint x: 264, startPoint y: 271, endPoint x: 263, endPoint y: 188, distance: 83.0
click at [264, 271] on div at bounding box center [257, 266] width 28 height 28
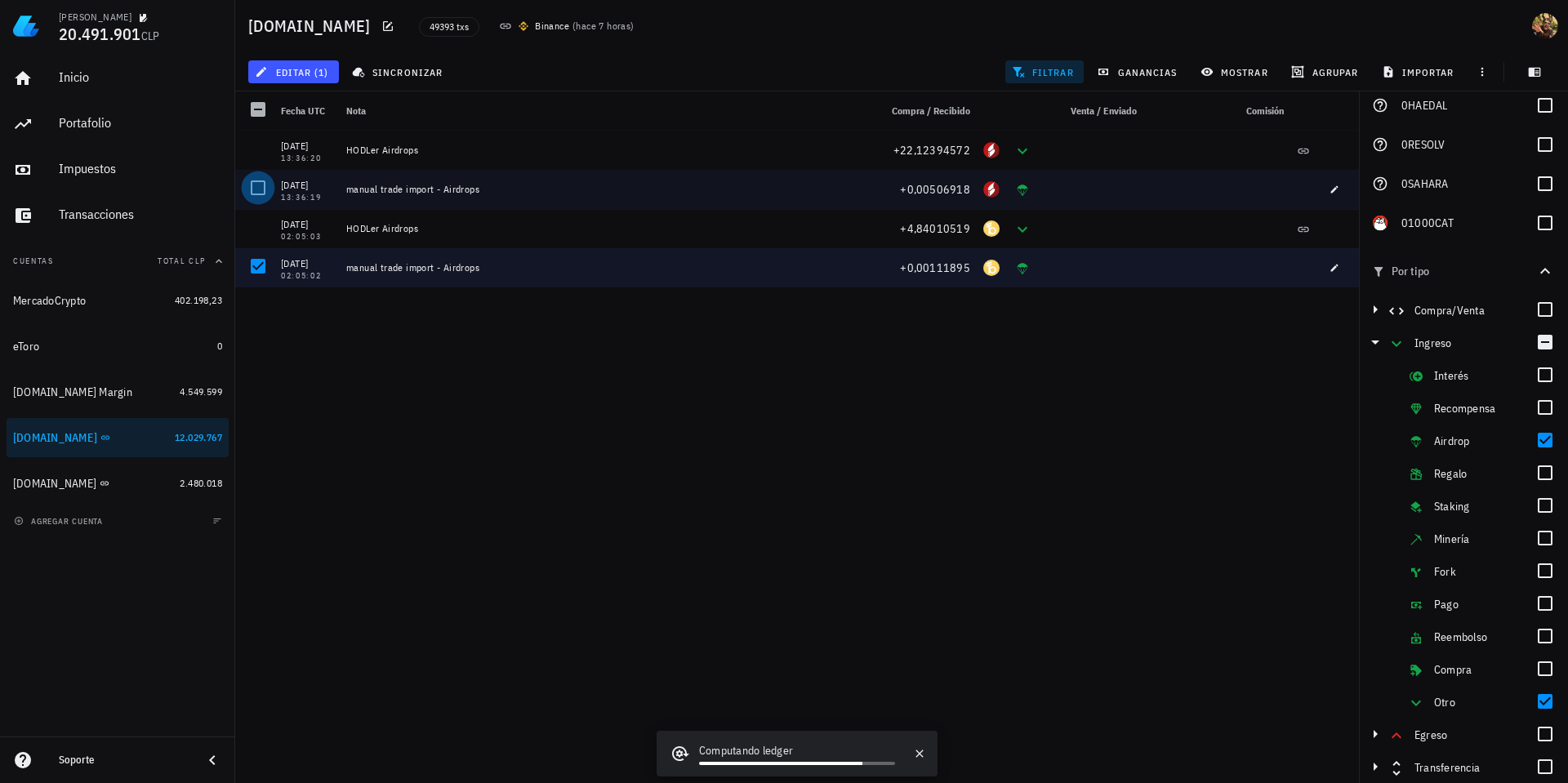
click at [262, 190] on div at bounding box center [257, 187] width 28 height 28
click at [1531, 224] on div at bounding box center [1544, 222] width 28 height 28
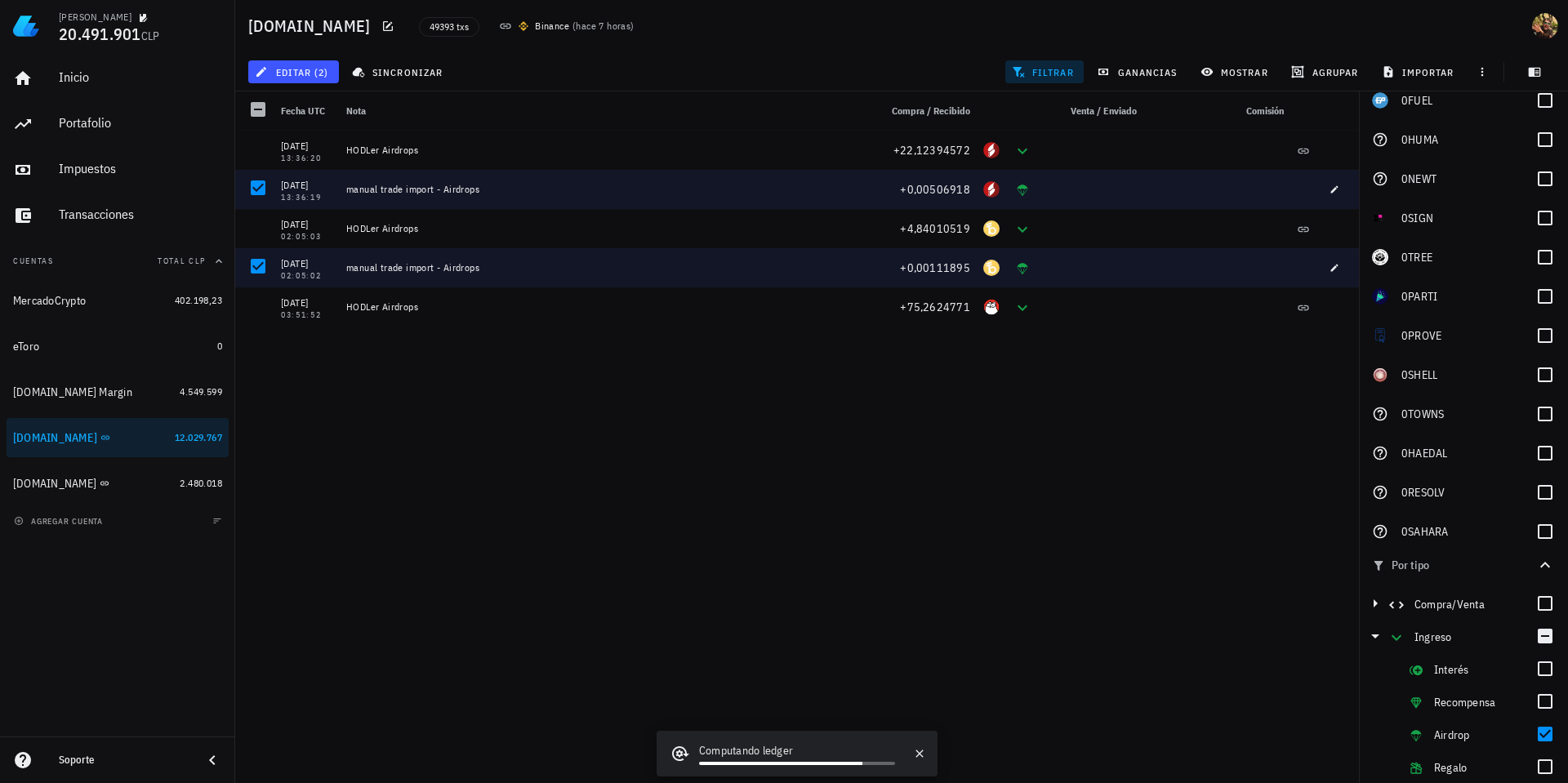
scroll to position [5751, 0]
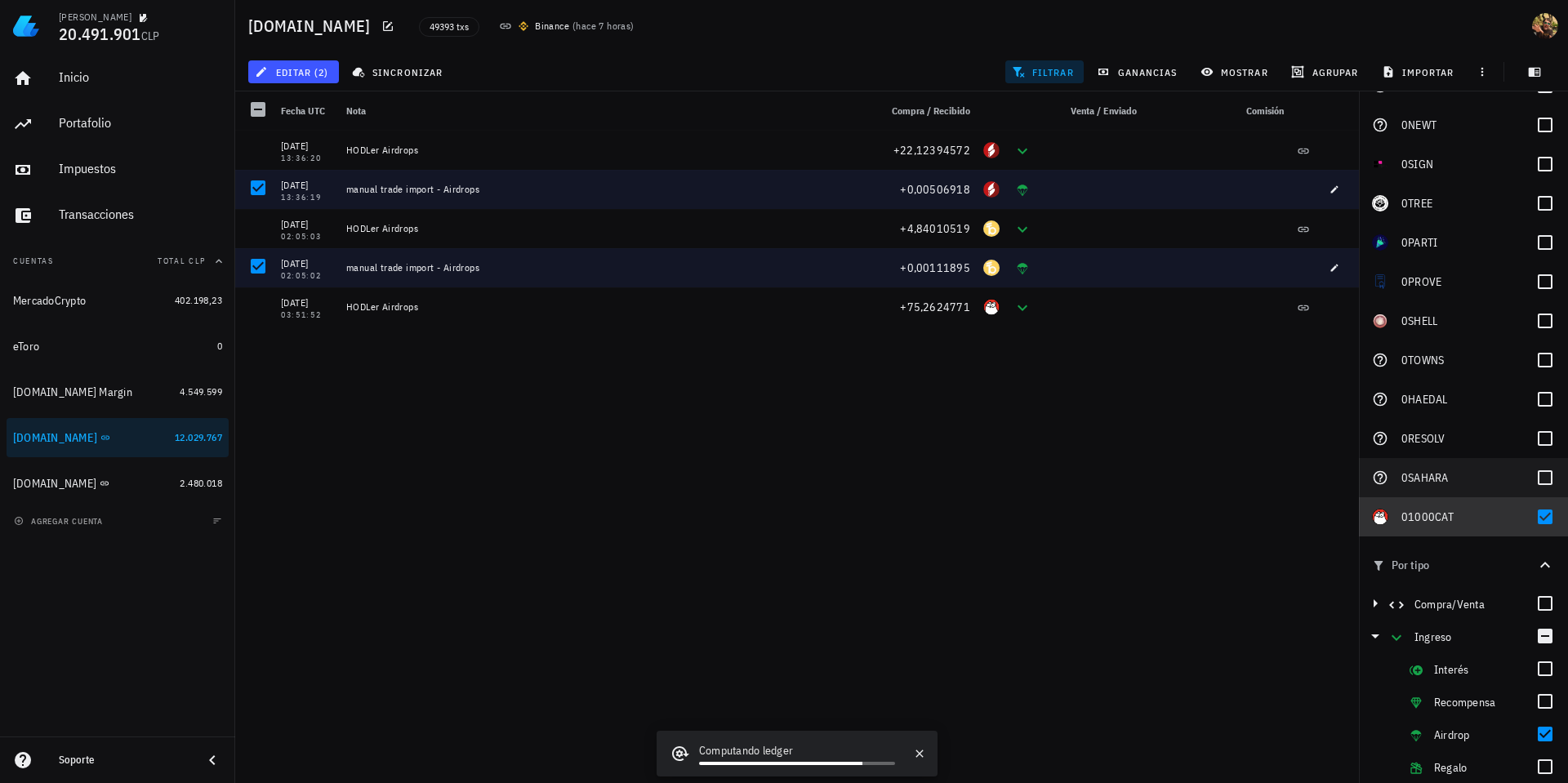
click at [1531, 518] on div at bounding box center [1544, 516] width 28 height 28
checkbox input "false"
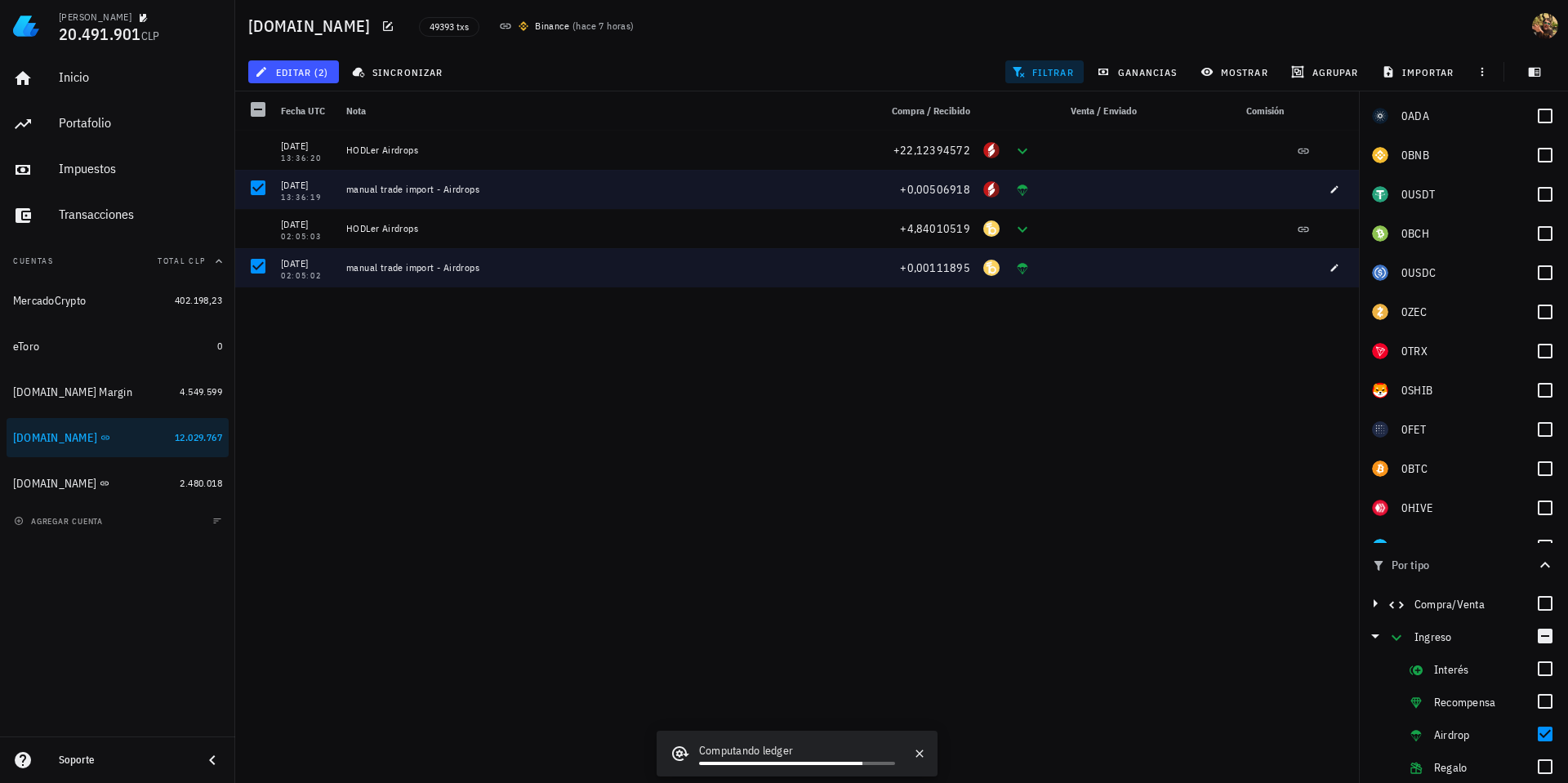
scroll to position [0, 0]
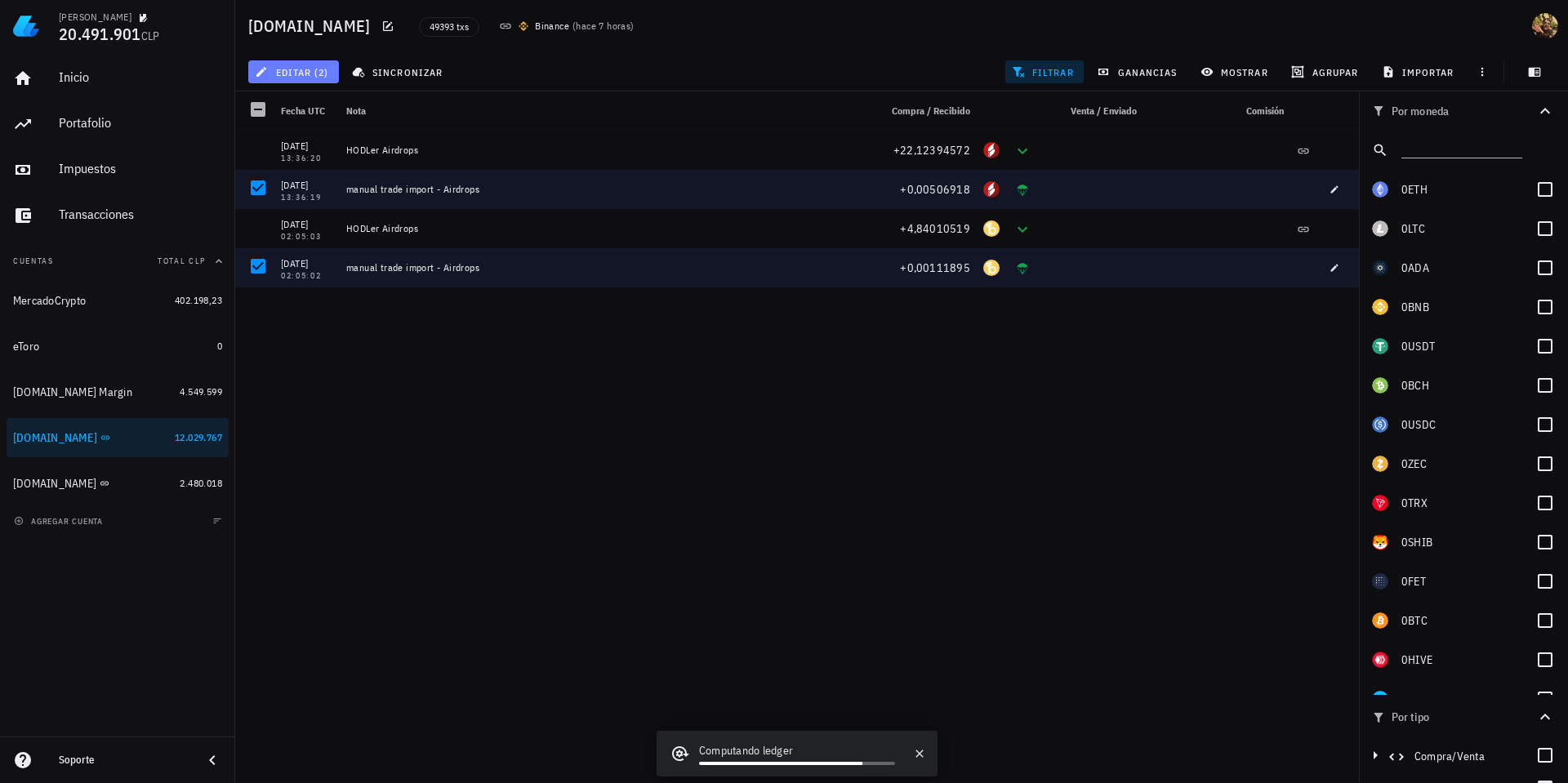
click at [293, 73] on span "editar (2)" at bounding box center [293, 72] width 70 height 13
click at [311, 177] on div "Eliminar" at bounding box center [345, 175] width 115 height 13
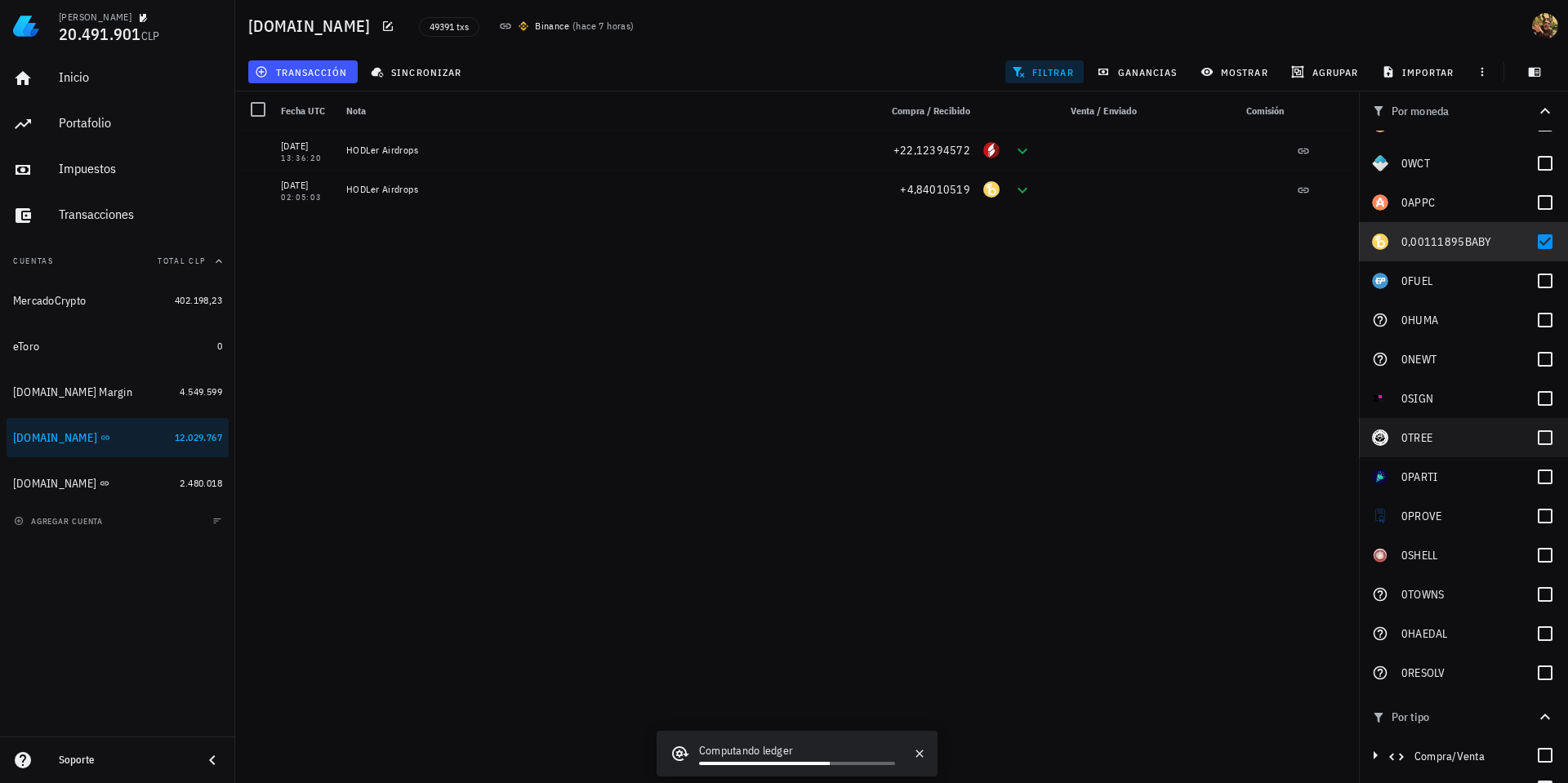
scroll to position [5751, 0]
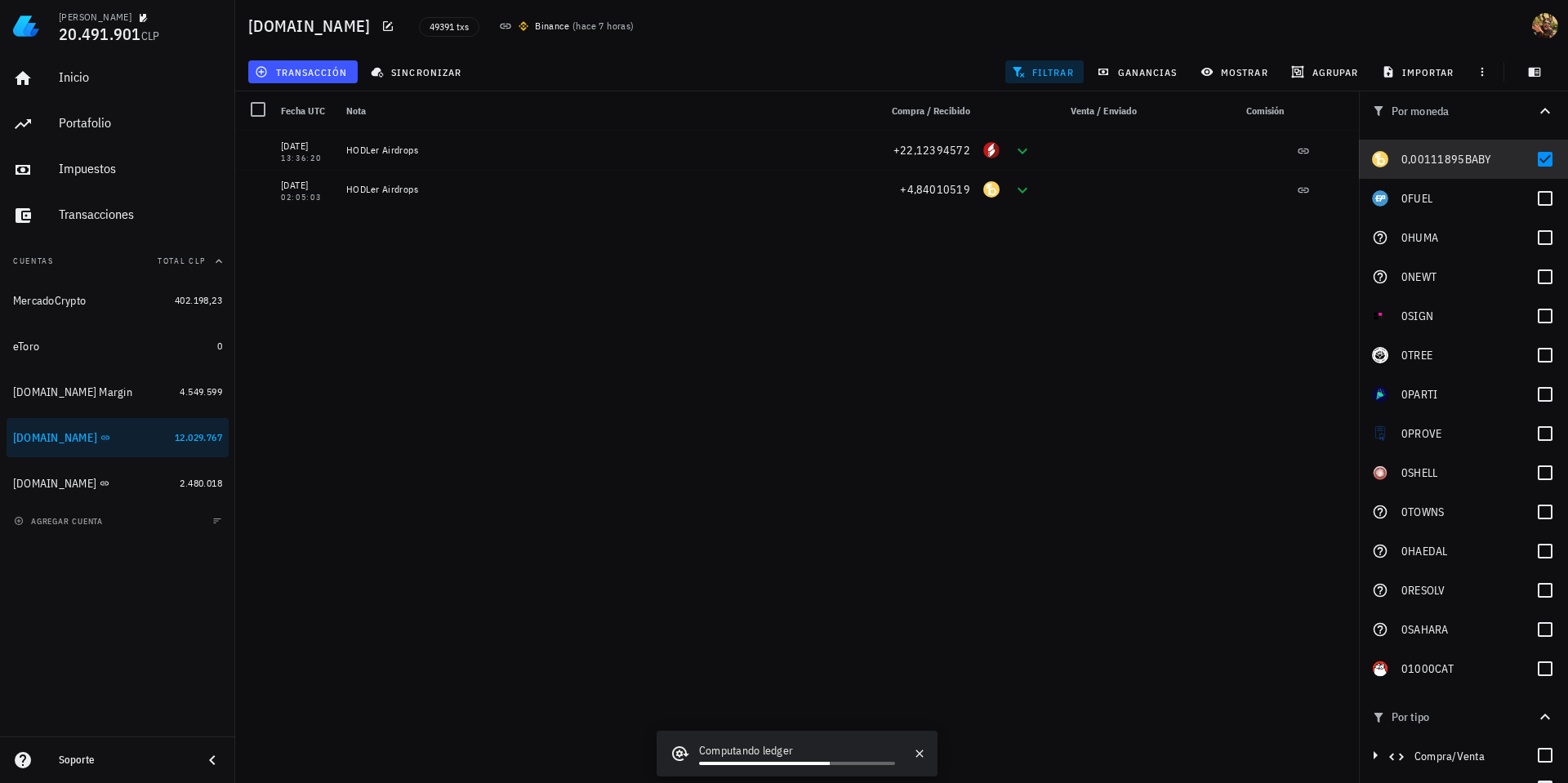
click at [1029, 59] on div "filtrar" at bounding box center [1043, 71] width 84 height 29
click at [1039, 72] on span "filtrar" at bounding box center [1044, 72] width 59 height 13
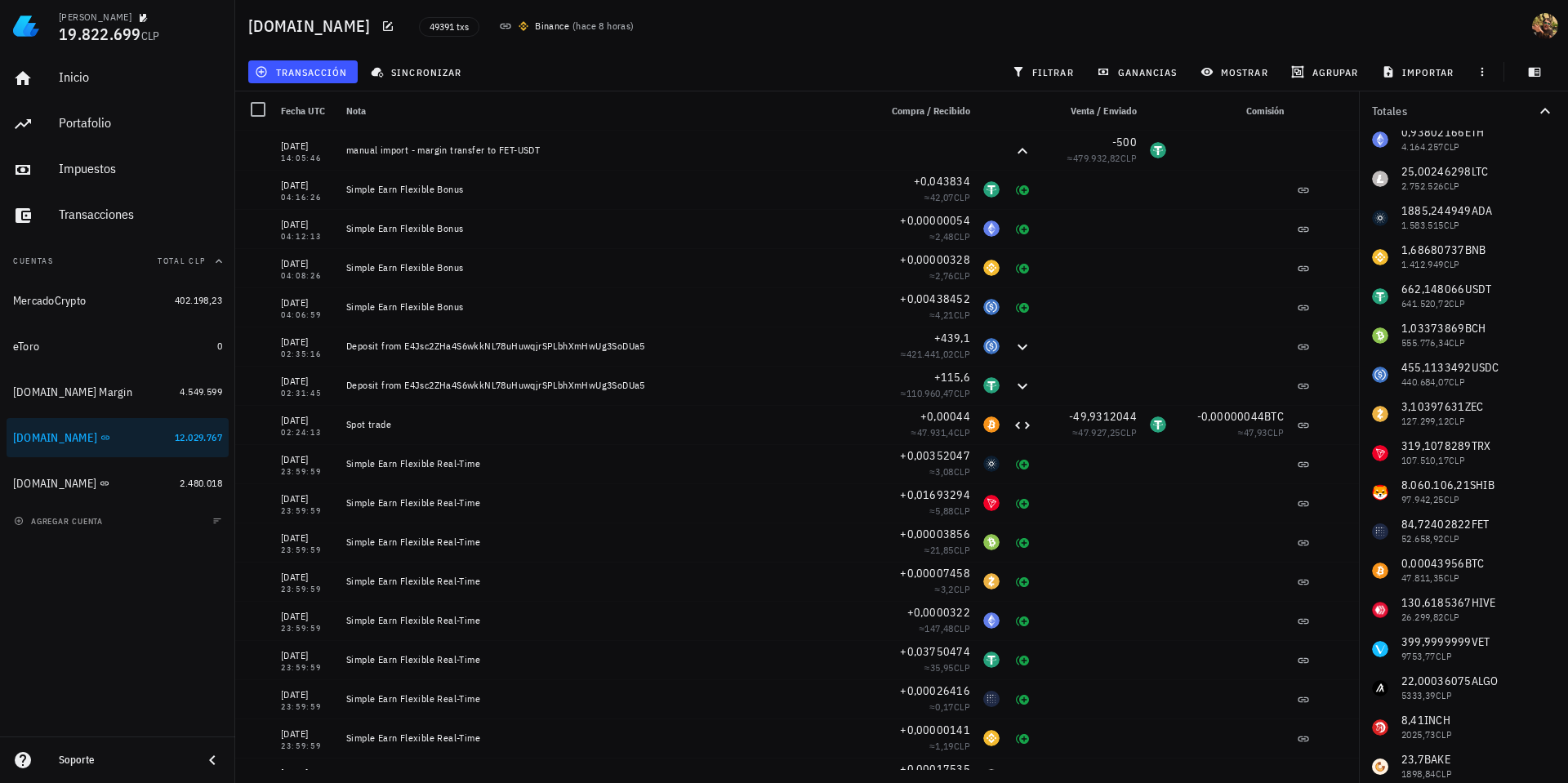
scroll to position [0, 0]
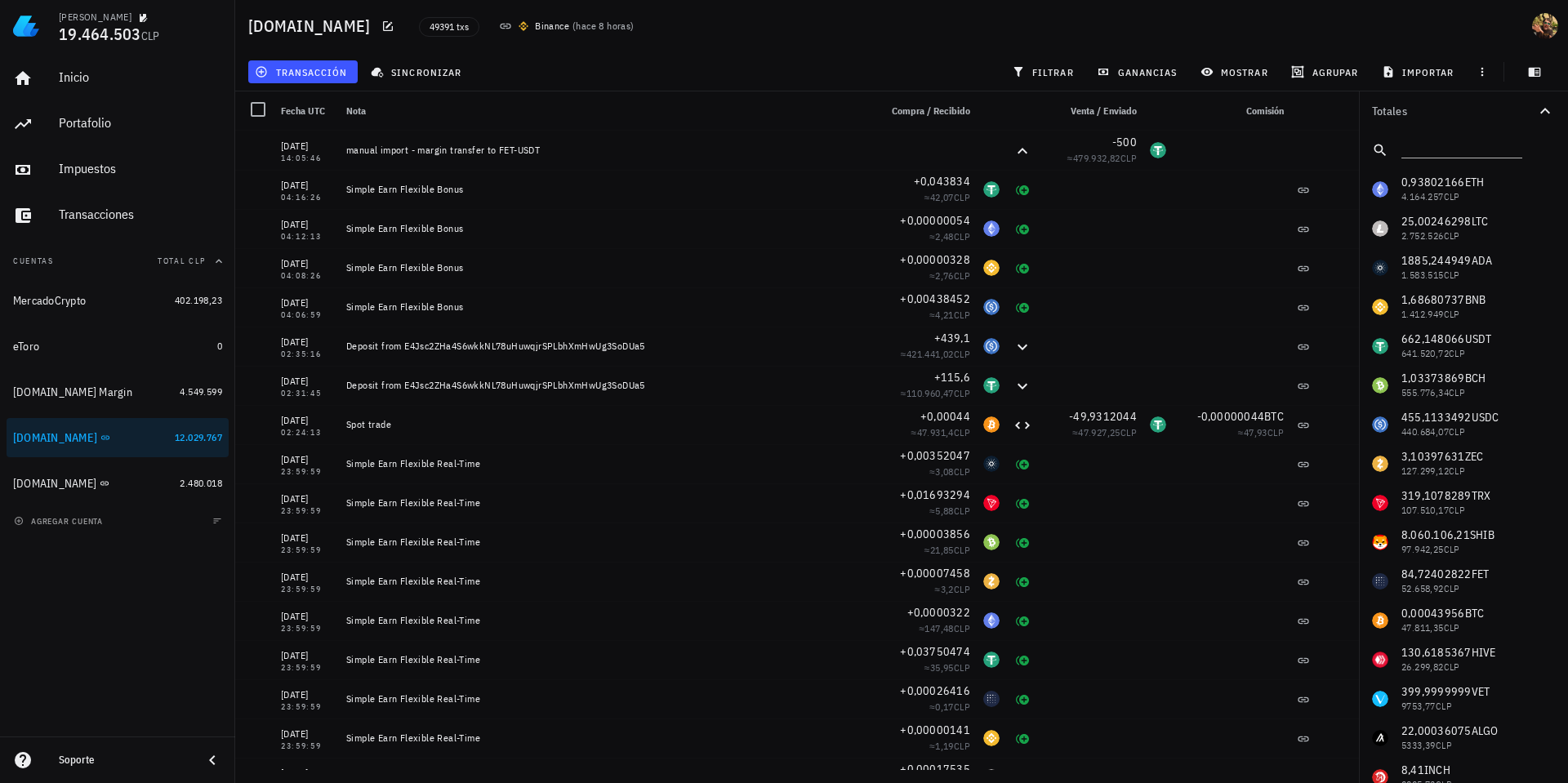
click at [1541, 112] on icon "button" at bounding box center [1544, 111] width 9 height 6
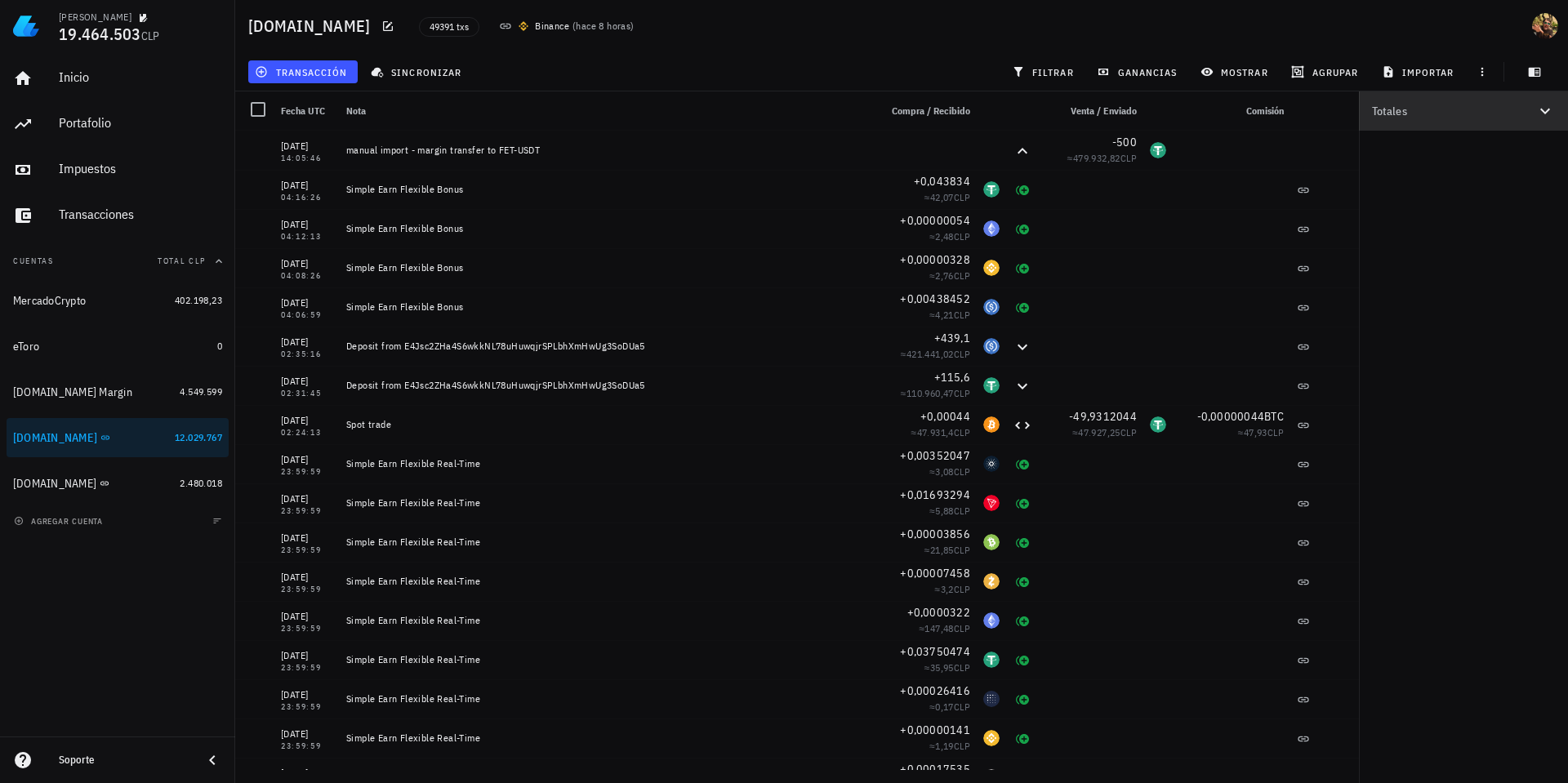
click at [1540, 105] on icon "button" at bounding box center [1544, 111] width 20 height 20
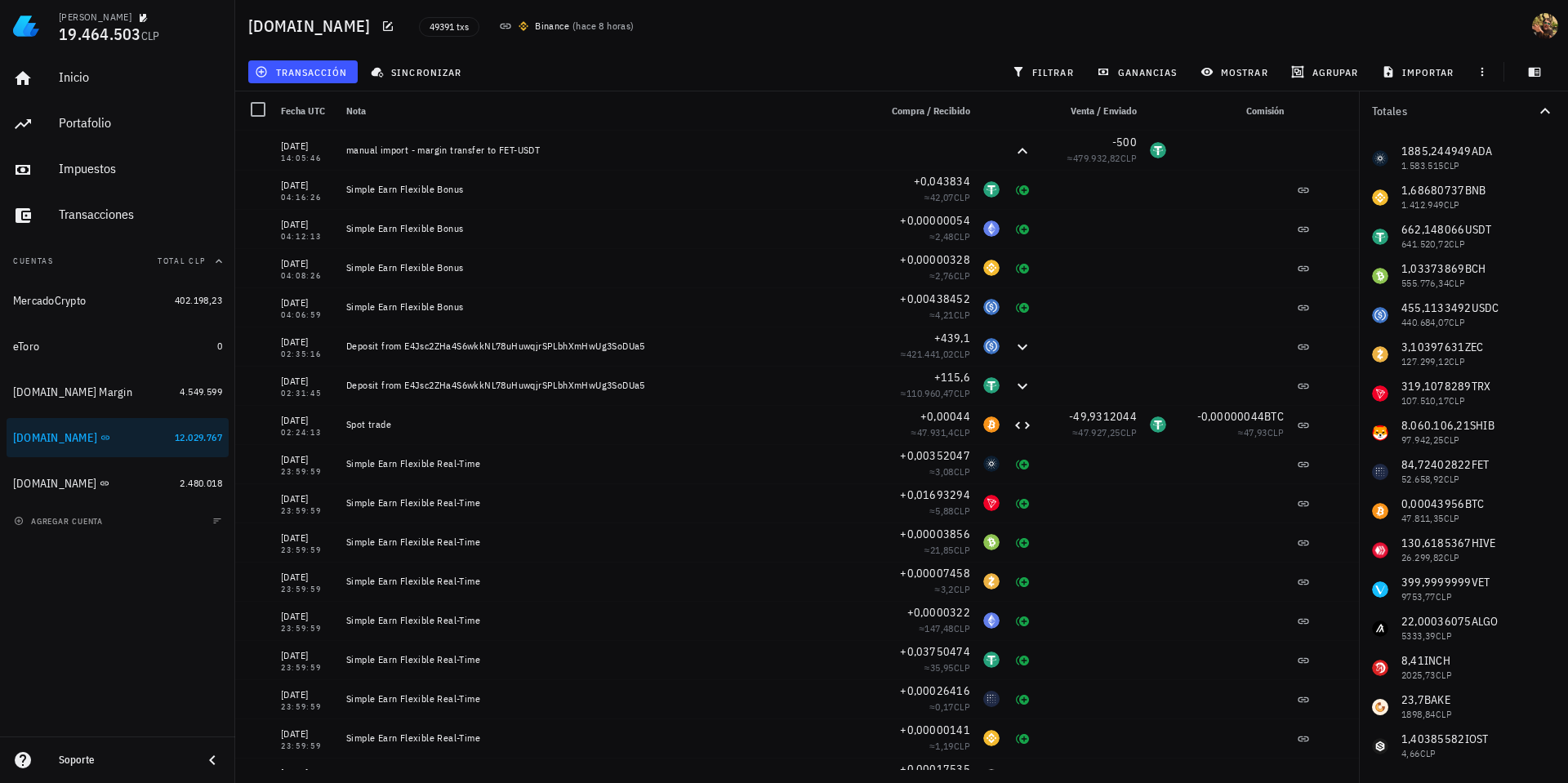
scroll to position [144, 0]
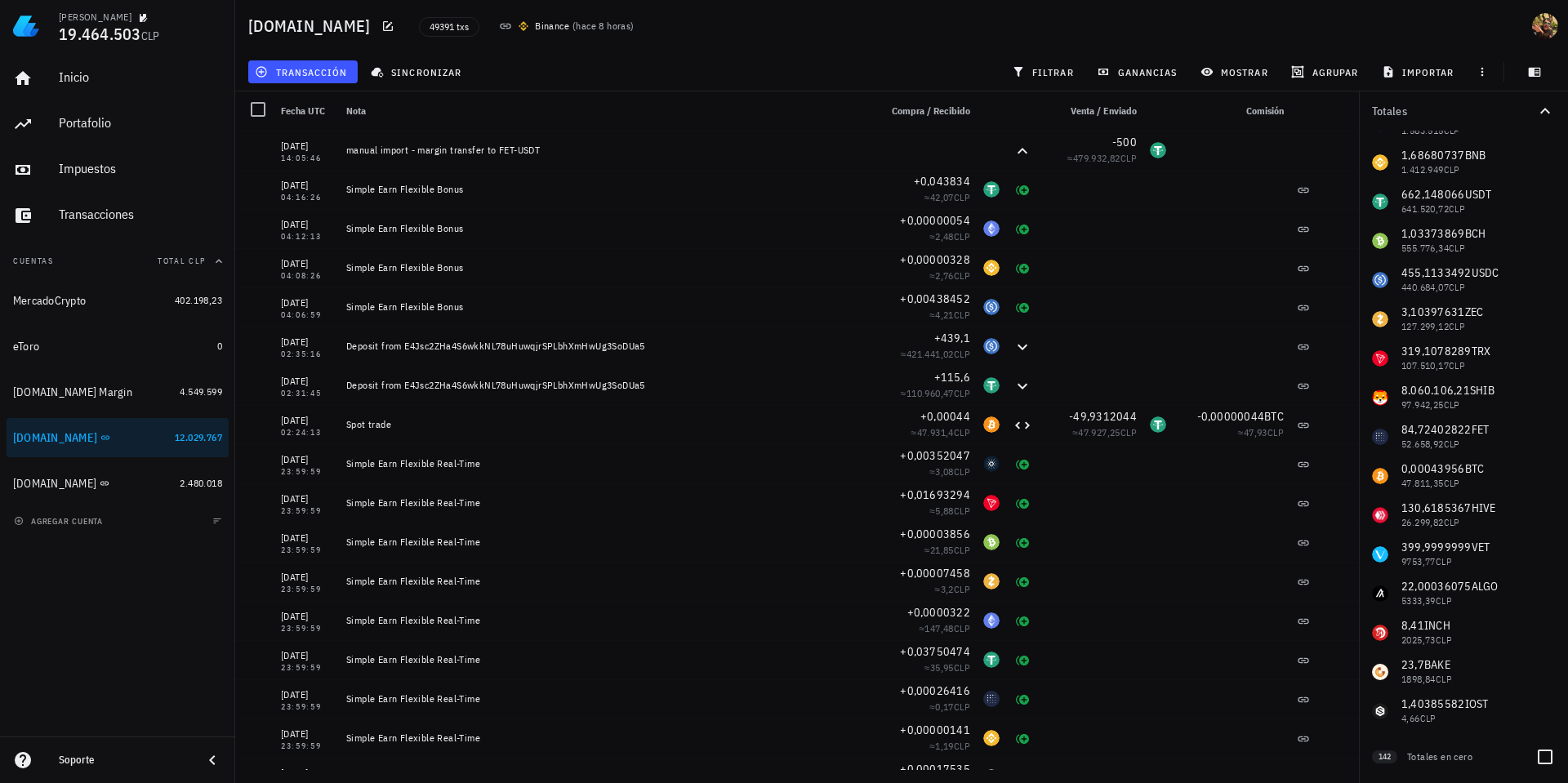
click at [1551, 765] on div "142 Totales en cero" at bounding box center [1463, 754] width 209 height 46
click at [1543, 761] on div at bounding box center [1544, 756] width 28 height 28
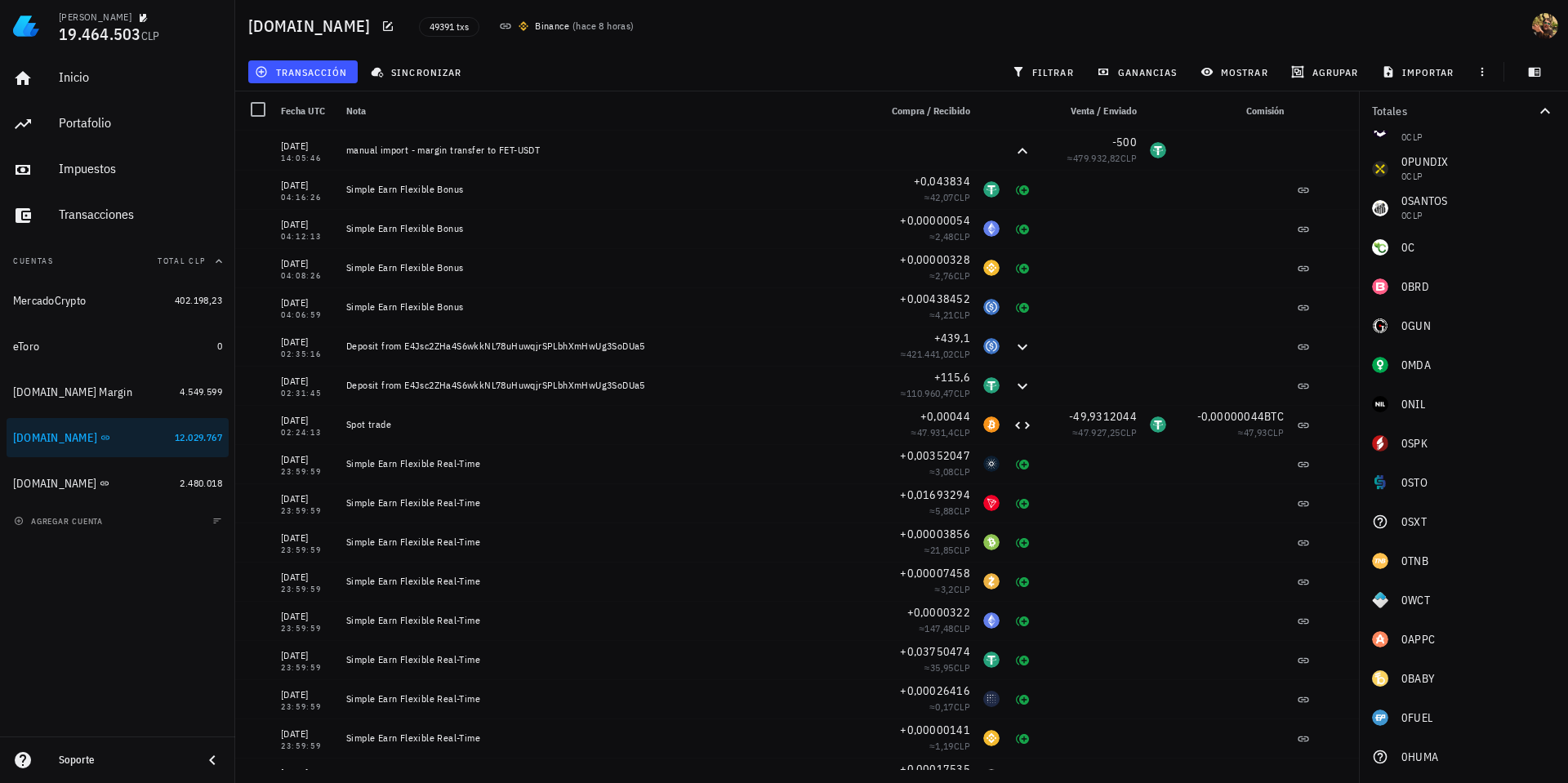
scroll to position [5710, 0]
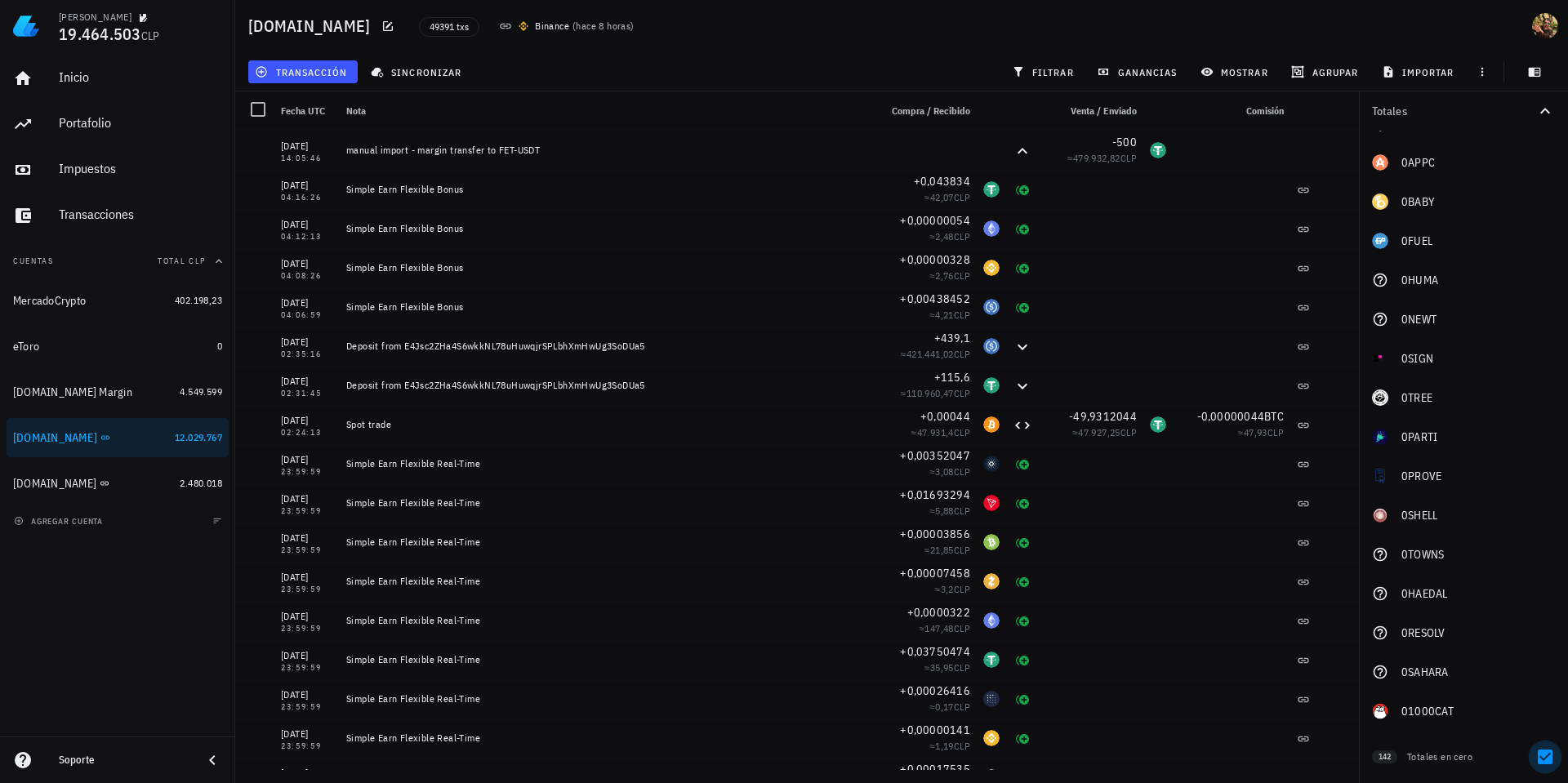
drag, startPoint x: 1533, startPoint y: 763, endPoint x: 1534, endPoint y: 744, distance: 19.0
click at [1533, 763] on div at bounding box center [1544, 756] width 28 height 28
checkbox input "false"
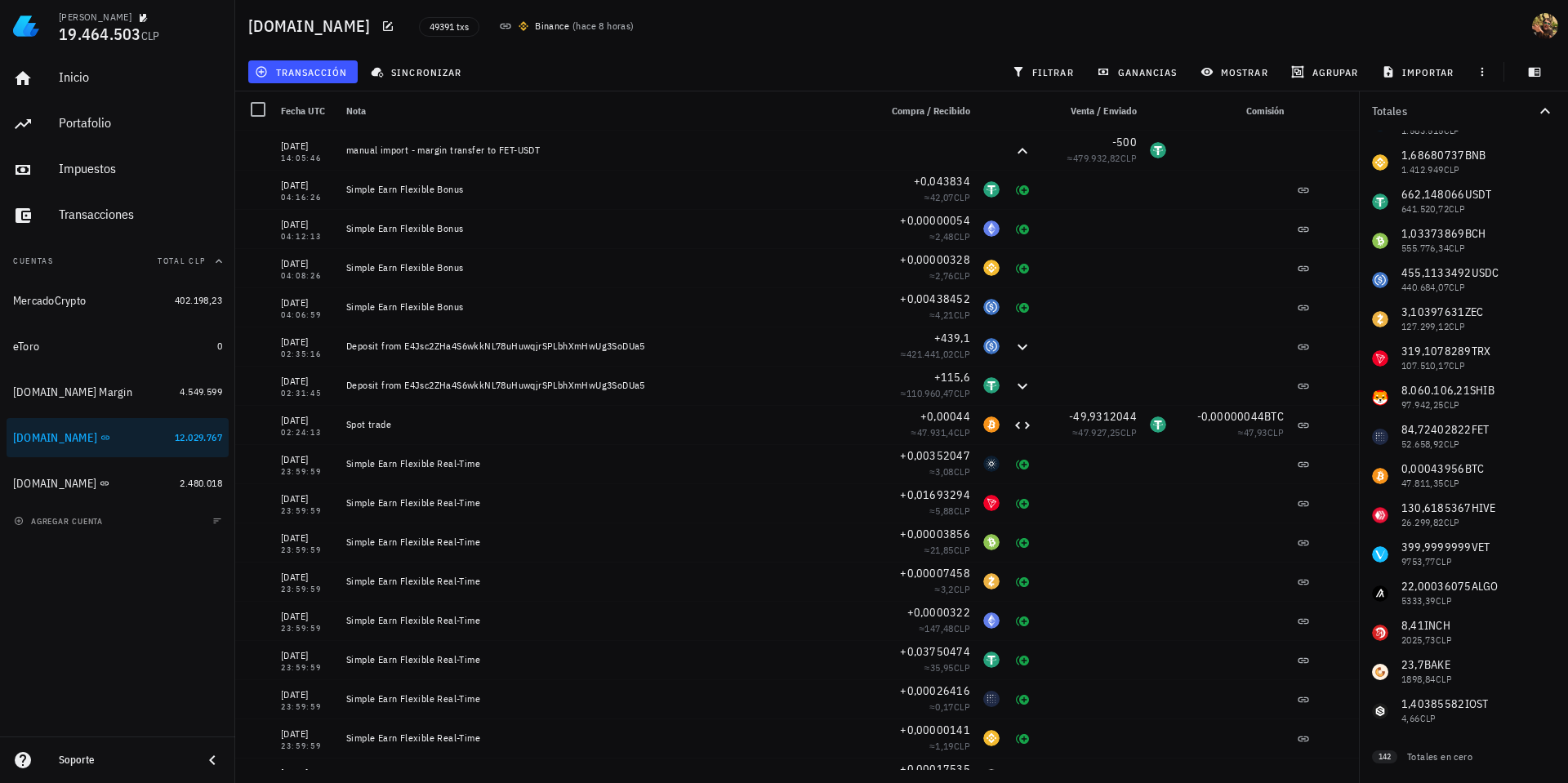
scroll to position [0, 0]
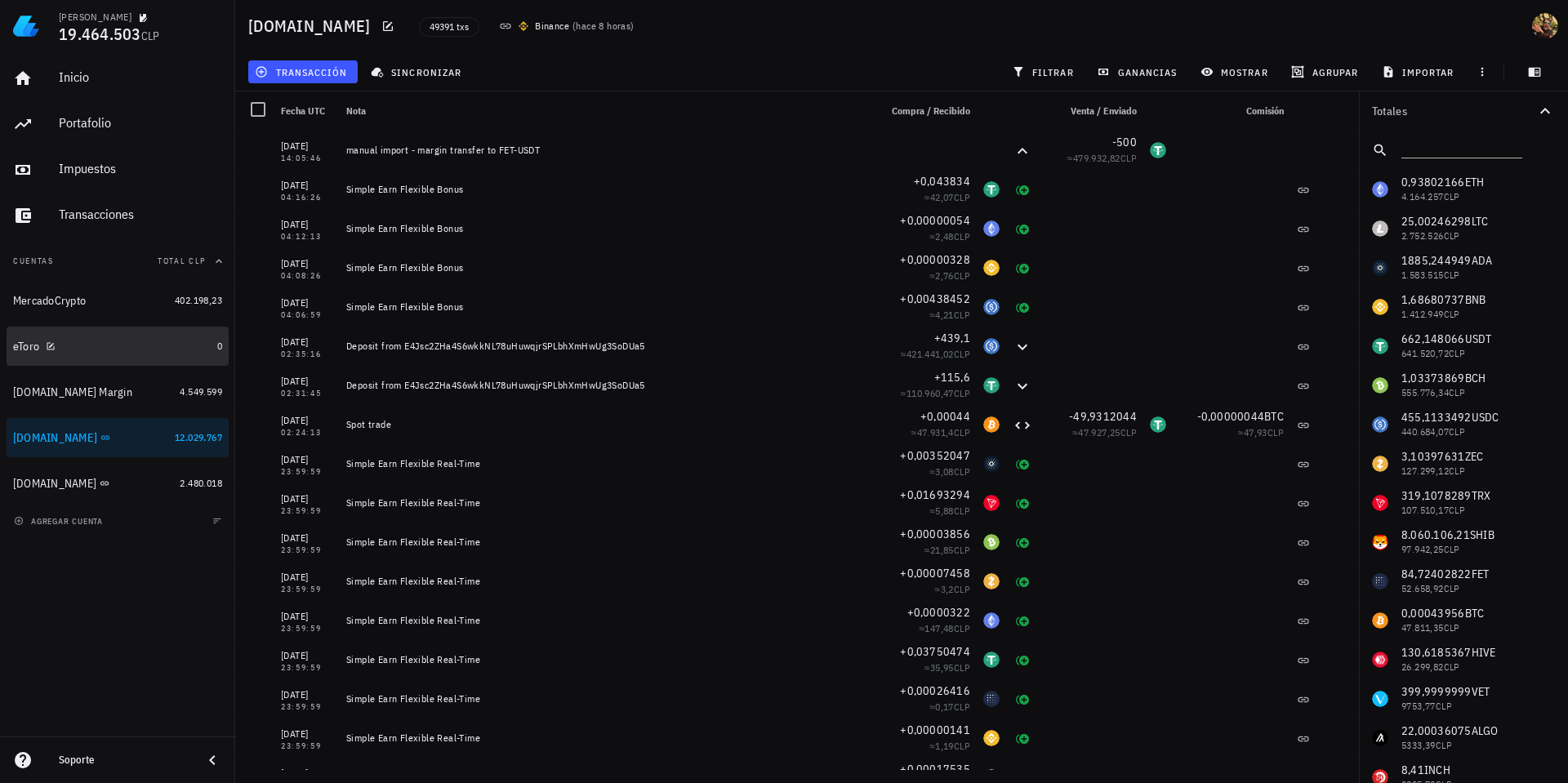
click at [106, 347] on div "eToro" at bounding box center [112, 346] width 197 height 15
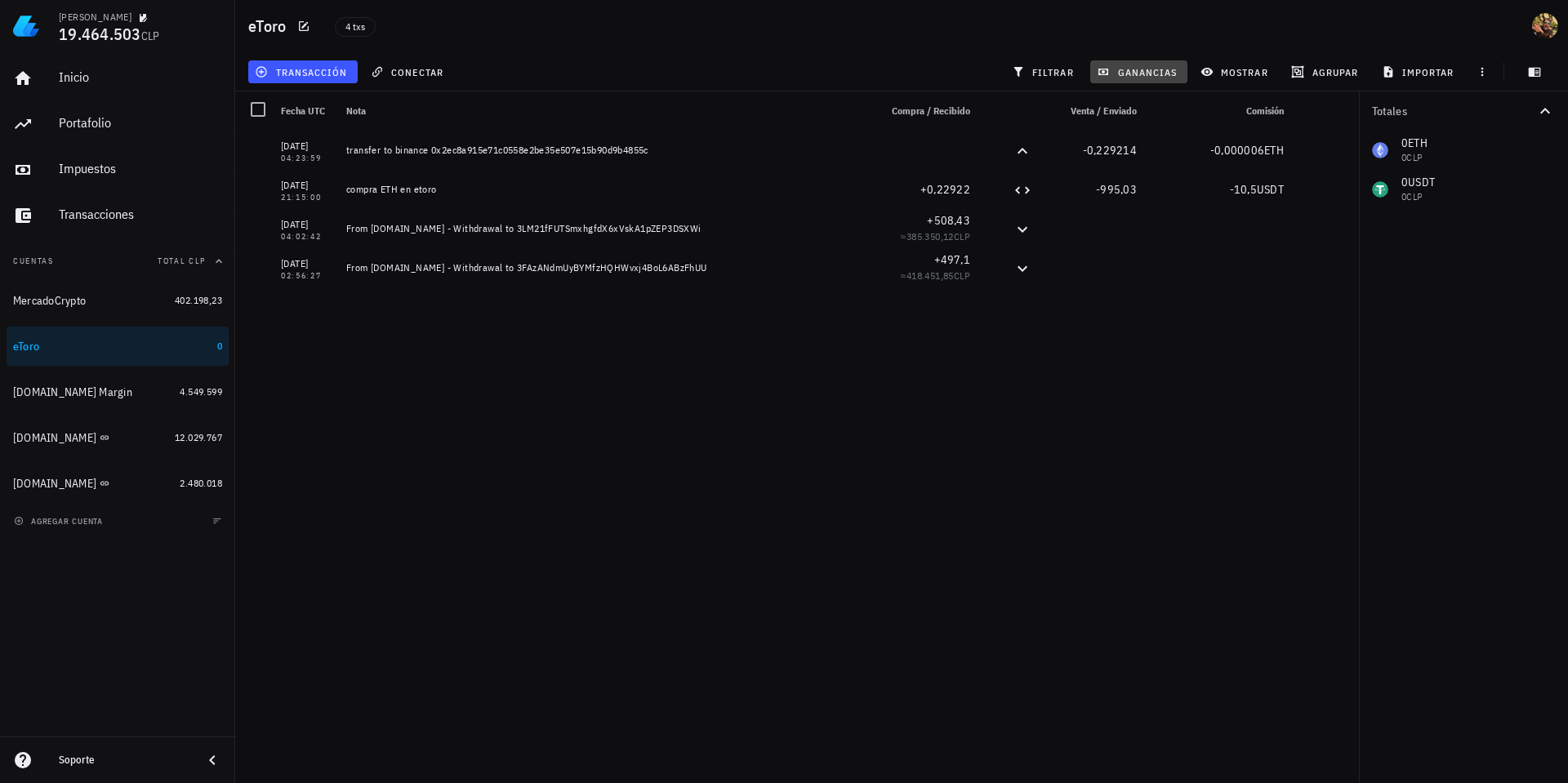
click at [1135, 75] on span "ganancias" at bounding box center [1138, 72] width 77 height 13
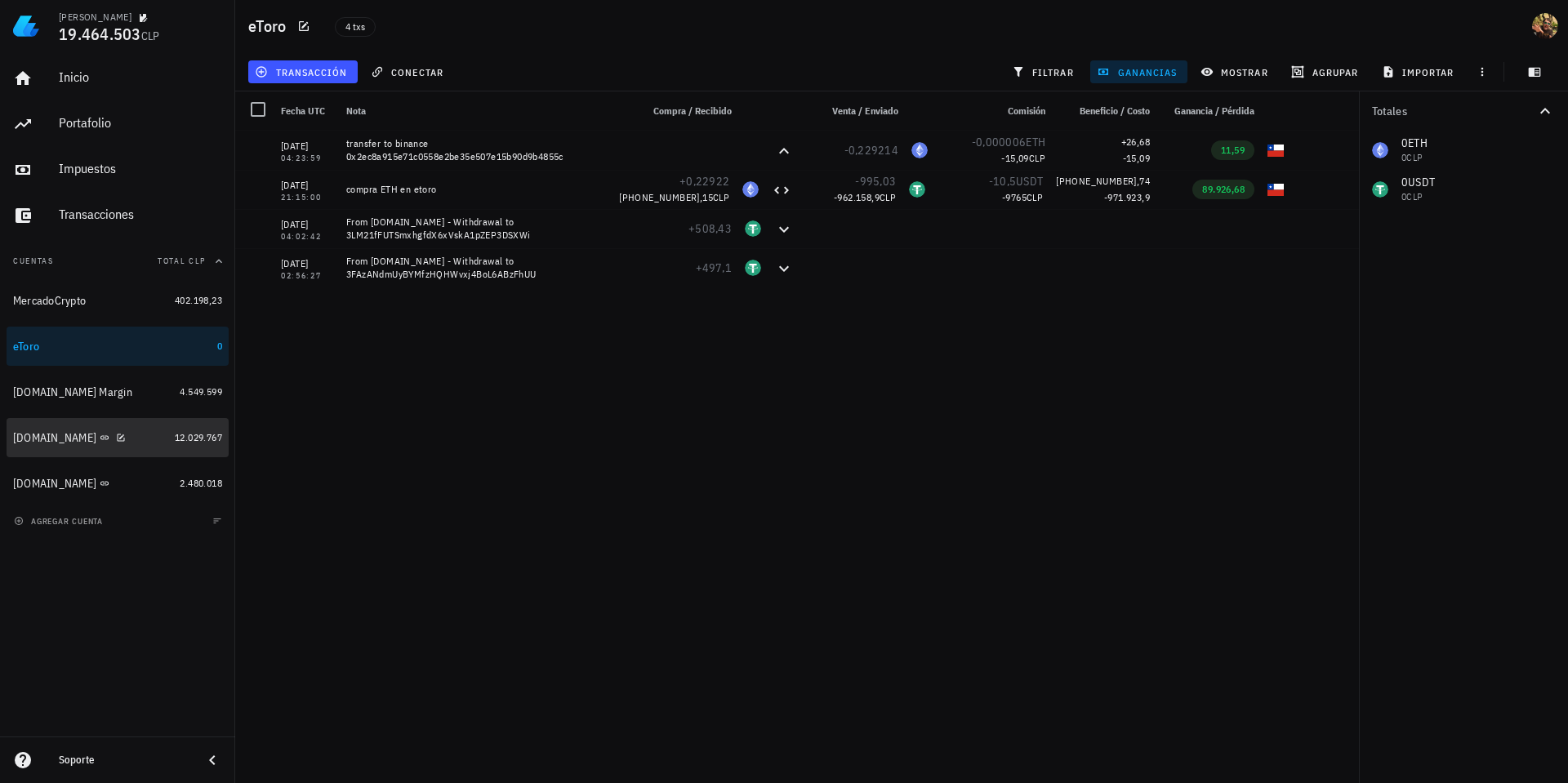
click at [49, 441] on div "[DOMAIN_NAME]" at bounding box center [55, 438] width 84 height 14
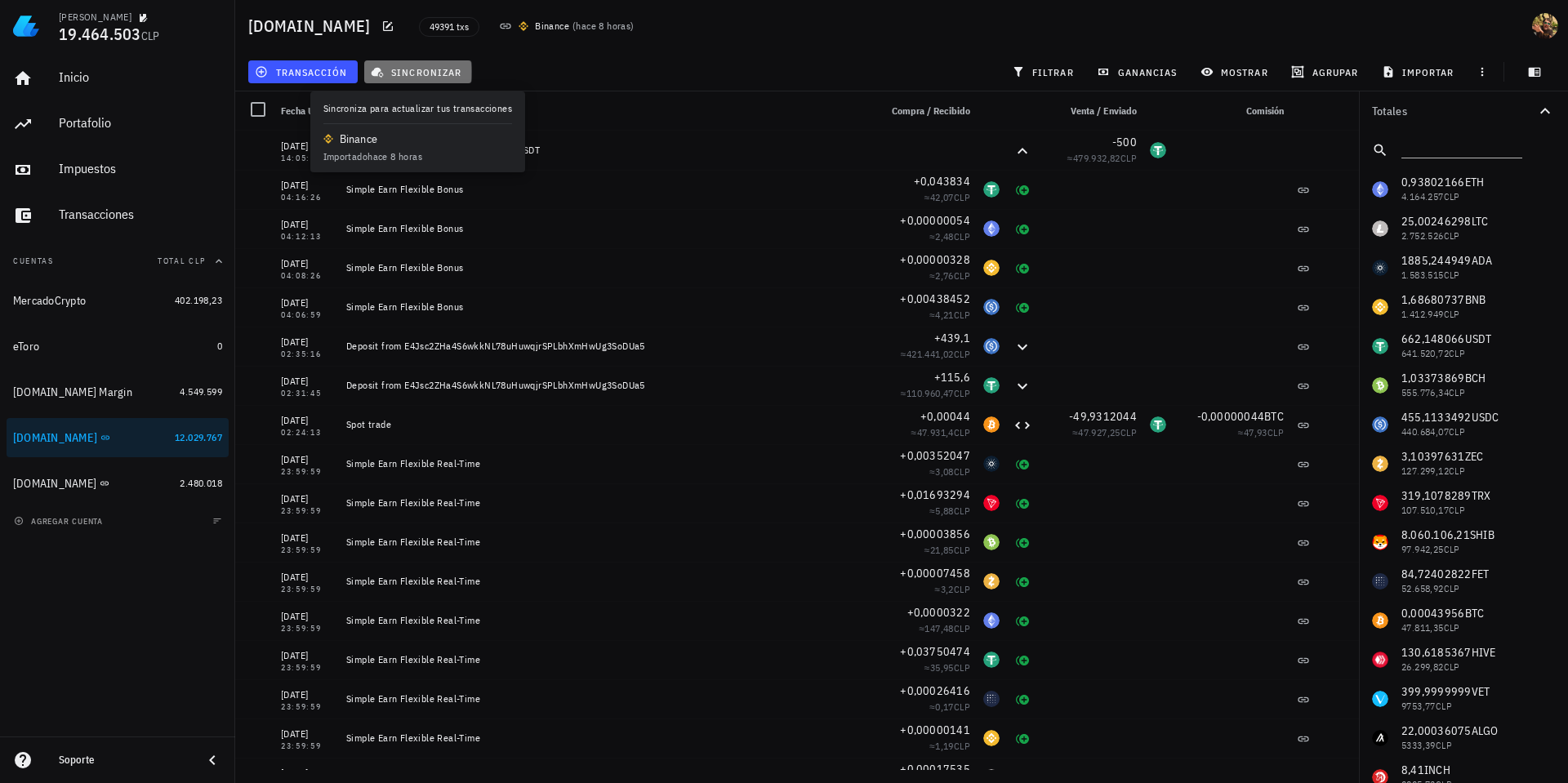
click at [425, 70] on span "sincronizar" at bounding box center [418, 72] width 87 height 13
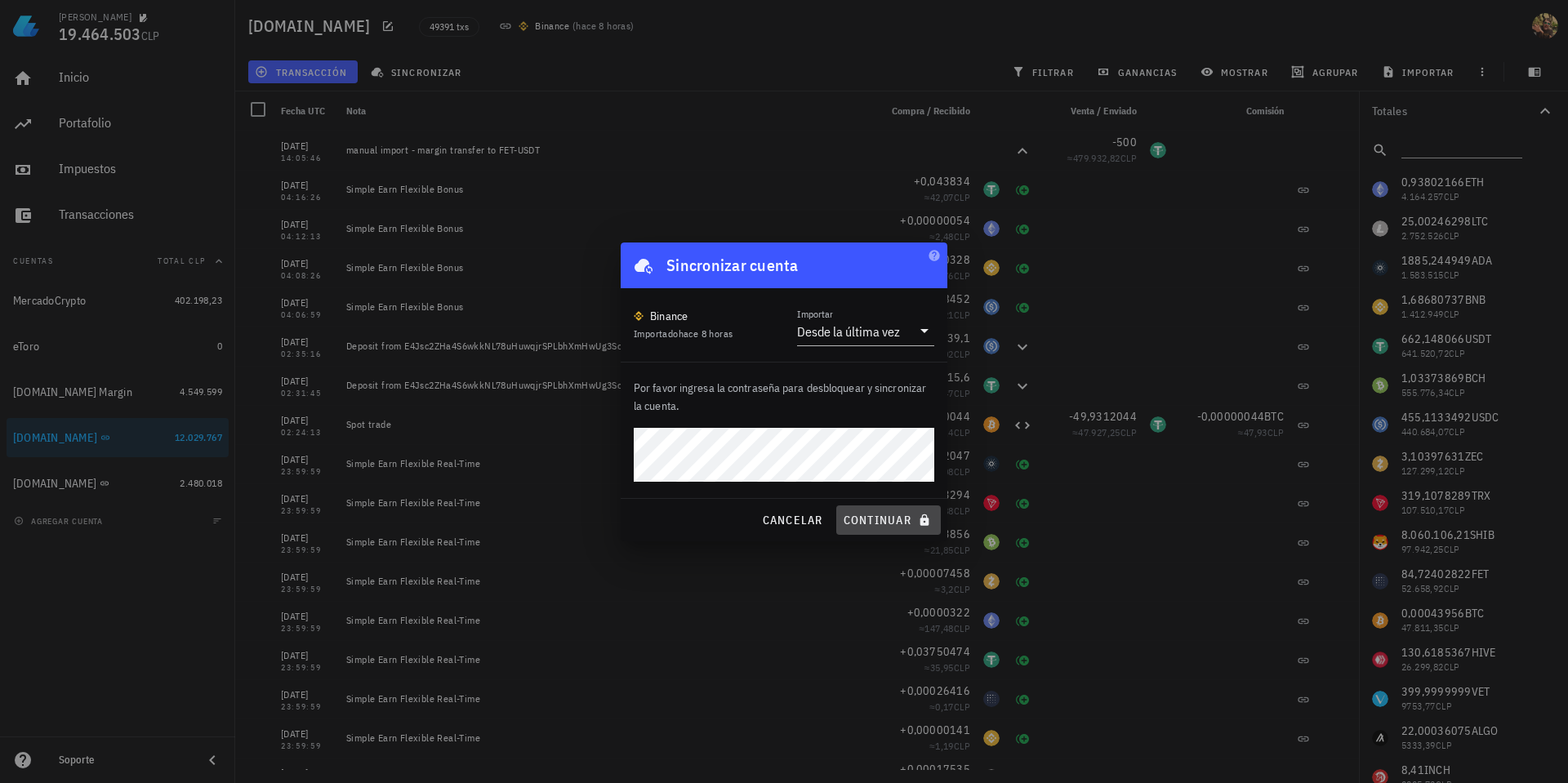
click at [879, 522] on span "continuar" at bounding box center [888, 519] width 91 height 14
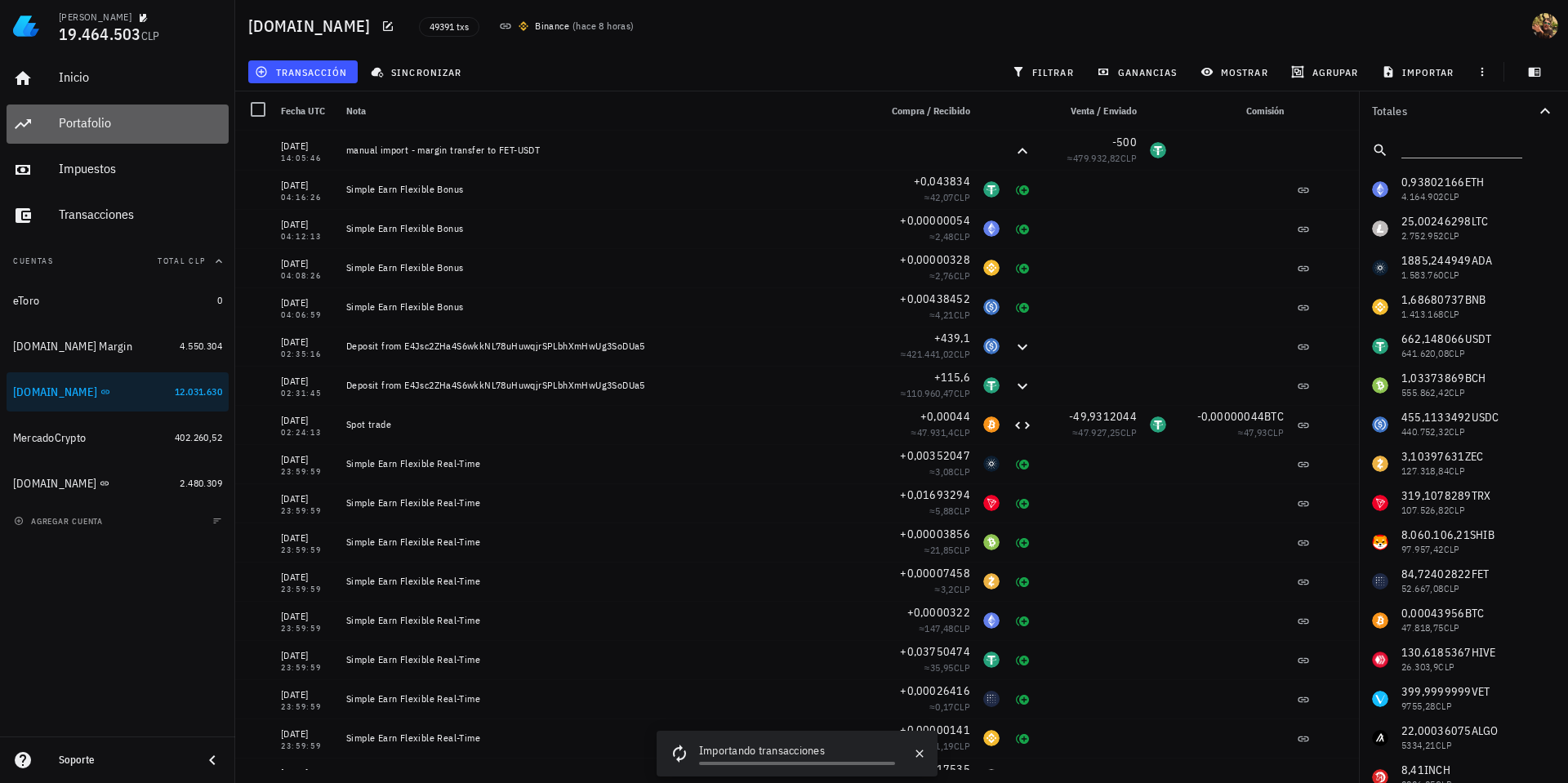
click at [74, 118] on div "Portafolio" at bounding box center [140, 122] width 163 height 15
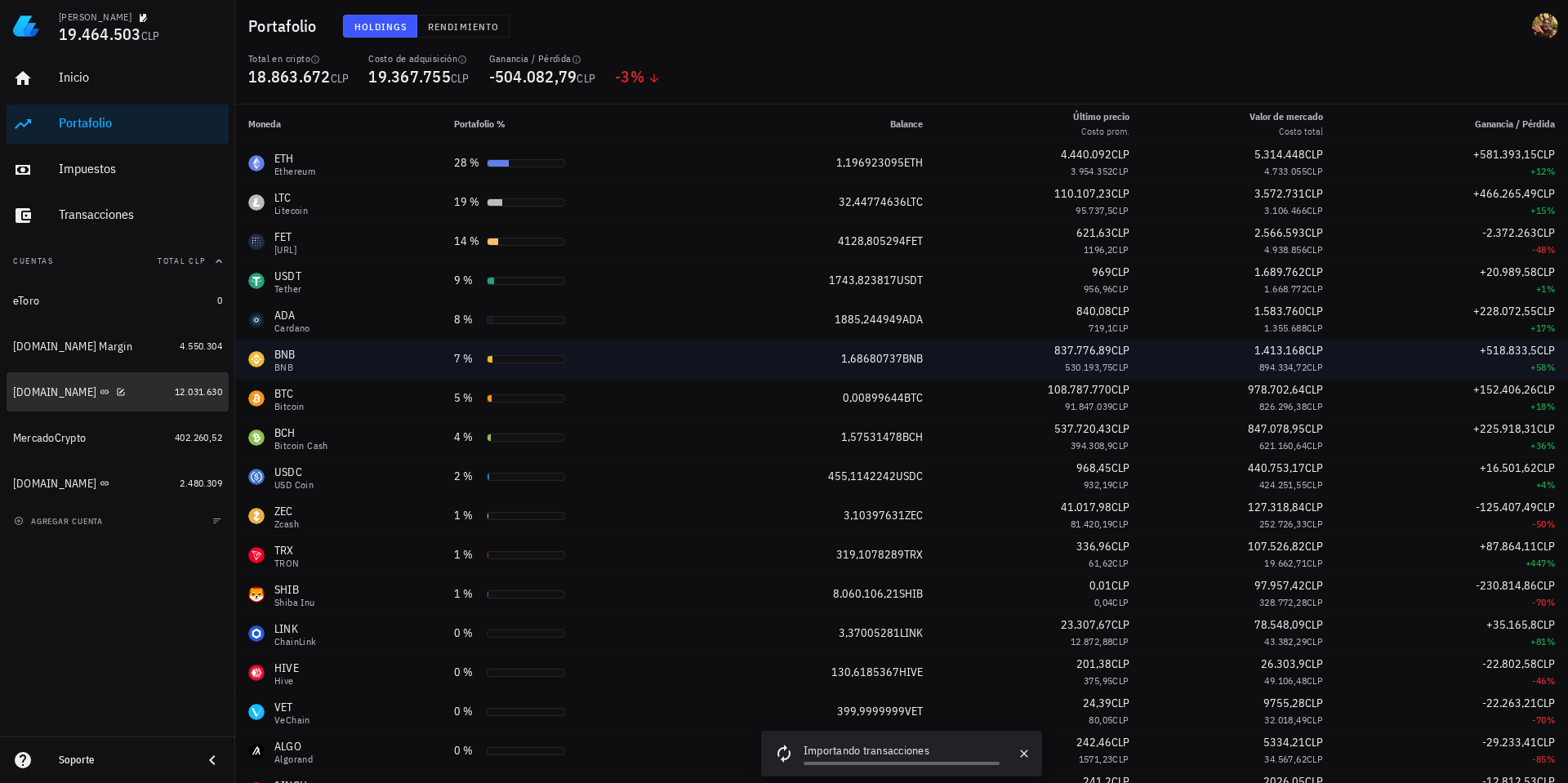
click at [52, 395] on div "[DOMAIN_NAME]" at bounding box center [55, 392] width 84 height 14
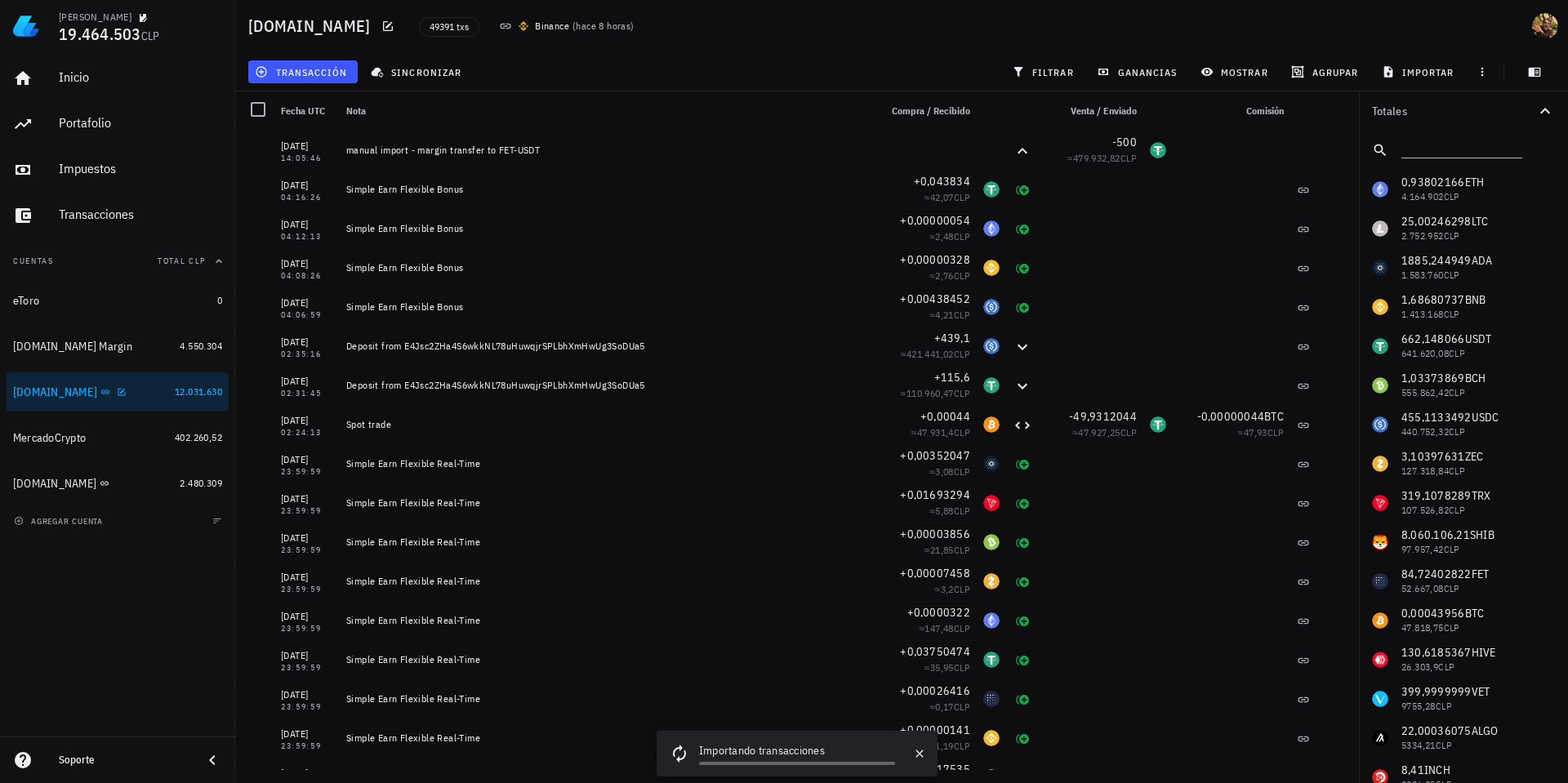
click at [50, 390] on div "[DOMAIN_NAME]" at bounding box center [55, 392] width 84 height 14
click at [1044, 73] on span "filtrar" at bounding box center [1044, 72] width 59 height 13
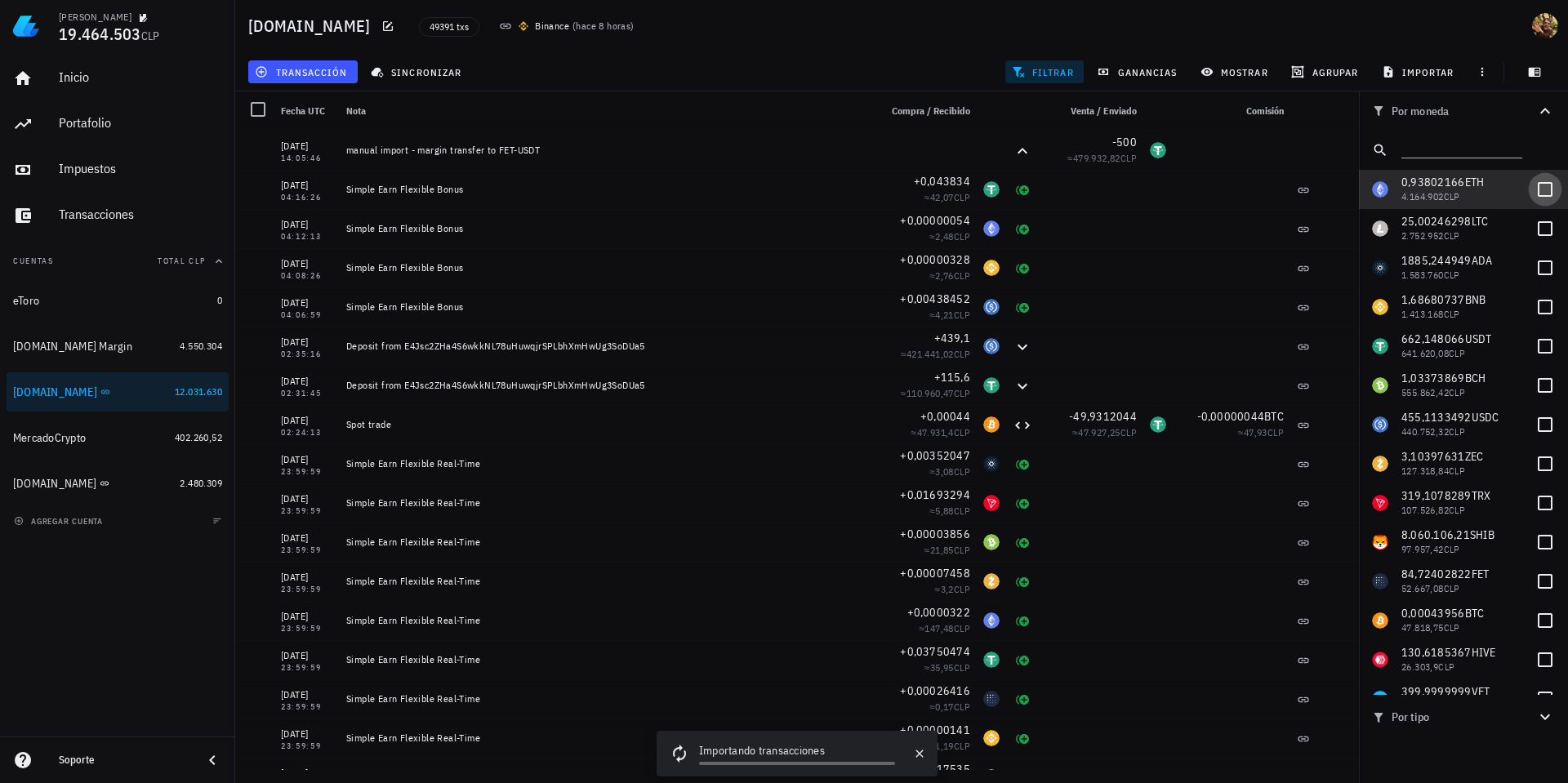
click at [1543, 185] on div at bounding box center [1544, 189] width 28 height 28
checkbox input "true"
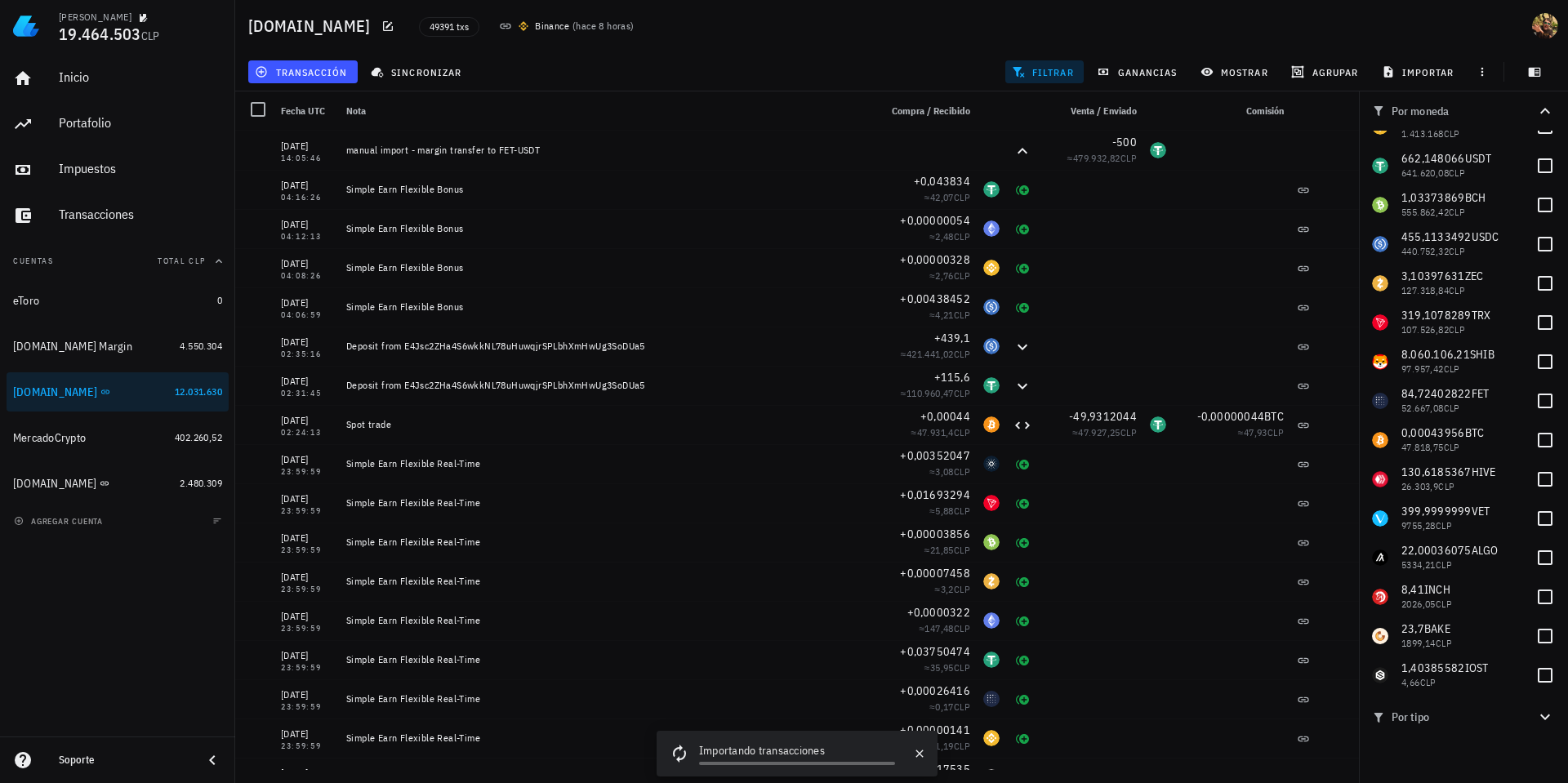
scroll to position [587, 0]
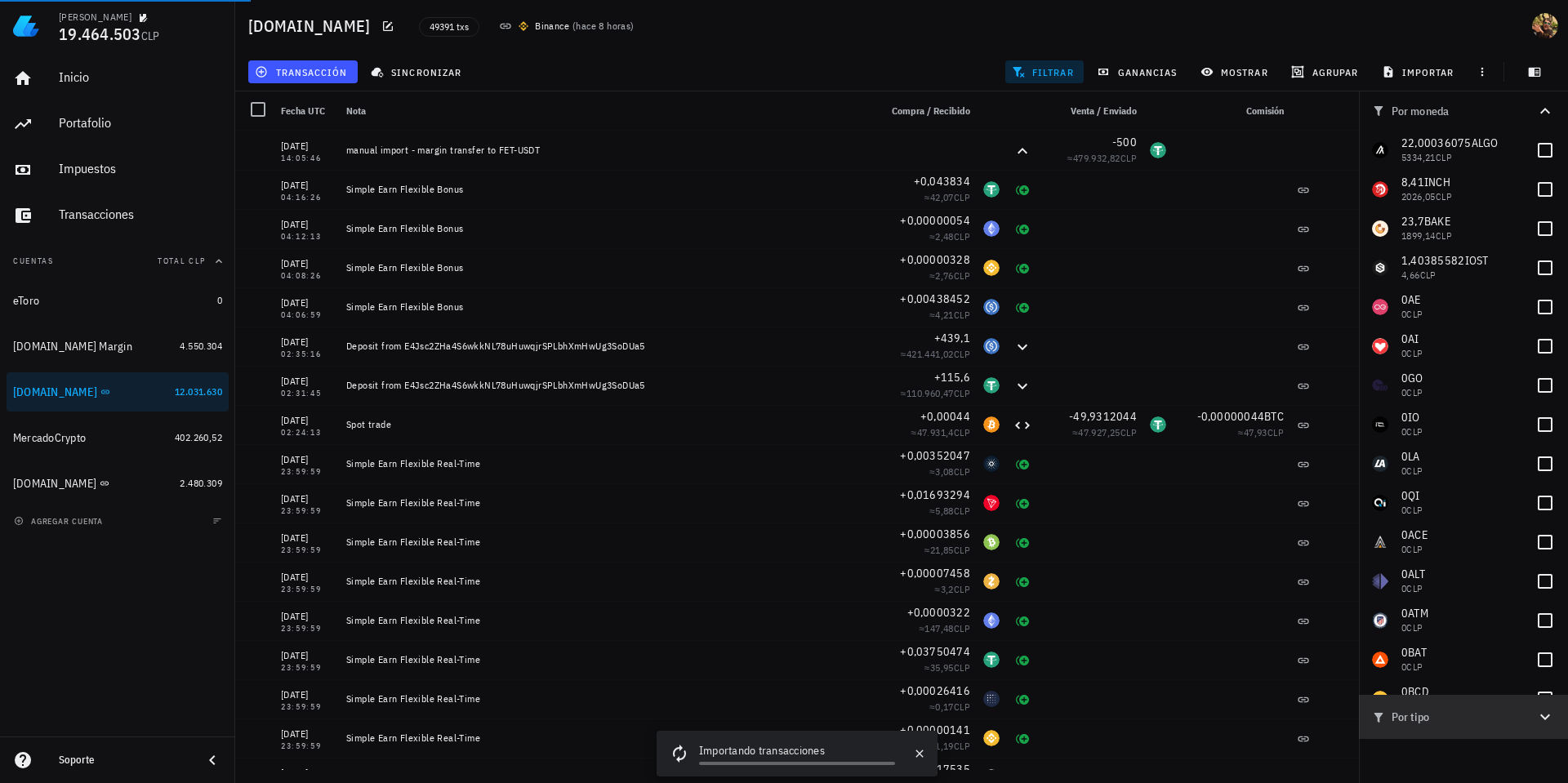
click at [1557, 717] on button "Por tipo" at bounding box center [1463, 717] width 209 height 44
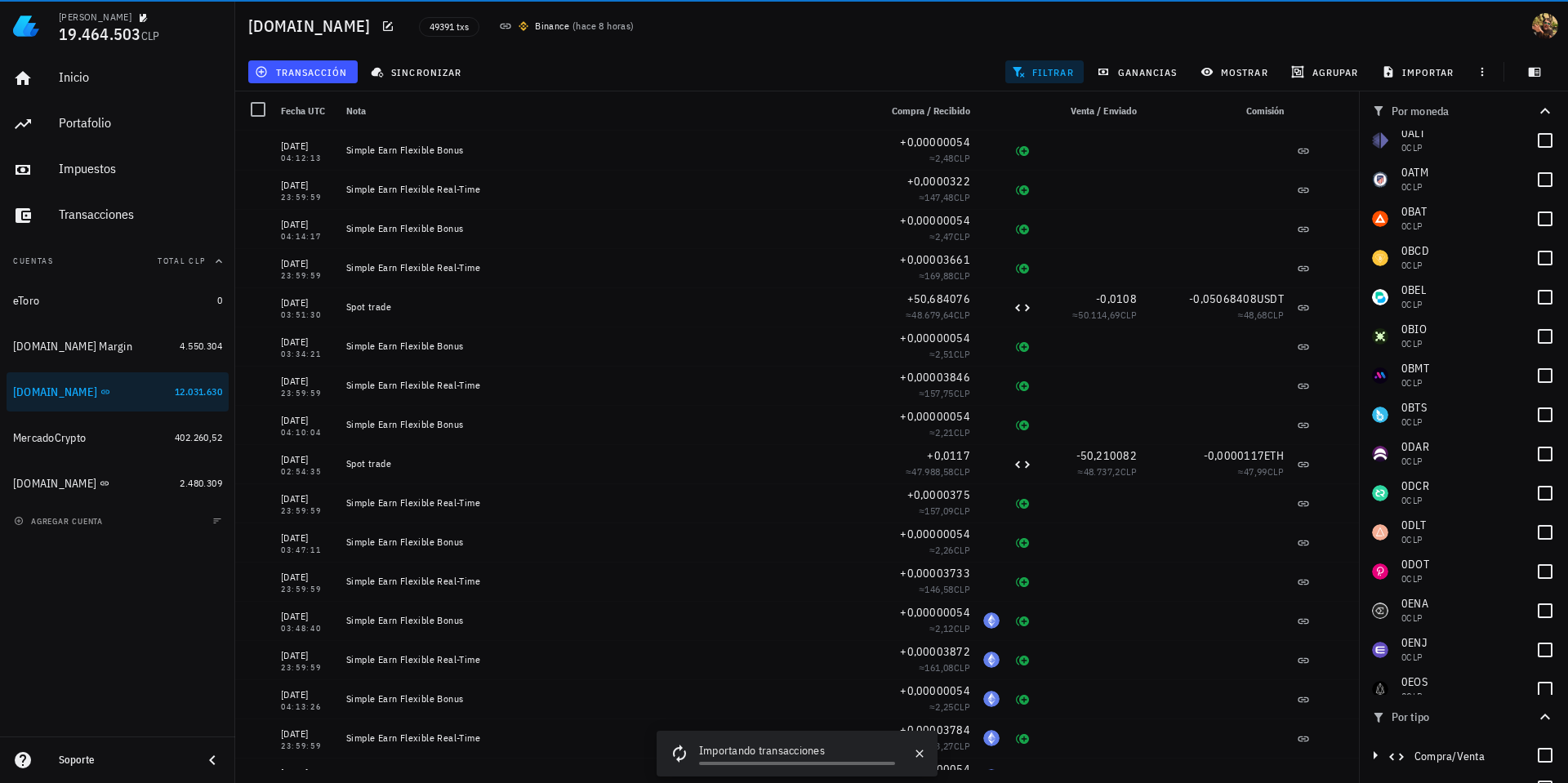
scroll to position [86, 0]
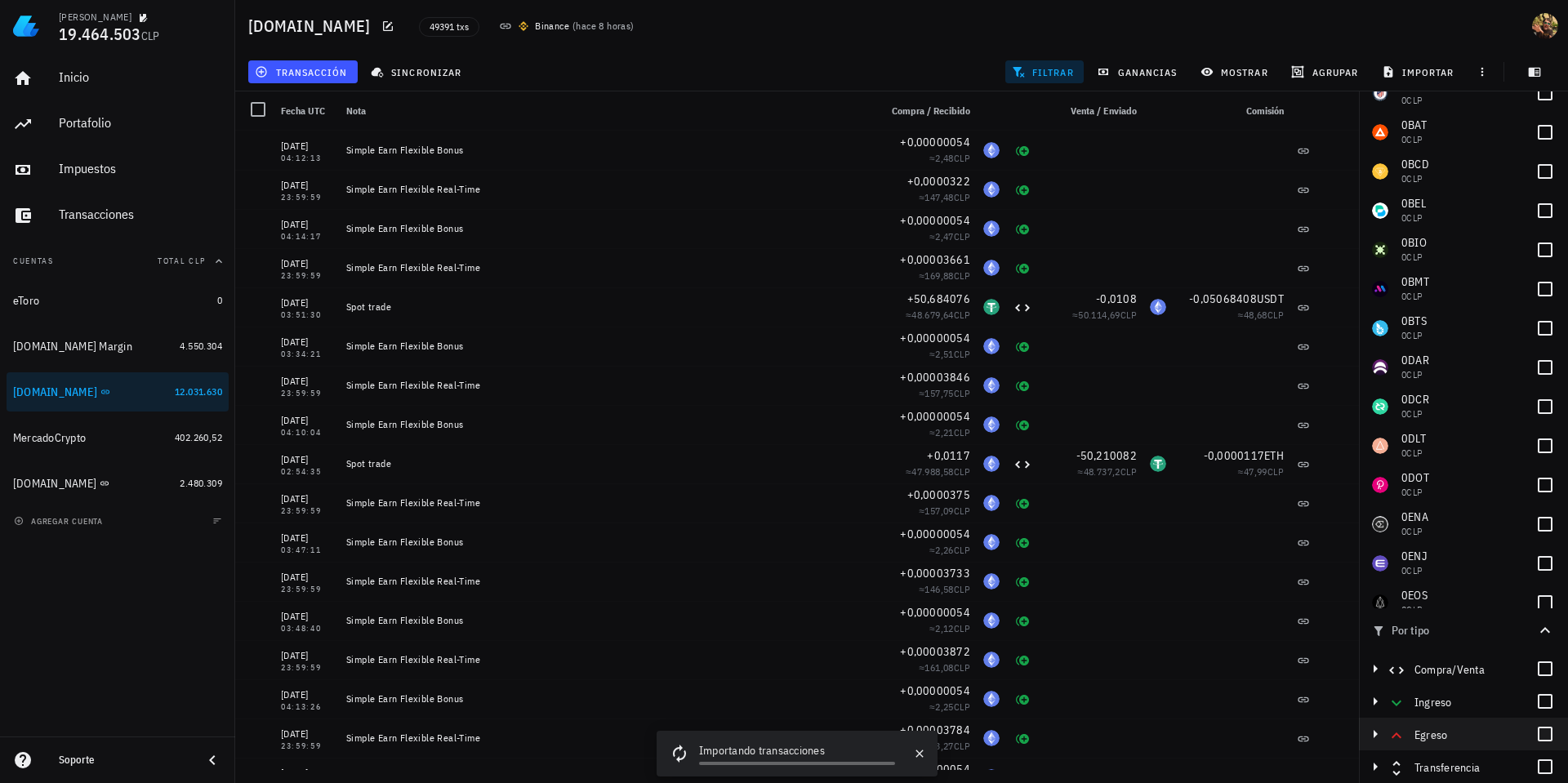
click at [1536, 767] on div at bounding box center [1544, 766] width 28 height 28
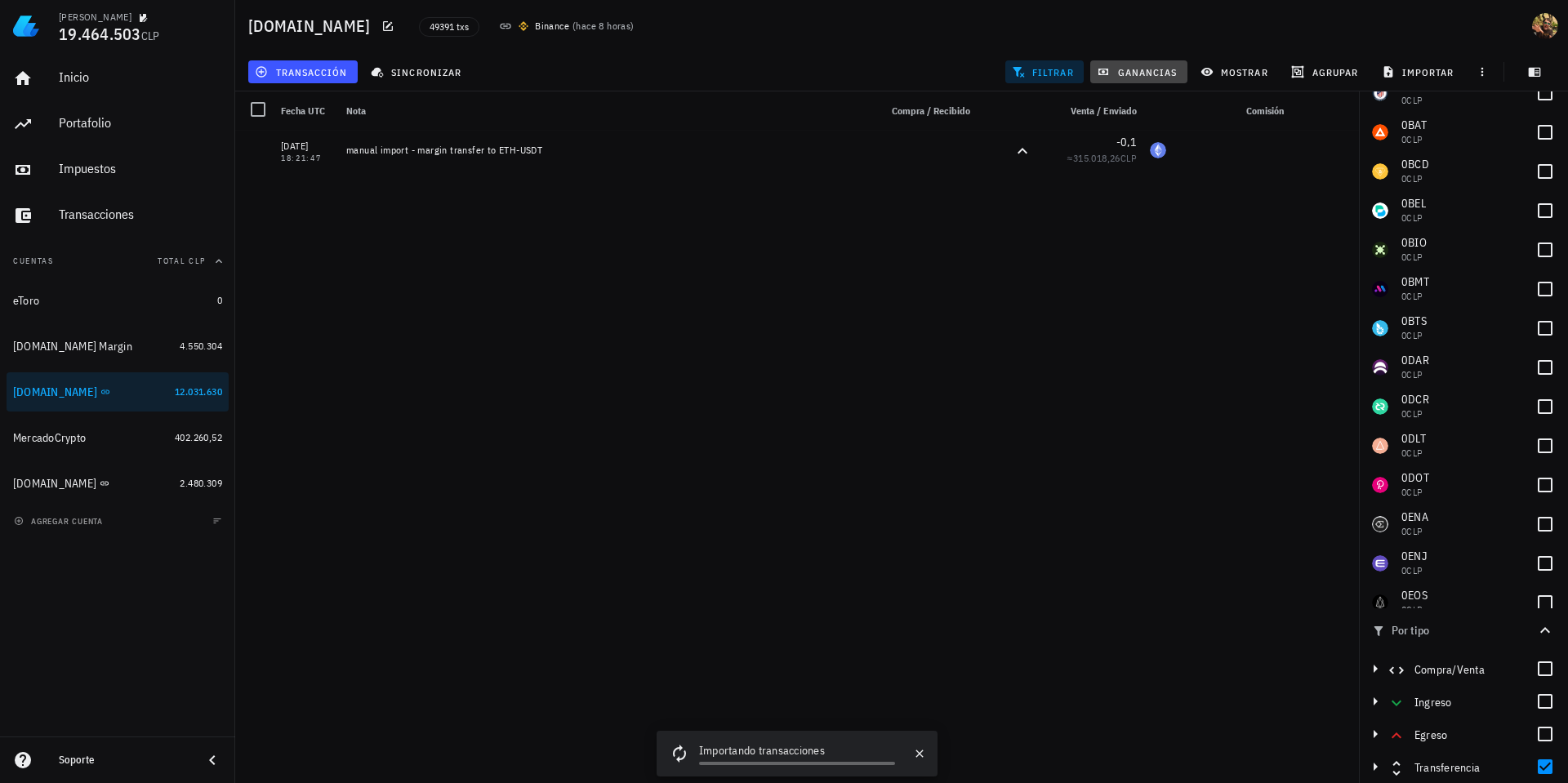
click at [1129, 80] on button "ganancias" at bounding box center [1138, 72] width 97 height 23
click at [1132, 70] on span "ganancias" at bounding box center [1138, 72] width 77 height 13
click at [1230, 67] on span "mostrar" at bounding box center [1236, 72] width 65 height 13
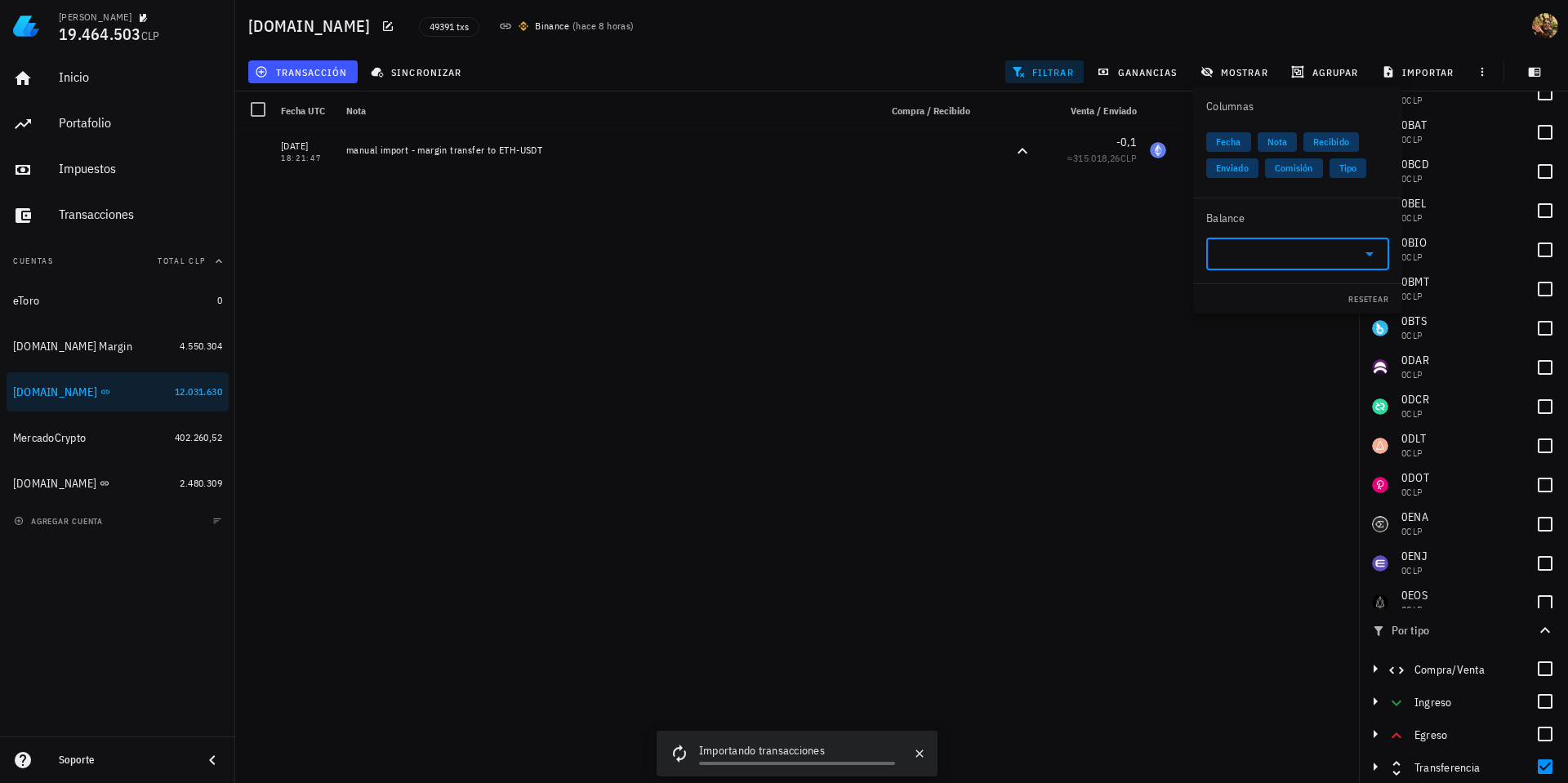
click at [1292, 263] on input "text" at bounding box center [1284, 254] width 138 height 27
click at [1304, 305] on div "ETH Ethereum" at bounding box center [1297, 293] width 183 height 32
type input "ETH"
click at [1277, 388] on div "[DATE] 04:12:13 Simple Earn Flexible Bonus +0,00000054 ≈ 2,48 CLP 0,93802166 ET…" at bounding box center [797, 451] width 1124 height 640
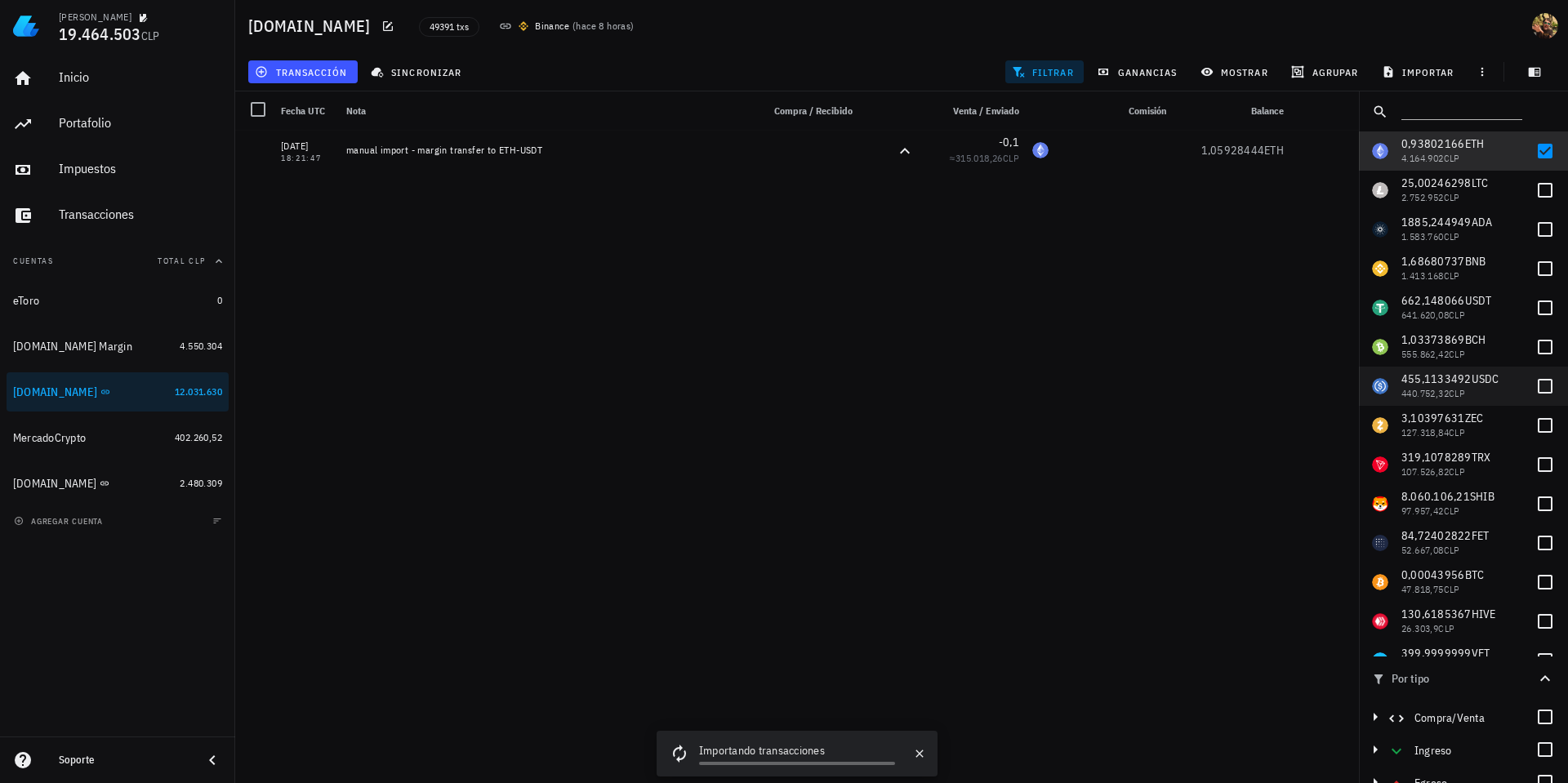
scroll to position [0, 0]
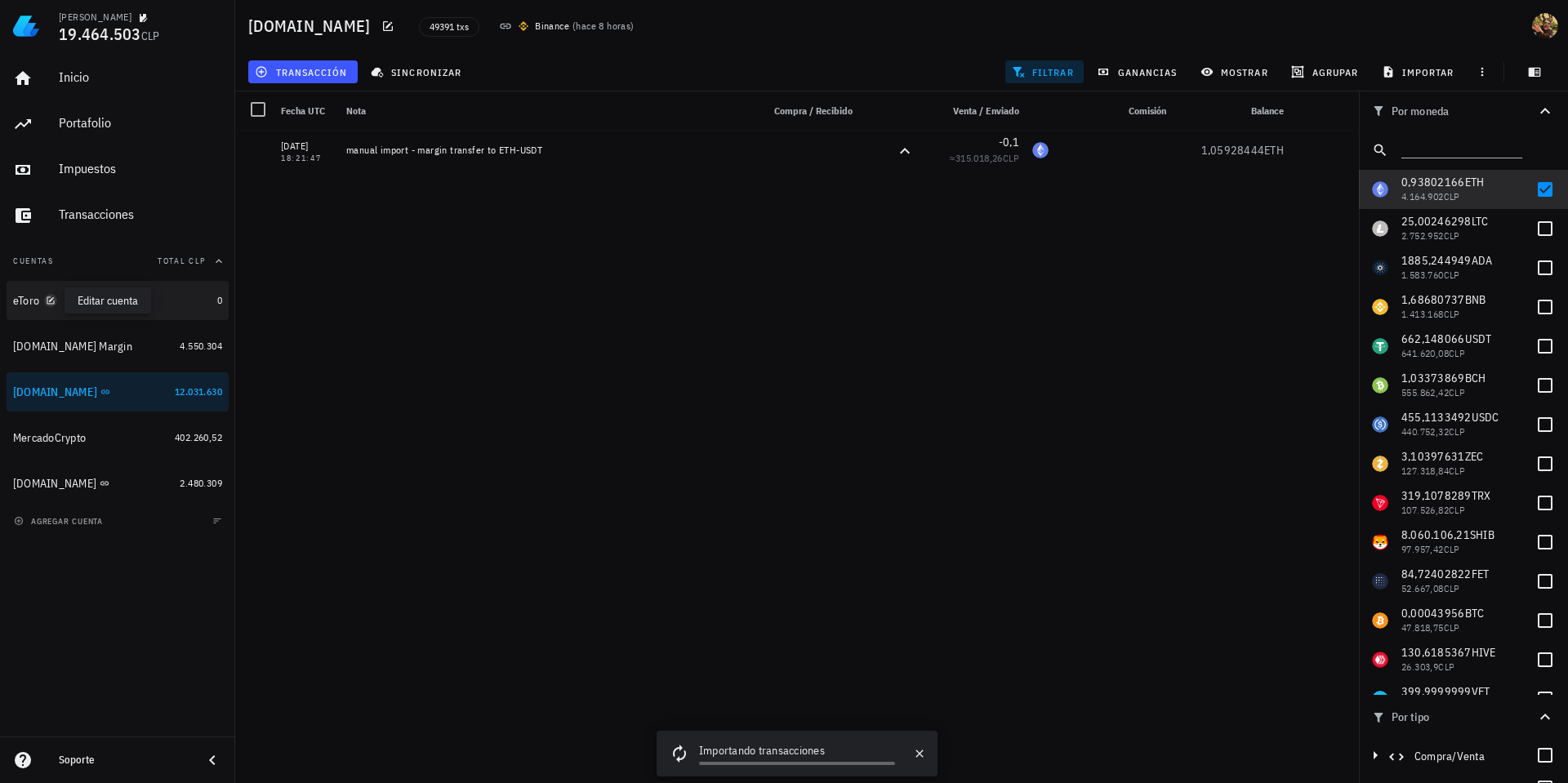
click at [52, 301] on icon "button" at bounding box center [50, 300] width 9 height 9
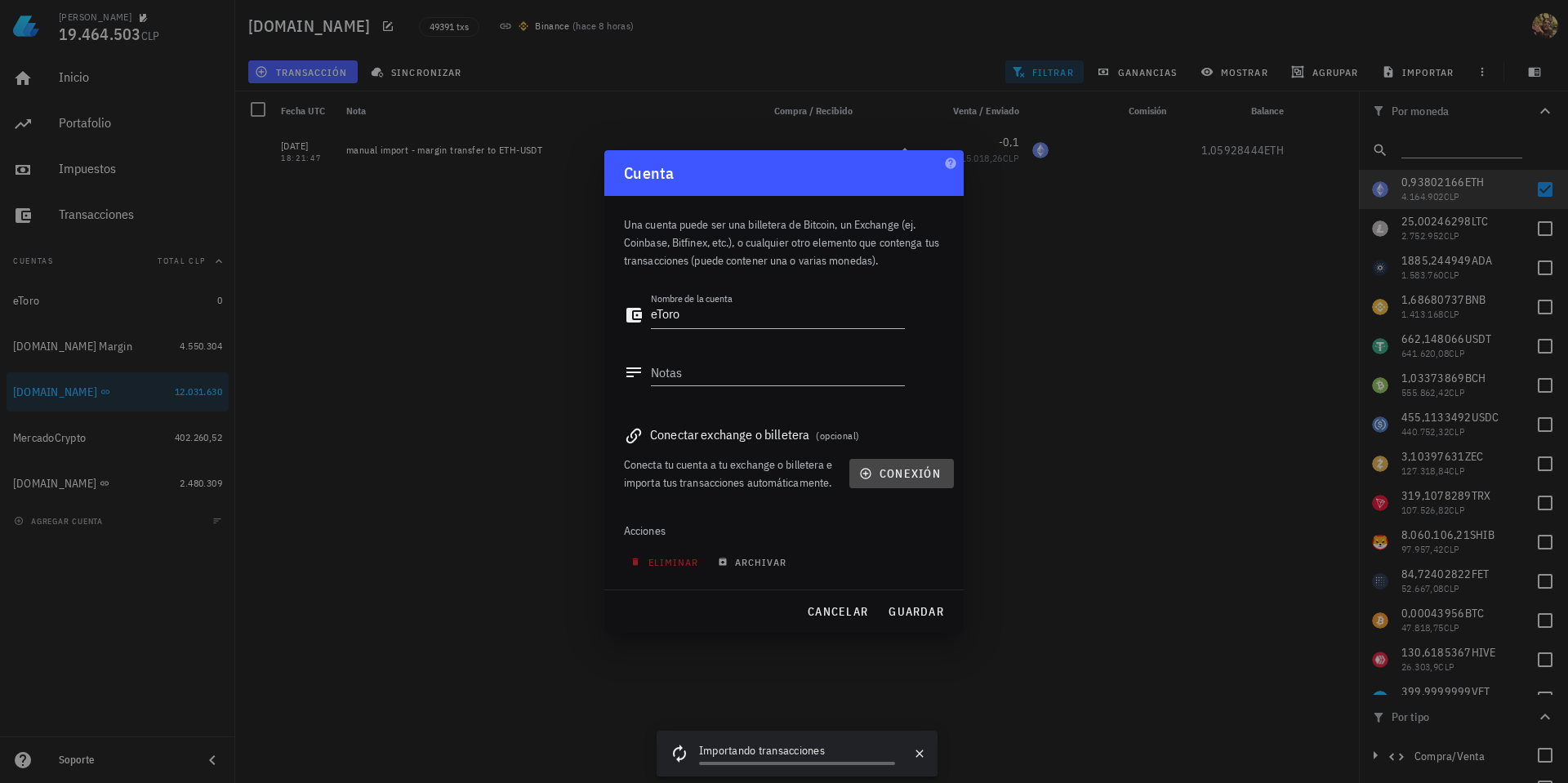
click at [890, 481] on button "conexión" at bounding box center [902, 473] width 104 height 29
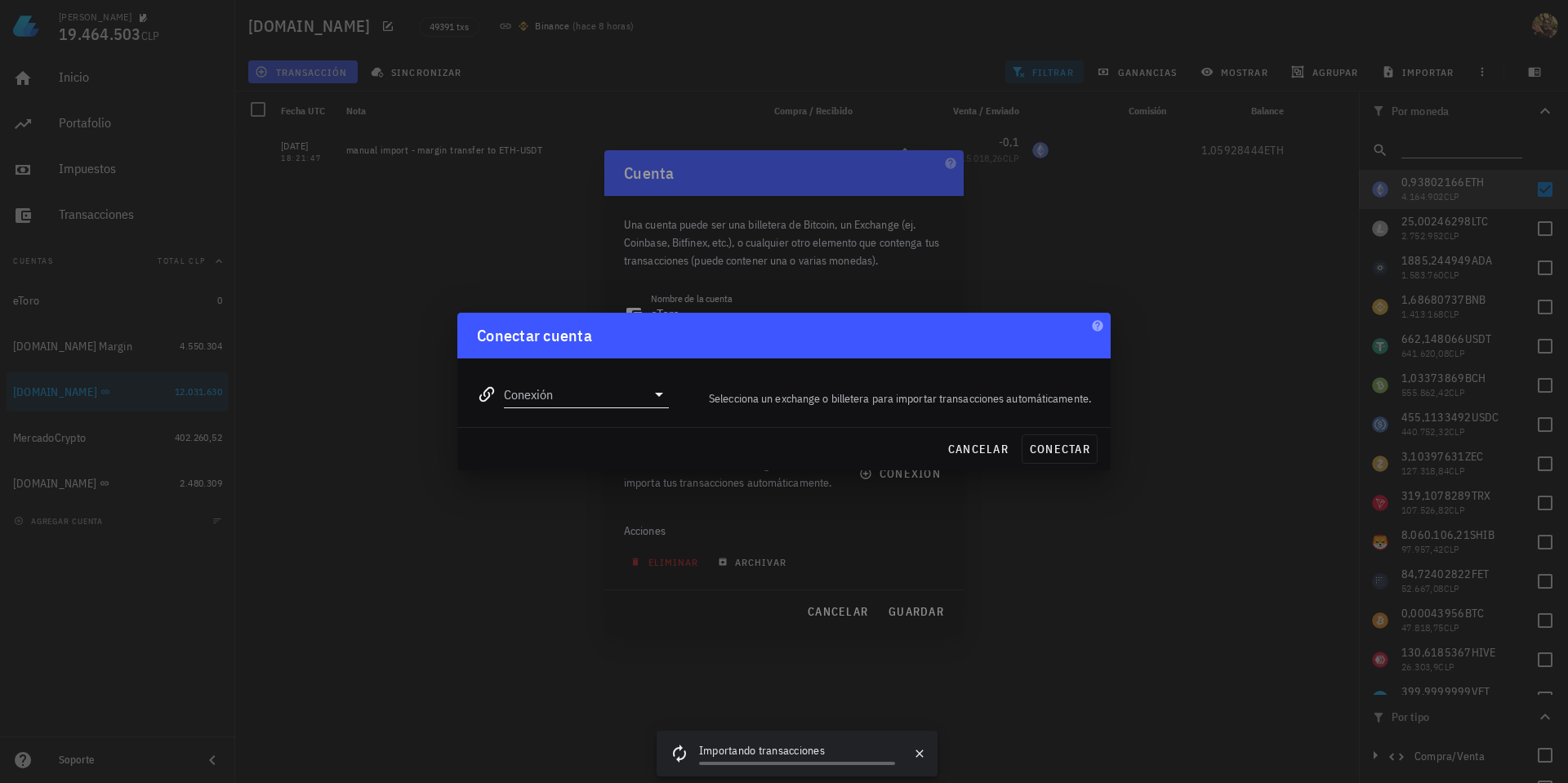
click at [634, 406] on input "Conexión" at bounding box center [575, 395] width 142 height 27
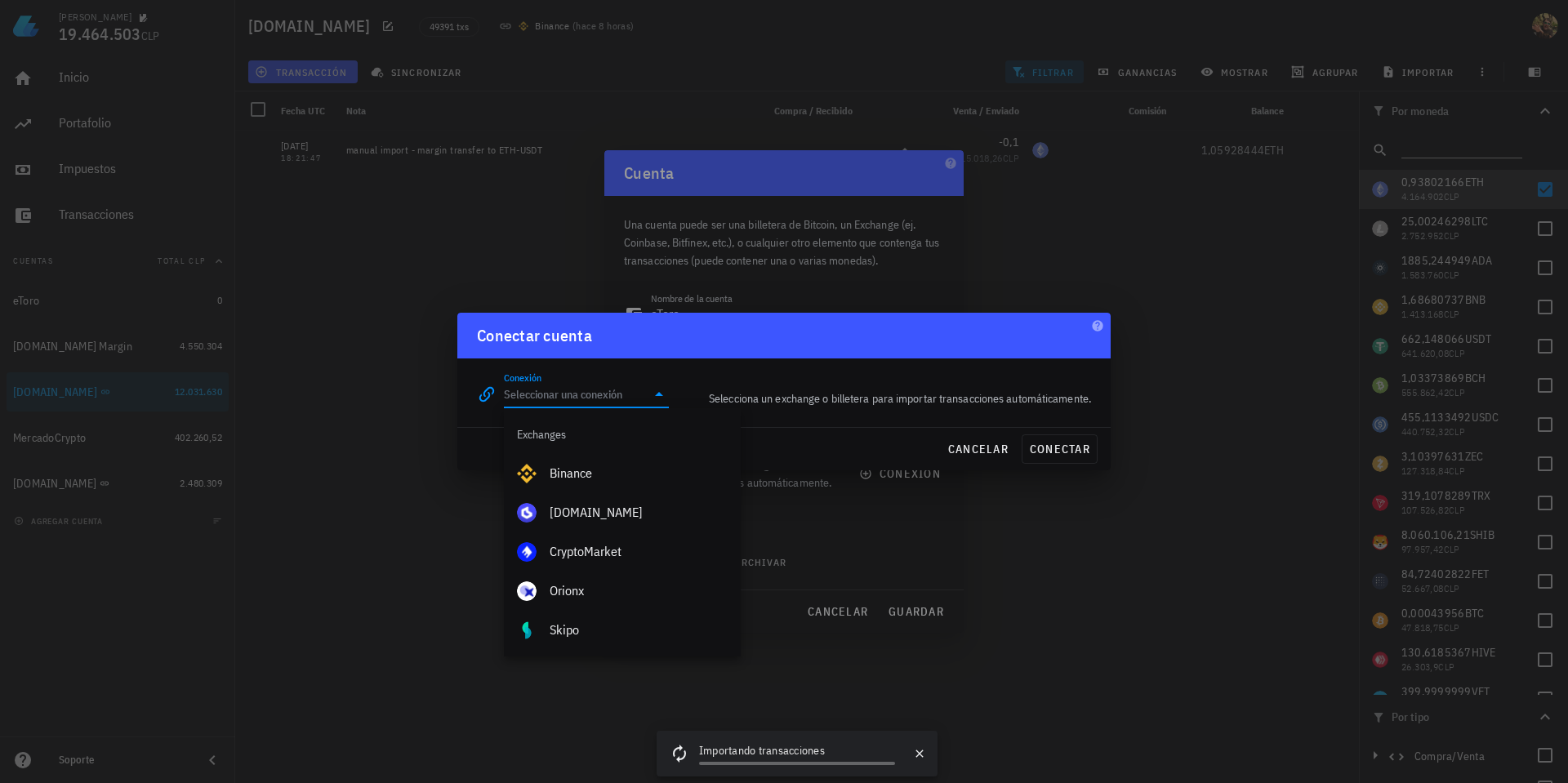
click at [946, 365] on div "Conexión editar Selecciona un exchange o billetera para importar transacciones …" at bounding box center [784, 388] width 634 height 59
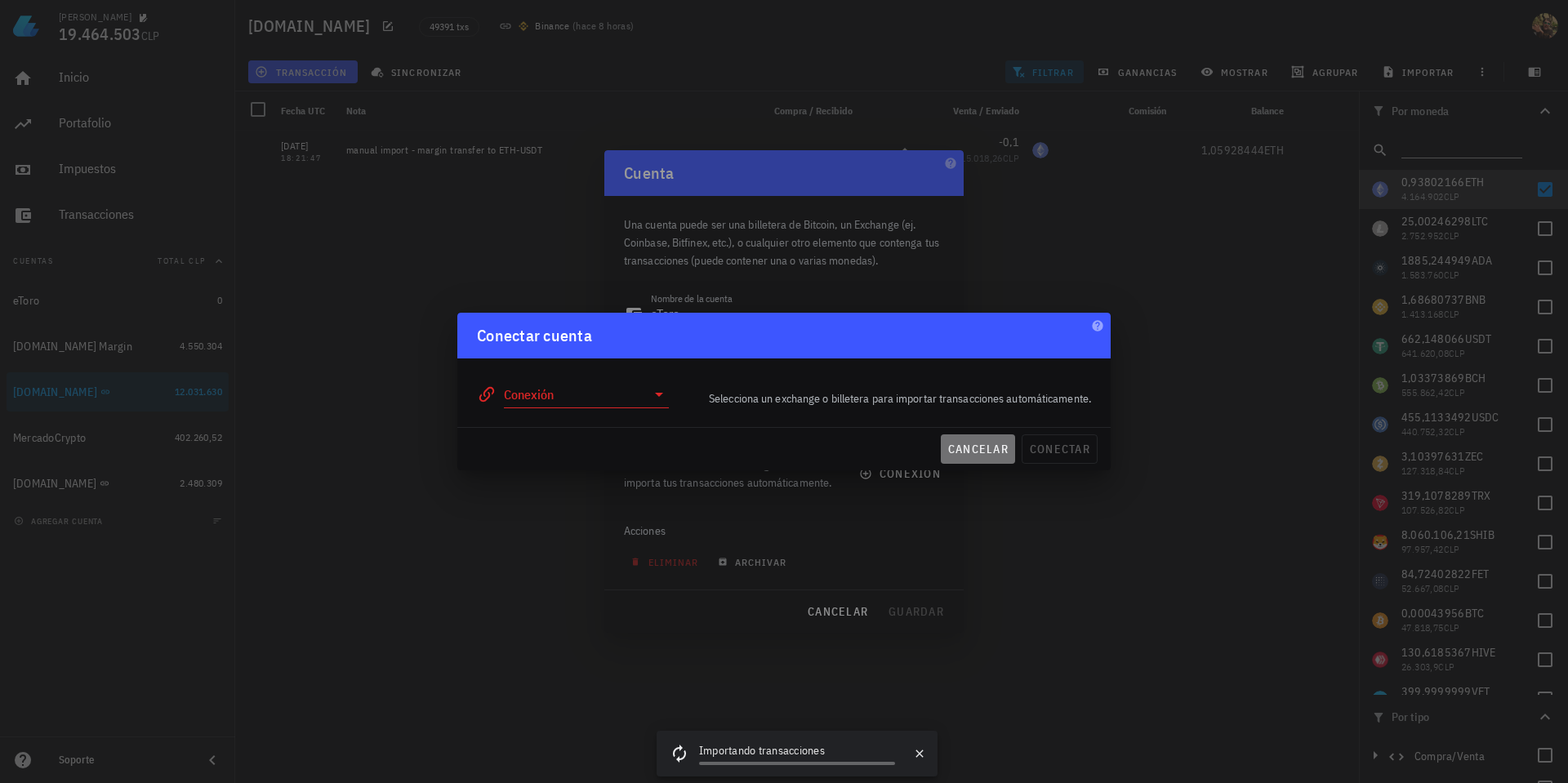
click at [975, 451] on span "cancelar" at bounding box center [978, 448] width 62 height 14
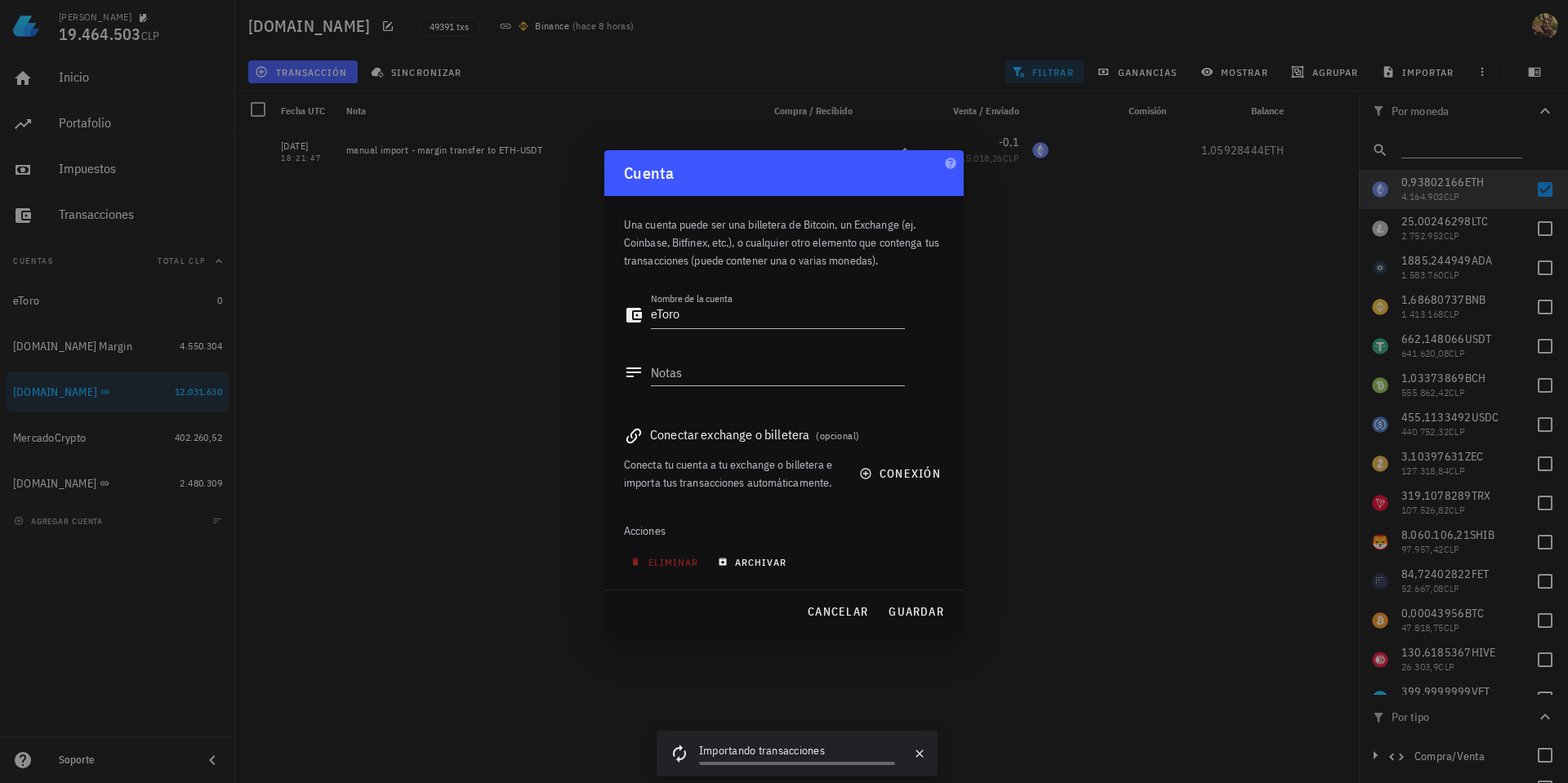
click at [751, 556] on span "archivar" at bounding box center [754, 562] width 65 height 12
click at [903, 613] on span "guardar" at bounding box center [915, 611] width 56 height 14
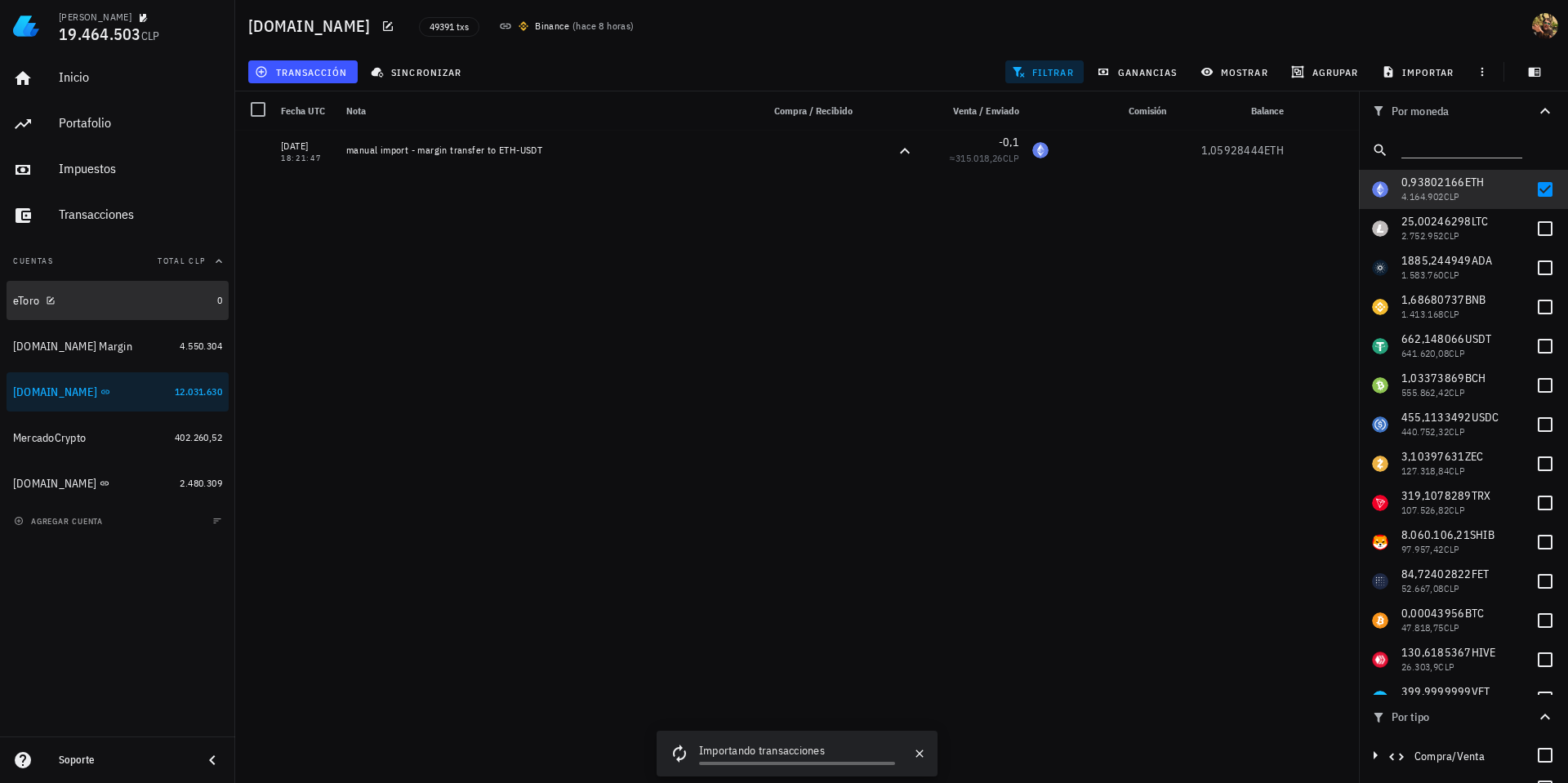
click at [93, 295] on div "eToro" at bounding box center [112, 301] width 197 height 15
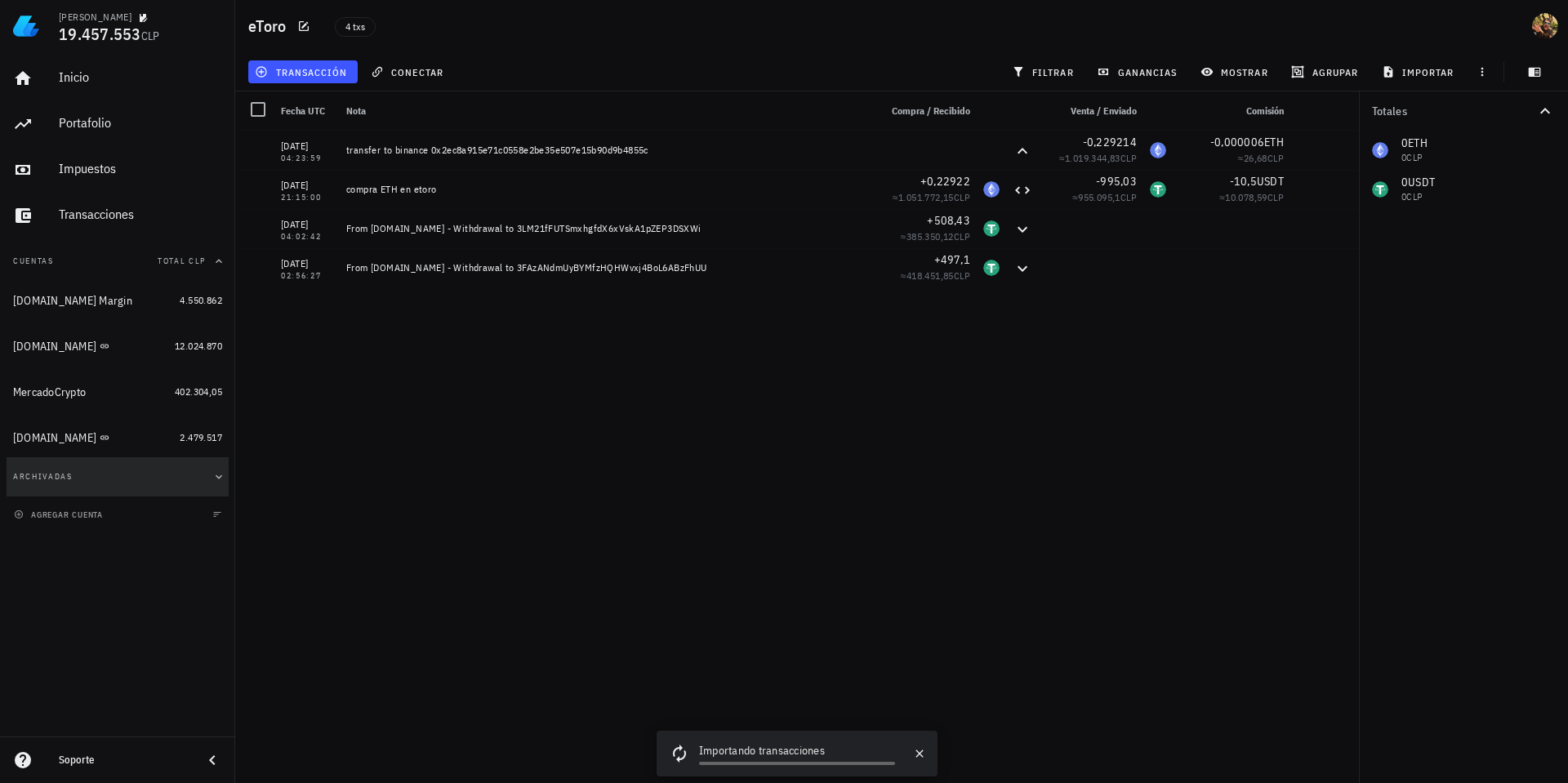
click at [225, 475] on button "Archivadas" at bounding box center [118, 476] width 222 height 39
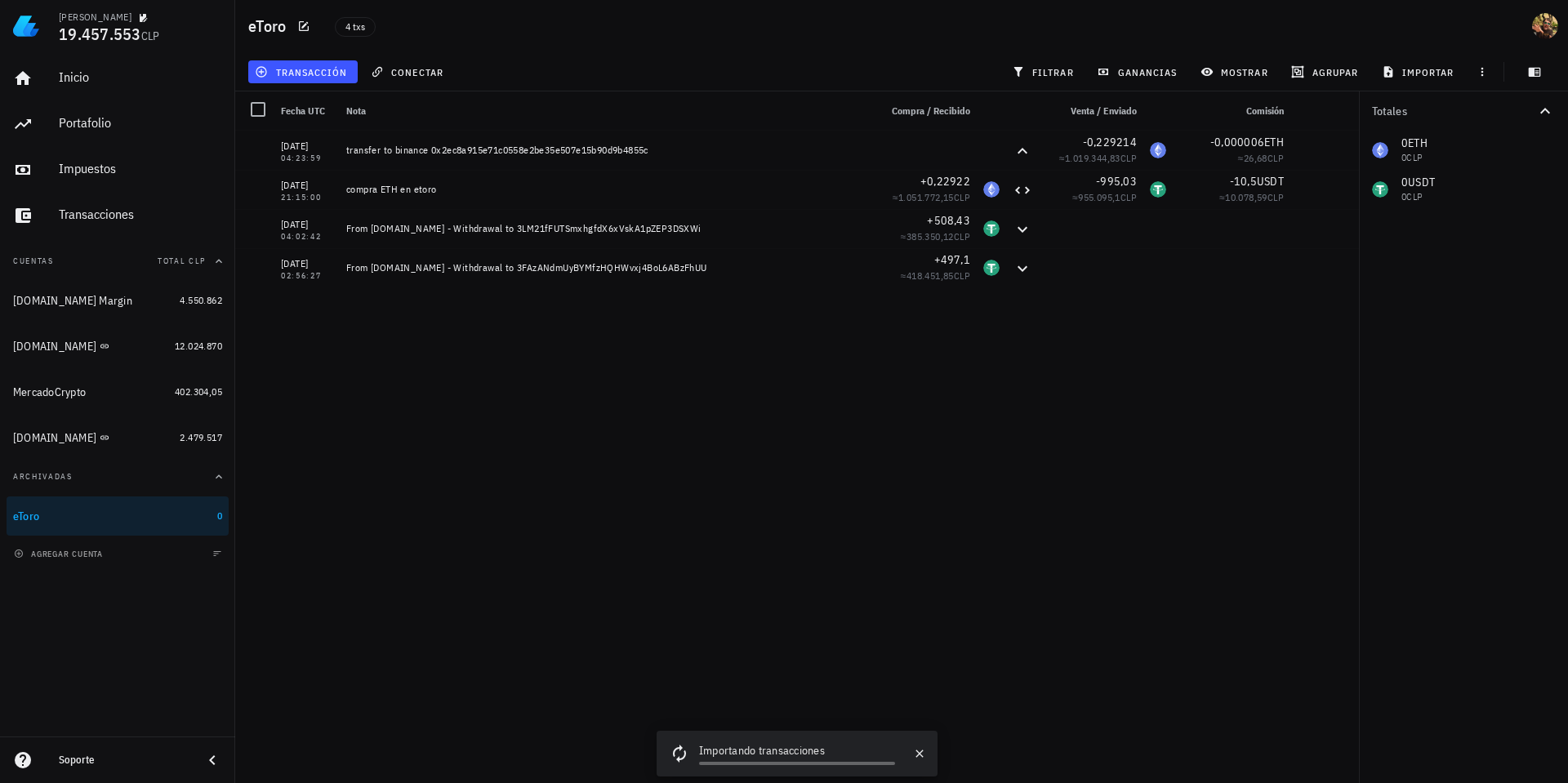
click at [220, 476] on icon "button" at bounding box center [218, 476] width 7 height 4
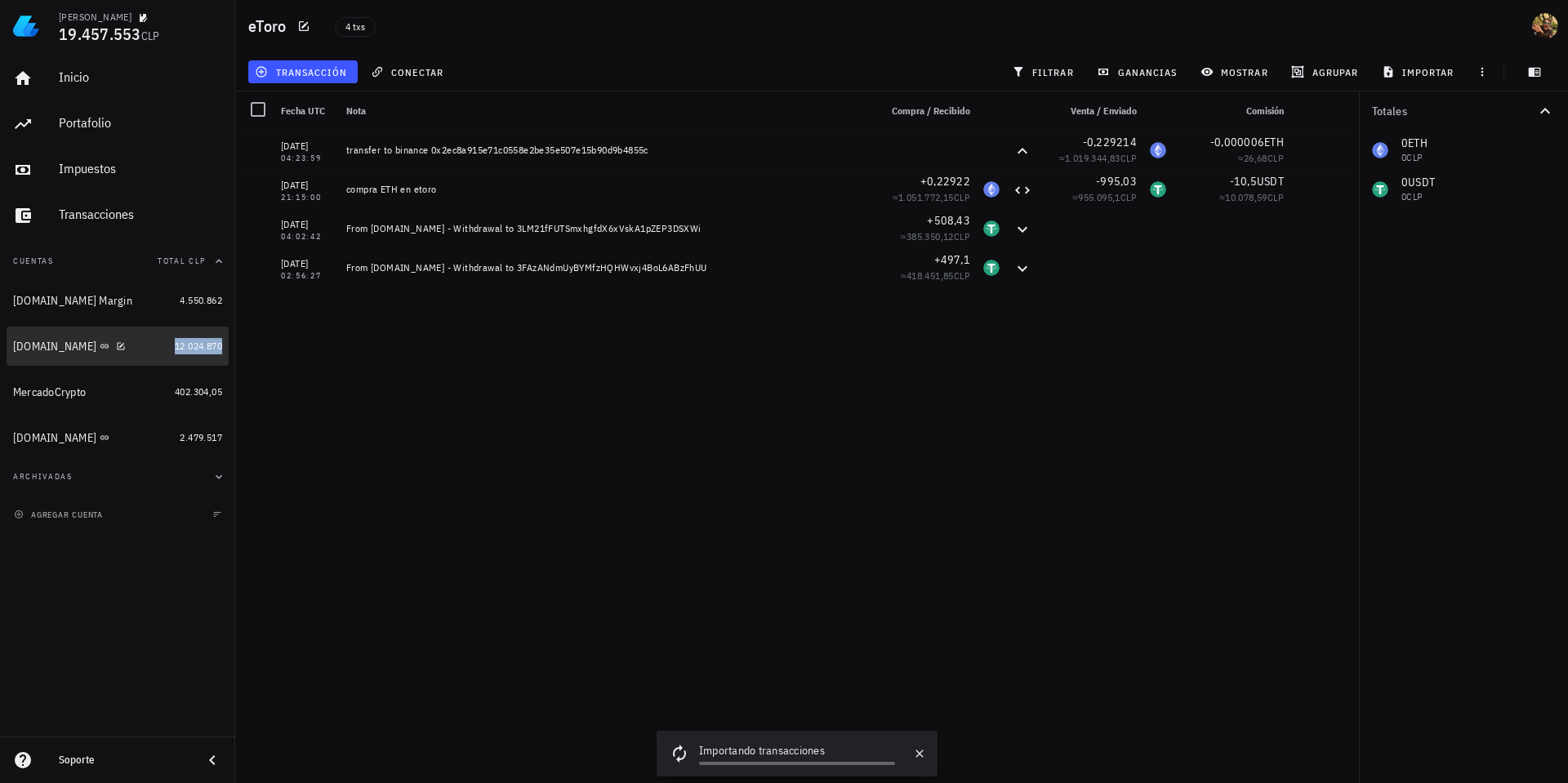
click at [205, 343] on span "12.024.870" at bounding box center [198, 345] width 47 height 12
